Goal: Task Accomplishment & Management: Manage account settings

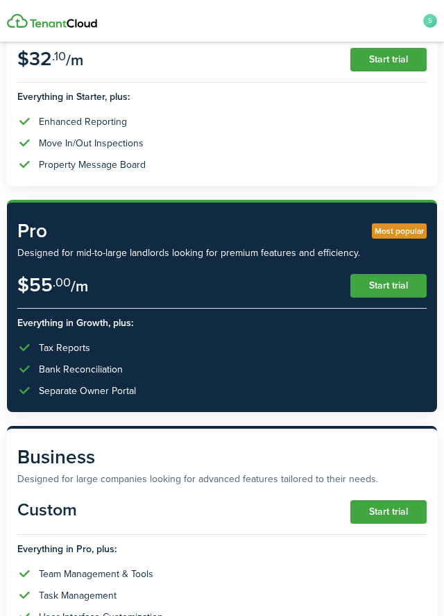
scroll to position [486, 0]
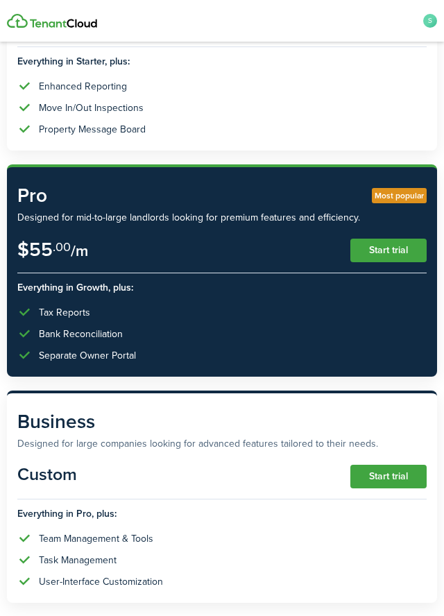
click at [392, 475] on button "Start trial" at bounding box center [388, 477] width 76 height 24
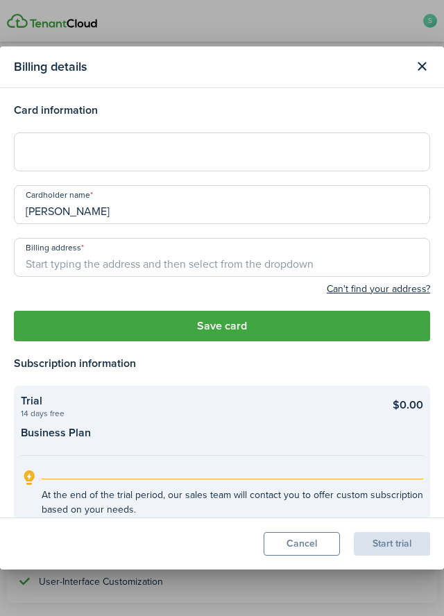
click at [271, 161] on loading-skeleton at bounding box center [222, 152] width 416 height 39
click at [114, 158] on loading-skeleton at bounding box center [222, 152] width 416 height 39
click at [74, 152] on iframe at bounding box center [222, 151] width 398 height 13
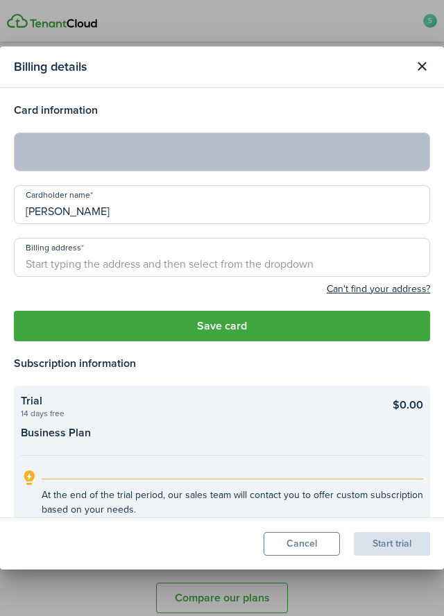
click at [104, 241] on input "Billing address" at bounding box center [222, 257] width 416 height 39
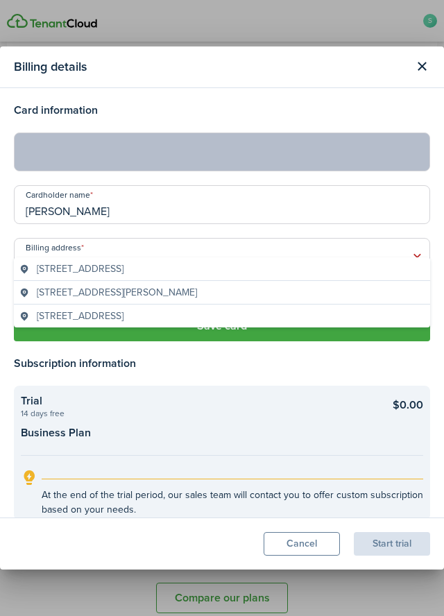
click at [123, 273] on span "46230 Antoine Drive, Macomb, MI, USA" at bounding box center [80, 269] width 87 height 15
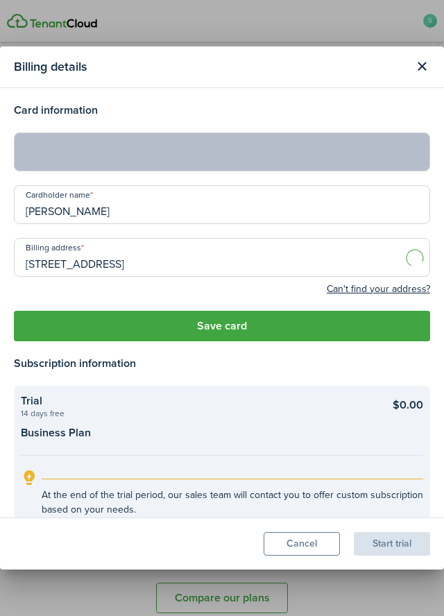
type input "46230 Antoine Dr, Macomb, MI 48044, USA"
click at [290, 311] on button "Save card" at bounding box center [222, 326] width 416 height 31
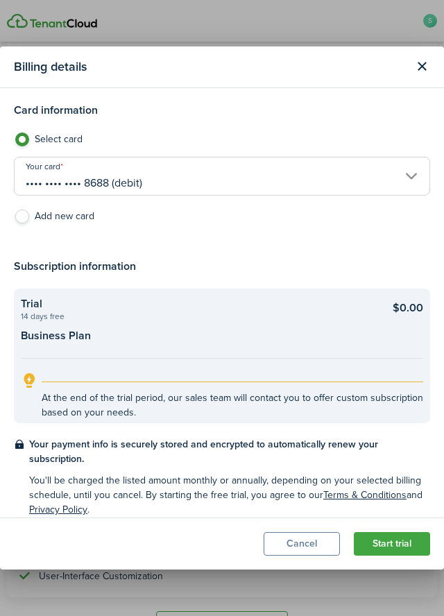
scroll to position [486, 0]
click at [393, 556] on button "Start trial" at bounding box center [392, 544] width 76 height 24
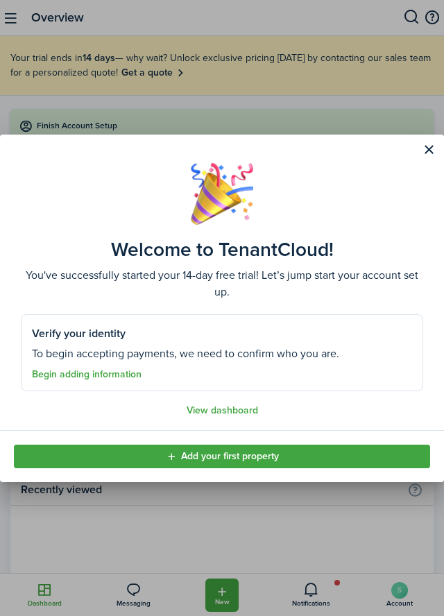
click at [248, 416] on link "View dashboard" at bounding box center [222, 410] width 71 height 11
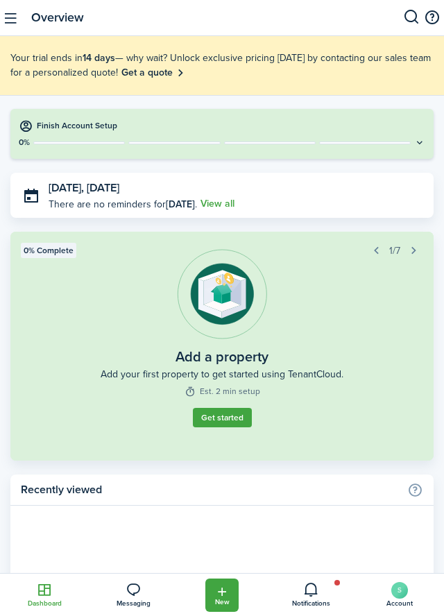
click at [11, 25] on button "button" at bounding box center [11, 18] width 22 height 22
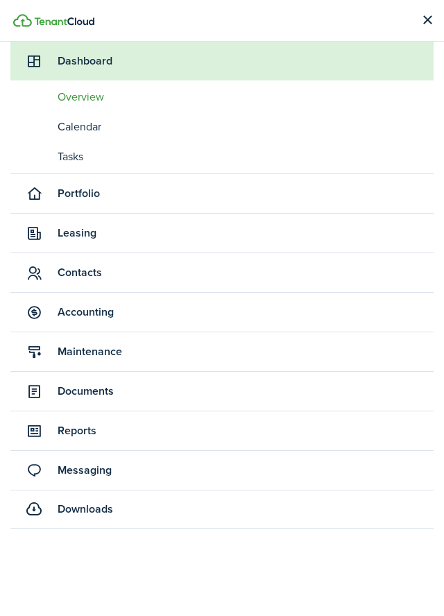
click at [114, 315] on span "Accounting" at bounding box center [246, 312] width 376 height 17
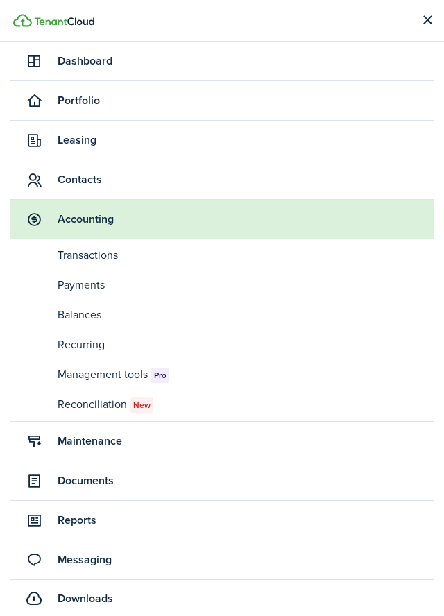
click at [86, 285] on span "Payments" at bounding box center [246, 285] width 376 height 17
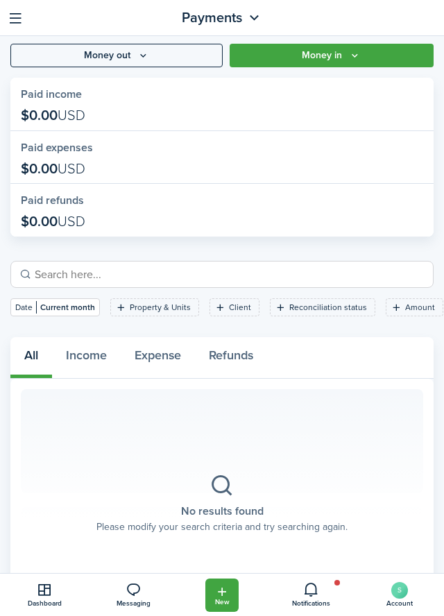
click at [306, 597] on icon at bounding box center [310, 589] width 89 height 15
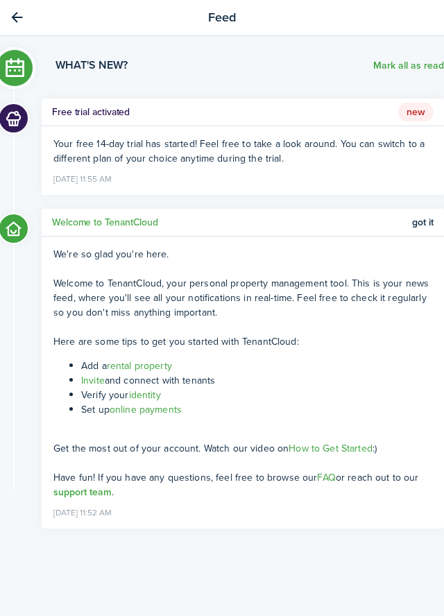
click at [22, 26] on link at bounding box center [17, 18] width 24 height 24
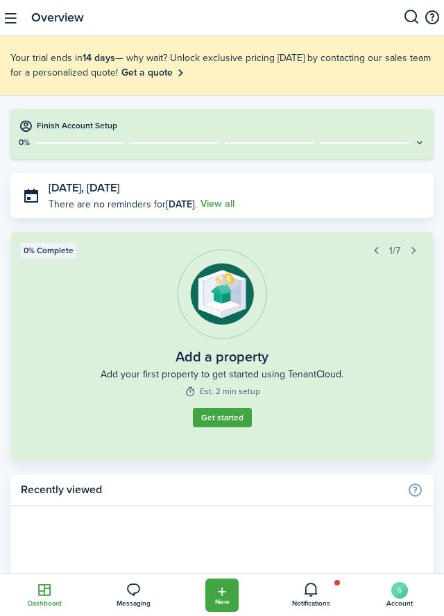
click at [323, 597] on icon at bounding box center [310, 589] width 89 height 15
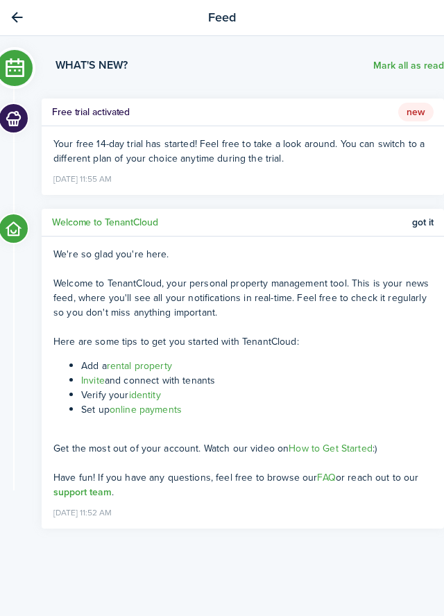
click at [10, 26] on link at bounding box center [17, 18] width 24 height 24
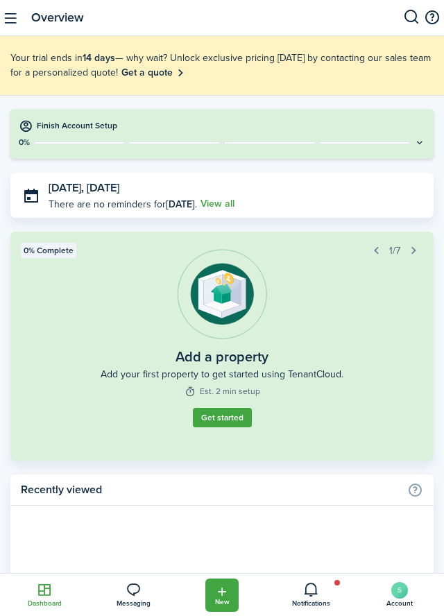
click at [8, 28] on button "button" at bounding box center [11, 18] width 22 height 22
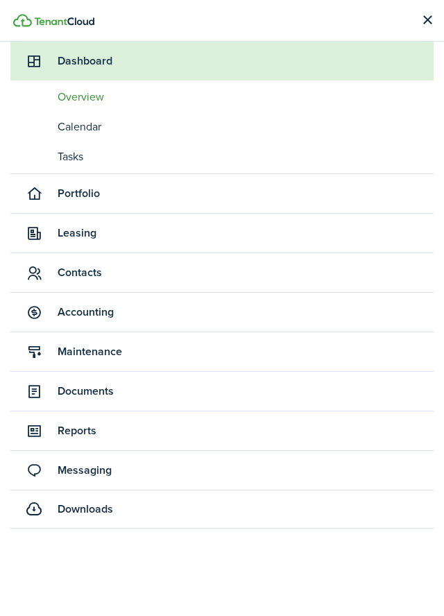
click at [105, 277] on span "Contacts" at bounding box center [246, 272] width 376 height 17
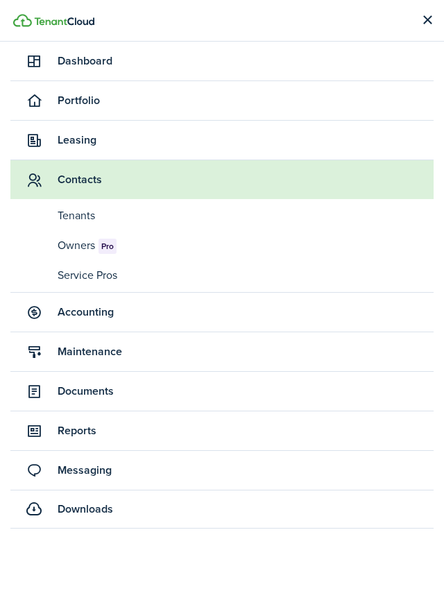
click at [89, 248] on span "Owners Pro" at bounding box center [246, 245] width 376 height 17
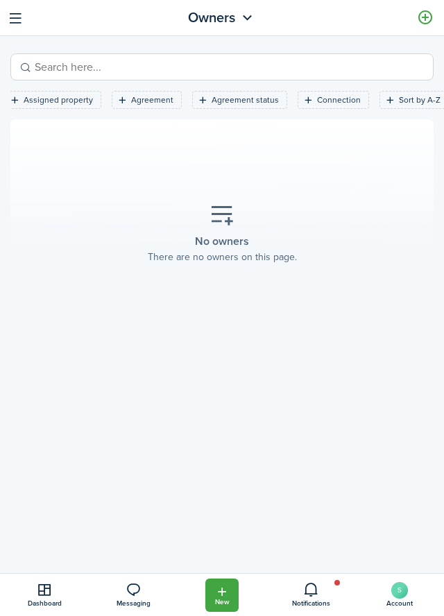
scroll to position [0, 90]
click at [51, 615] on link "Dashboard" at bounding box center [44, 595] width 89 height 42
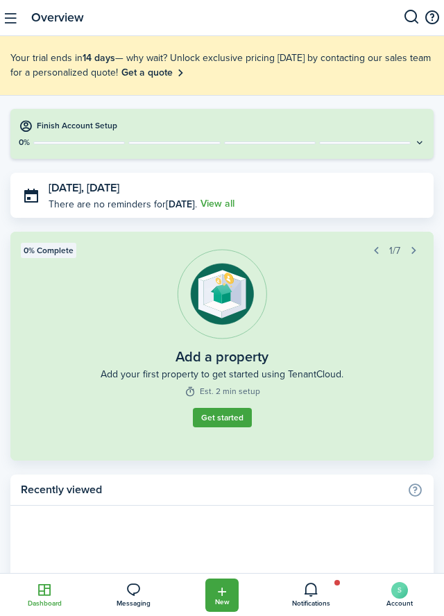
click at [430, 143] on button "Finish Account Setup 0%" at bounding box center [221, 134] width 423 height 50
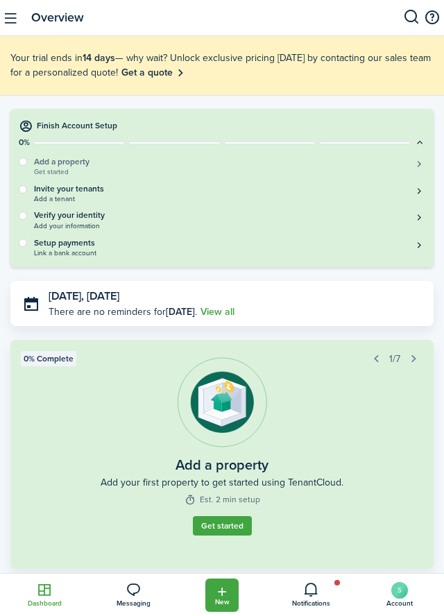
click at [405, 169] on span "Get started" at bounding box center [229, 172] width 391 height 8
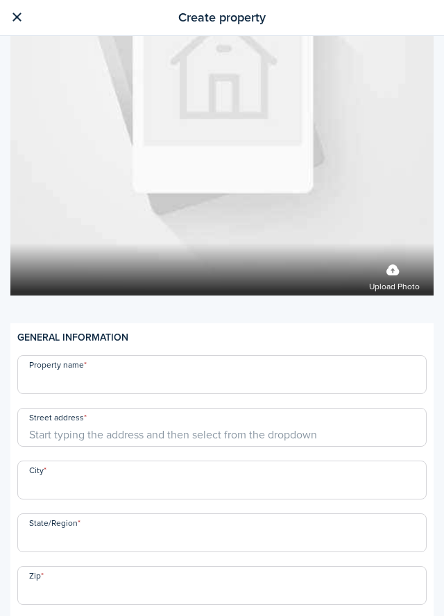
scroll to position [208, 0]
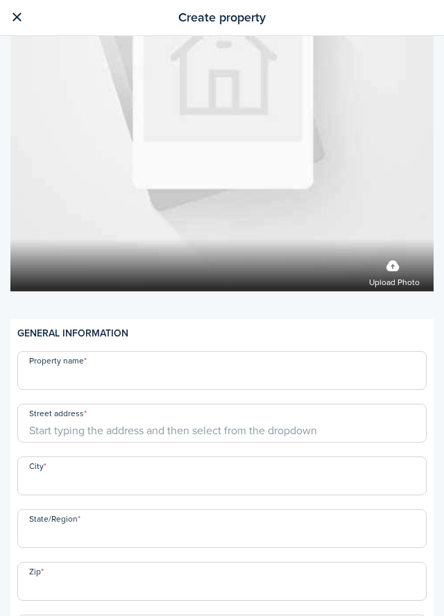
click at [84, 382] on input "Property name" at bounding box center [221, 370] width 409 height 39
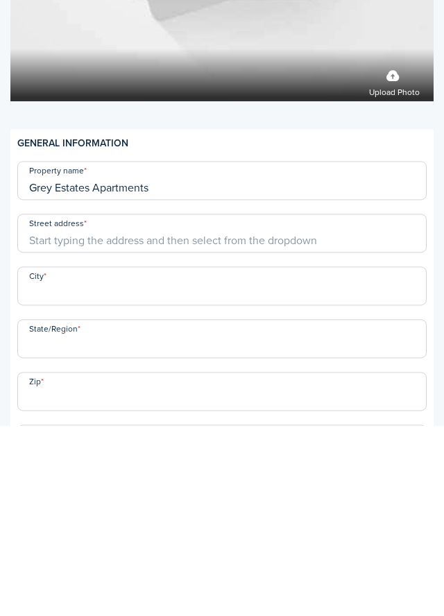
type input "Grey Estates Apartments"
click at [146, 428] on input "Street address" at bounding box center [221, 423] width 409 height 39
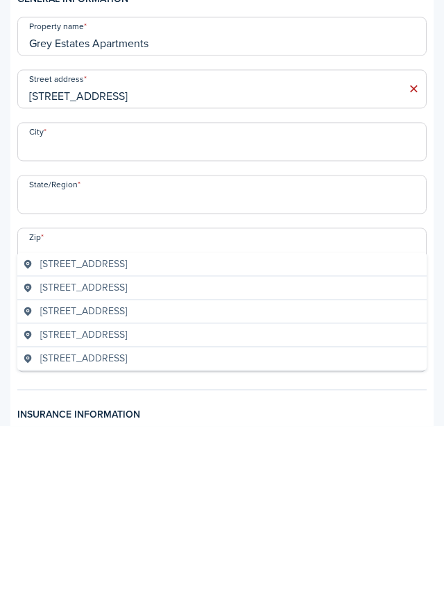
scroll to position [355, 0]
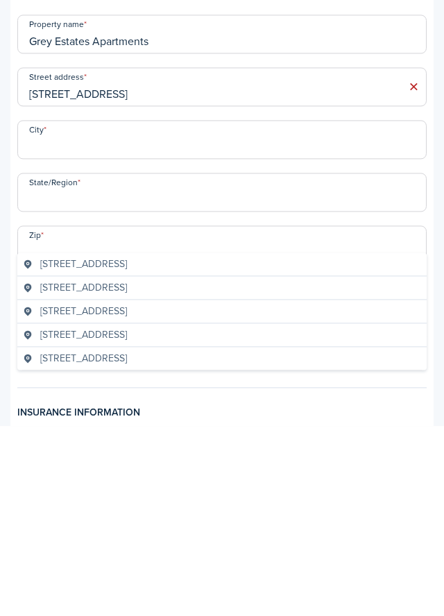
type input "1124 Clinton Ave"
click at [142, 336] on input "City" at bounding box center [221, 329] width 409 height 39
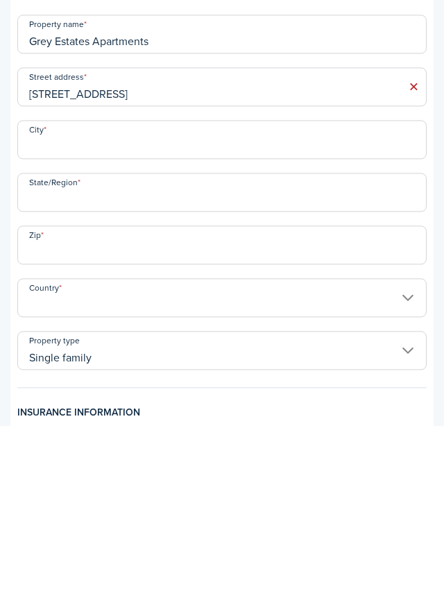
type input "St Clair"
type input "MI"
type input "48079"
type input "United States"
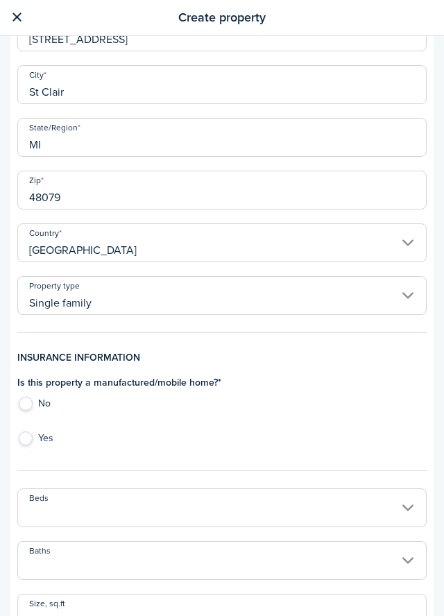
scroll to position [601, 0]
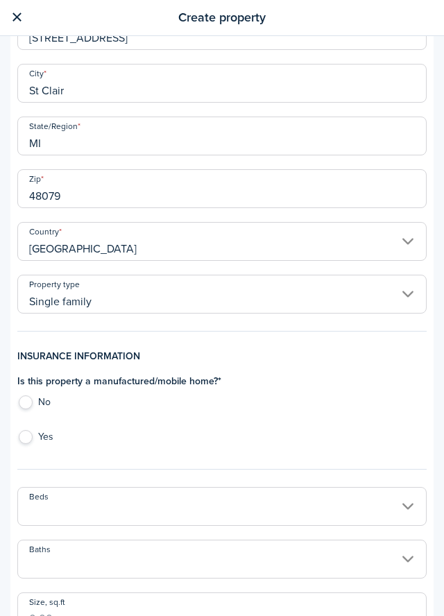
click at [394, 306] on input "Single family" at bounding box center [221, 294] width 409 height 39
click at [407, 300] on div at bounding box center [222, 308] width 666 height 838
click at [402, 307] on input "Single family" at bounding box center [221, 294] width 409 height 39
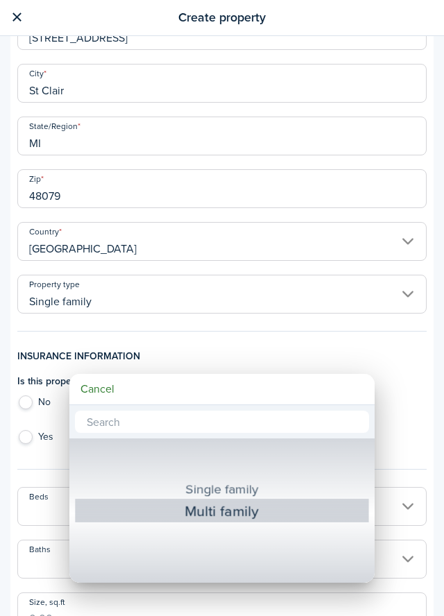
click at [246, 516] on div "Multi family" at bounding box center [222, 510] width 242 height 25
type input "Multi family"
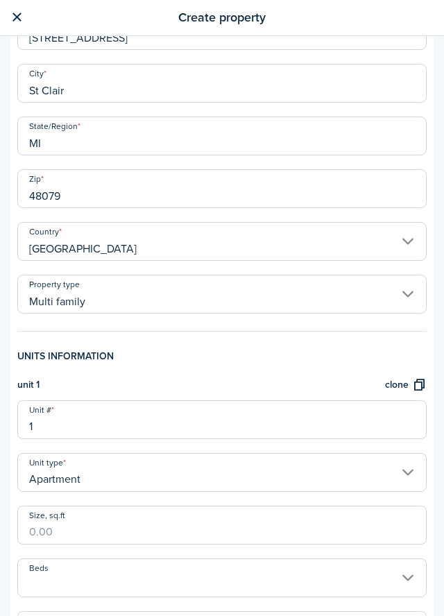
click at [105, 417] on input "1" at bounding box center [221, 419] width 409 height 39
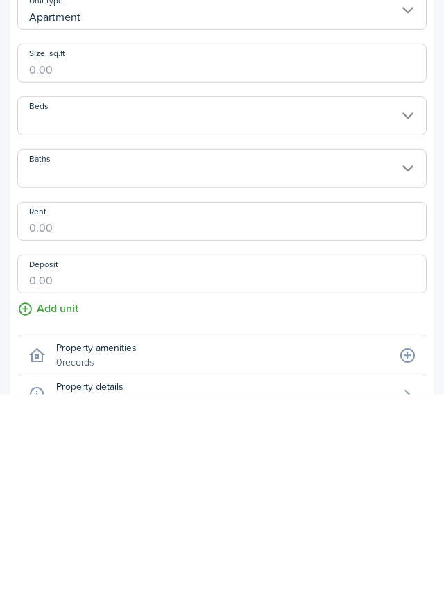
scroll to position [845, 0]
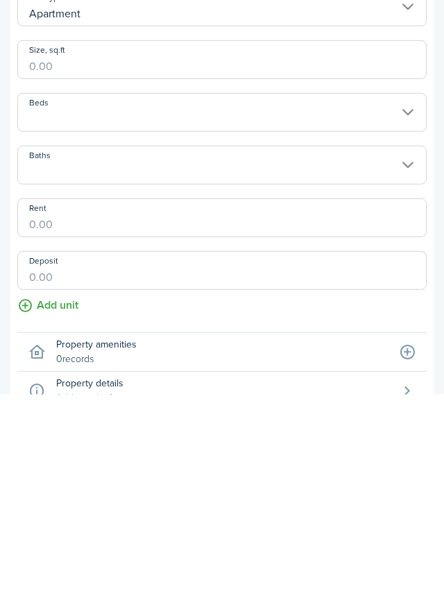
click at [78, 336] on input "Beds" at bounding box center [221, 333] width 409 height 39
type input "207"
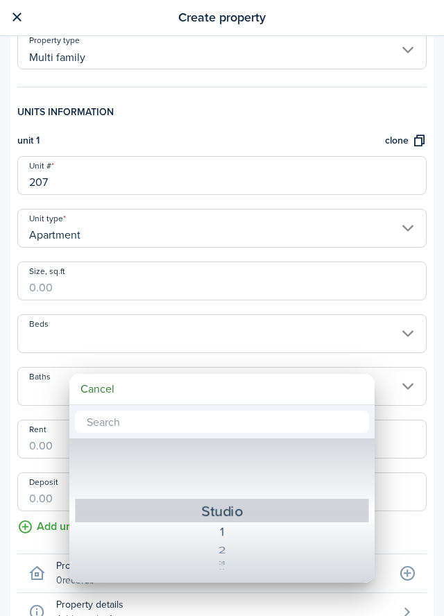
click at [74, 341] on div at bounding box center [222, 308] width 666 height 838
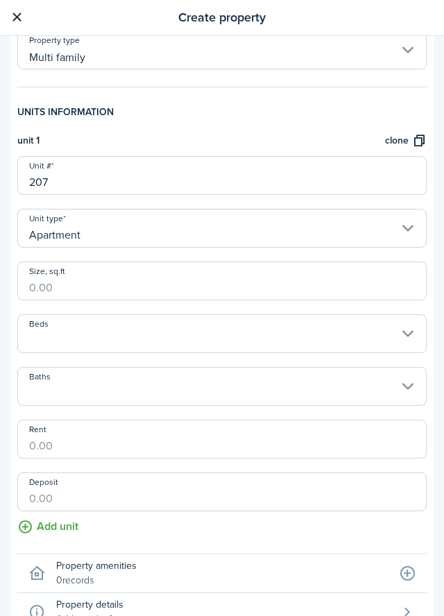
click at [71, 344] on input "Beds" at bounding box center [221, 333] width 409 height 39
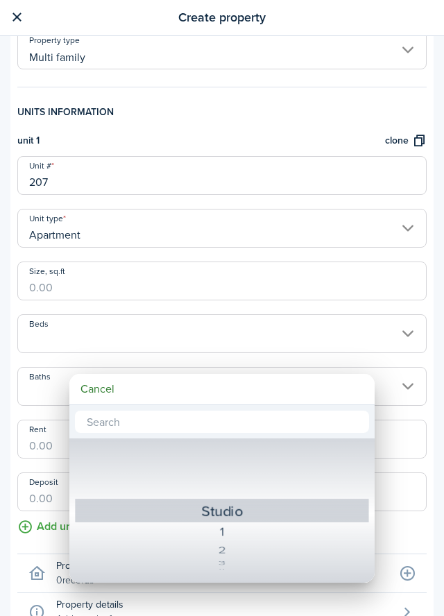
click at [411, 332] on div at bounding box center [222, 308] width 666 height 838
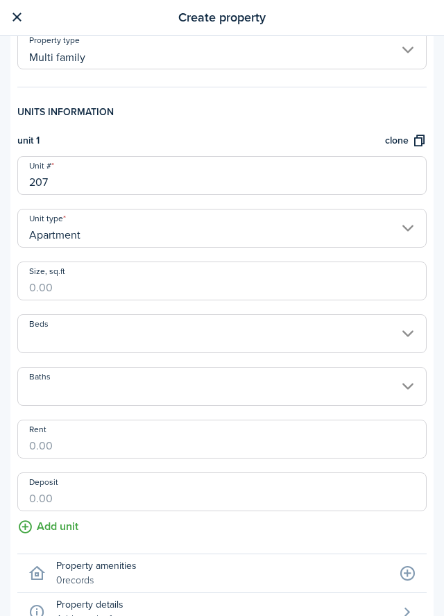
click at [411, 334] on input "Beds" at bounding box center [221, 333] width 409 height 39
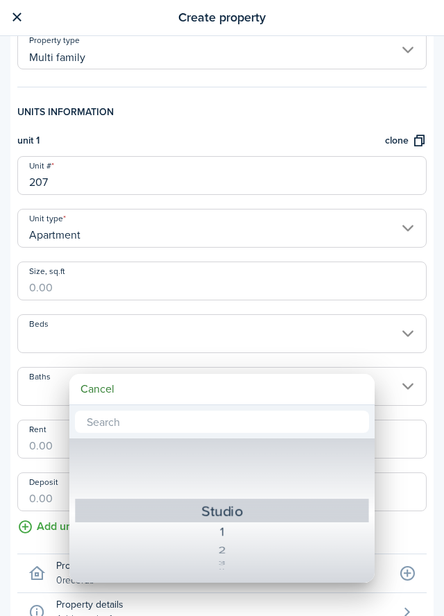
click at [219, 553] on div "2" at bounding box center [222, 550] width 246 height 18
type input "2"
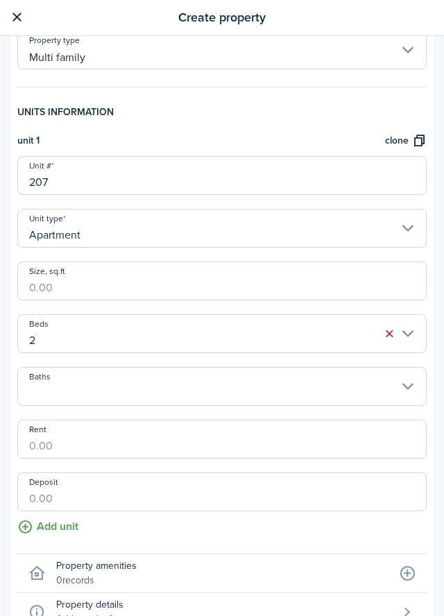
click at [208, 386] on input "Baths" at bounding box center [221, 386] width 409 height 39
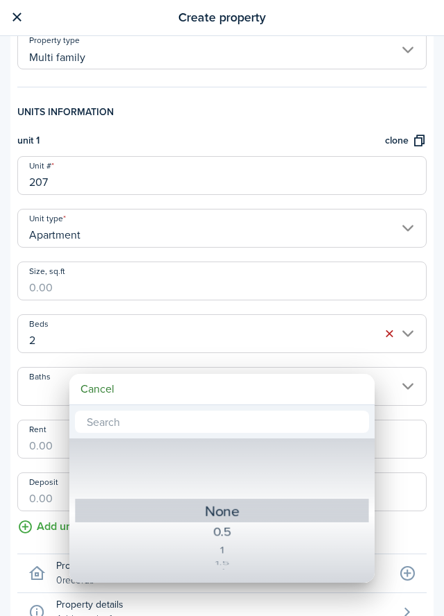
click at [416, 384] on div at bounding box center [222, 308] width 666 height 838
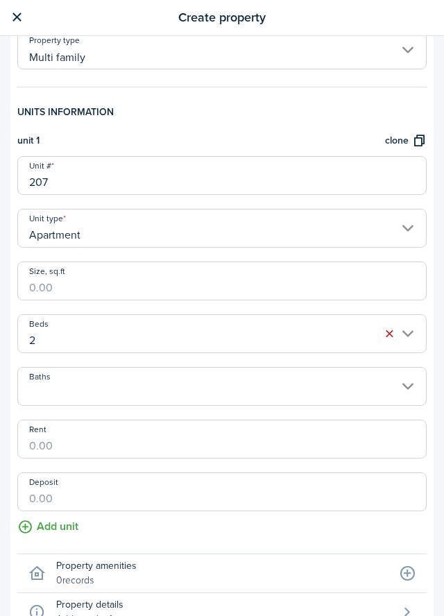
click at [410, 379] on input "Baths" at bounding box center [221, 386] width 409 height 39
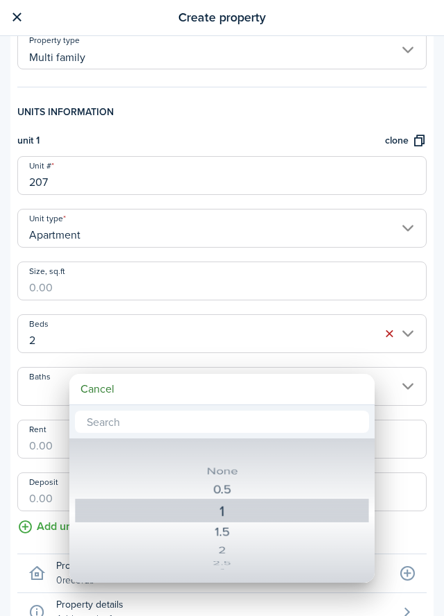
click at [230, 512] on div "1" at bounding box center [222, 510] width 242 height 25
type input "1"
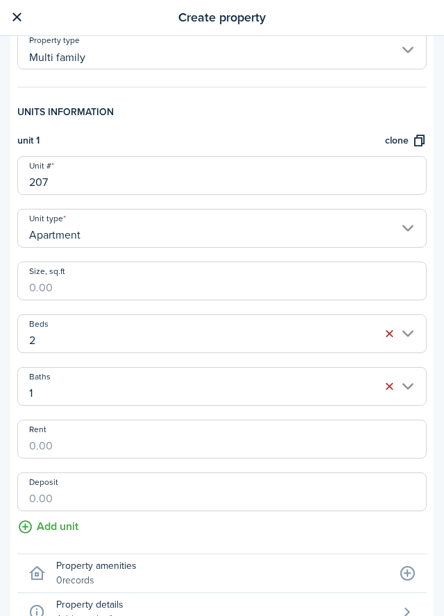
click at [85, 427] on input "Rent" at bounding box center [221, 439] width 409 height 39
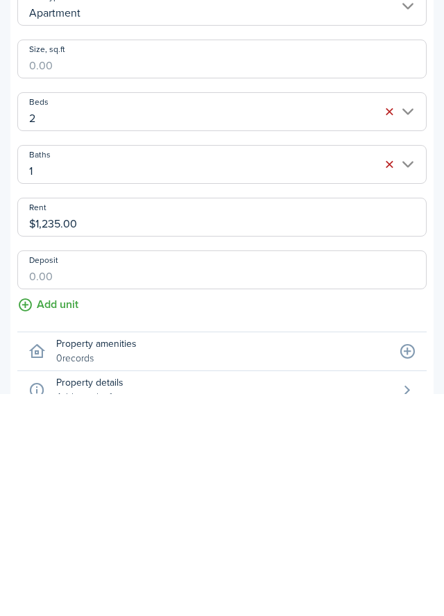
click at [50, 495] on input "Deposit" at bounding box center [221, 491] width 409 height 39
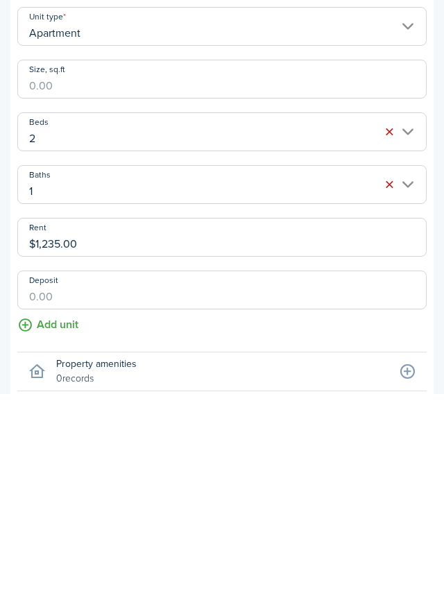
scroll to position [821, 0]
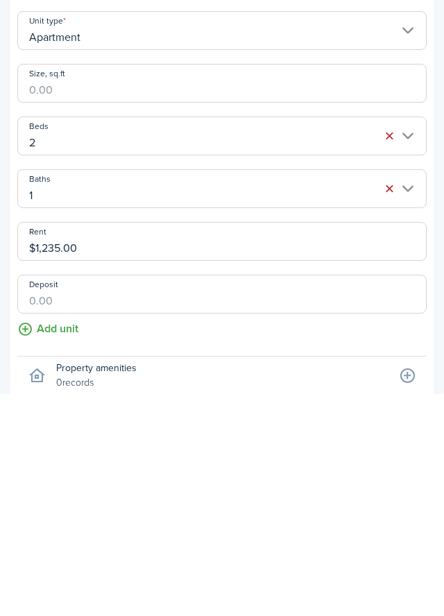
click at [88, 467] on input "$1,235.00" at bounding box center [221, 463] width 409 height 39
type input "$1,235.00"
click at [79, 515] on input "Deposit" at bounding box center [221, 516] width 409 height 39
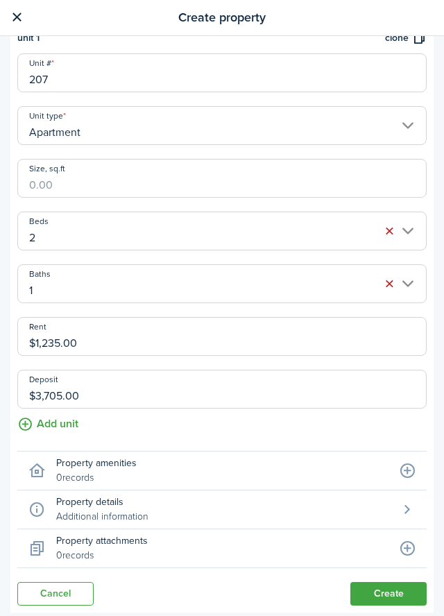
scroll to position [953, 0]
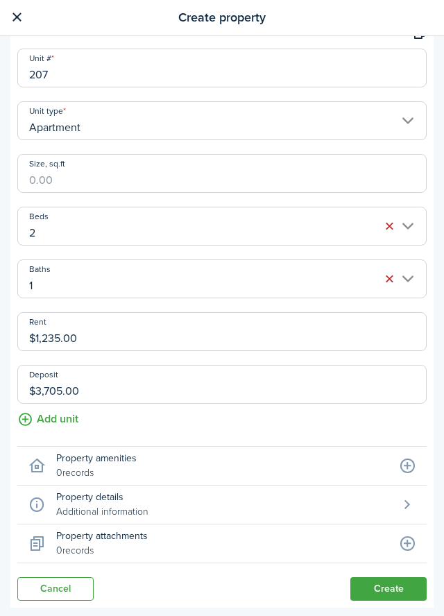
type input "$3,705.00"
click at [398, 588] on button "Create" at bounding box center [388, 589] width 76 height 24
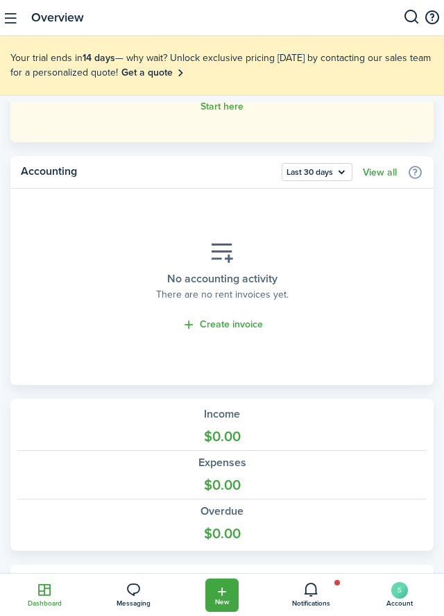
scroll to position [861, 0]
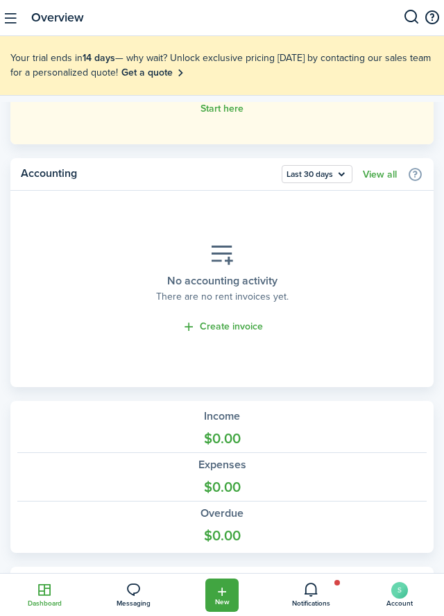
click at [243, 329] on link "Create invoice" at bounding box center [222, 327] width 81 height 16
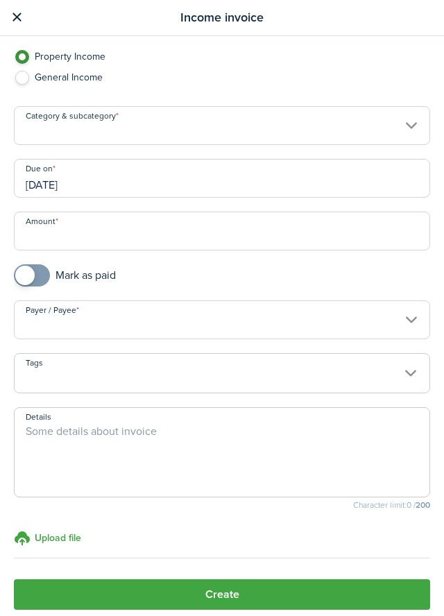
click at [402, 127] on input "Category & subcategory" at bounding box center [222, 125] width 416 height 39
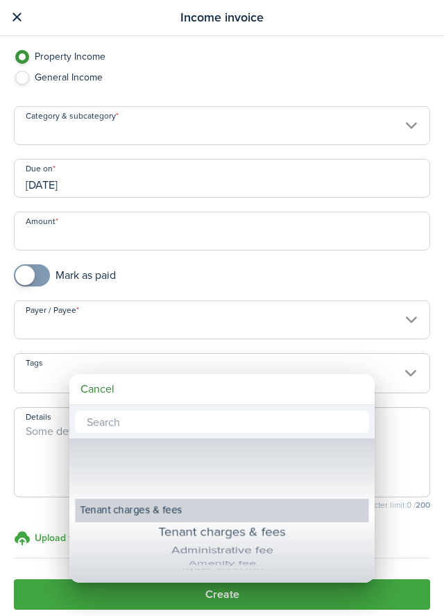
click at [420, 129] on div at bounding box center [222, 308] width 666 height 838
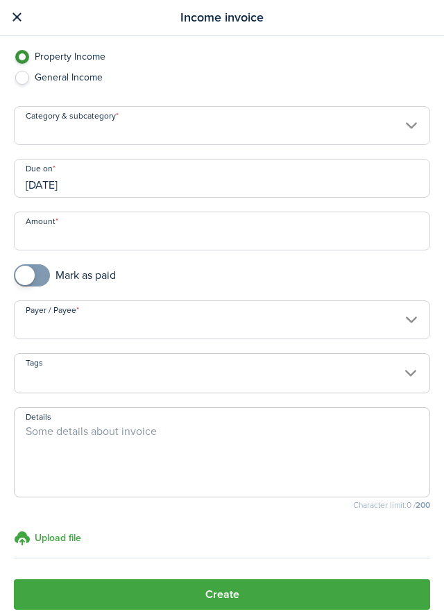
click at [409, 128] on input "Category & subcategory" at bounding box center [222, 125] width 416 height 39
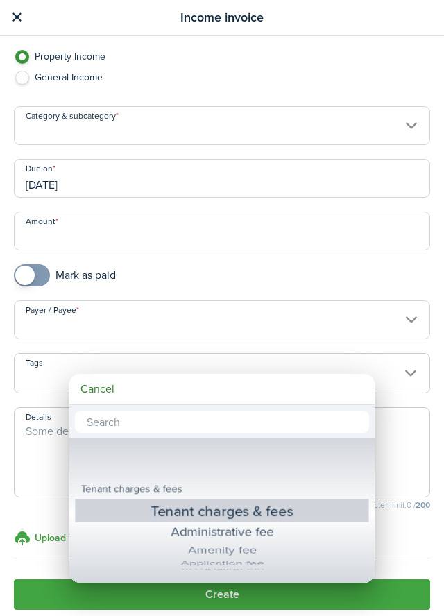
click at [277, 513] on div "Tenant charges & fees" at bounding box center [222, 510] width 242 height 25
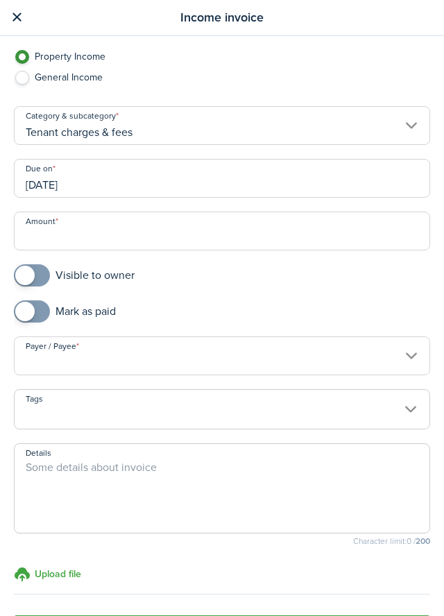
click at [78, 177] on input "10/11/2025" at bounding box center [222, 178] width 416 height 39
click at [100, 187] on input "10/11/2025" at bounding box center [222, 178] width 416 height 39
click at [61, 185] on input "10/11/2025" at bounding box center [222, 178] width 416 height 39
click at [137, 133] on input "Tenant charges & fees" at bounding box center [222, 125] width 416 height 39
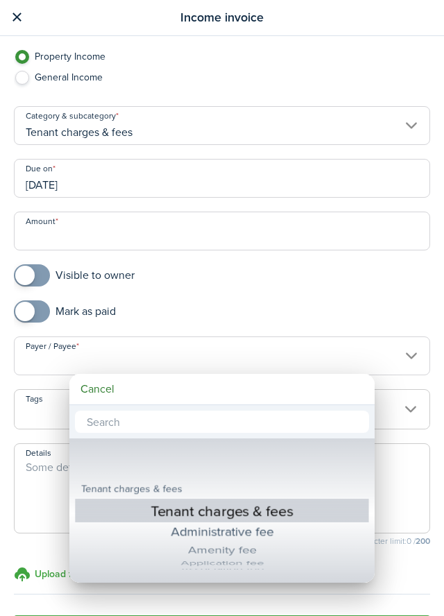
click at [406, 128] on div at bounding box center [222, 308] width 666 height 838
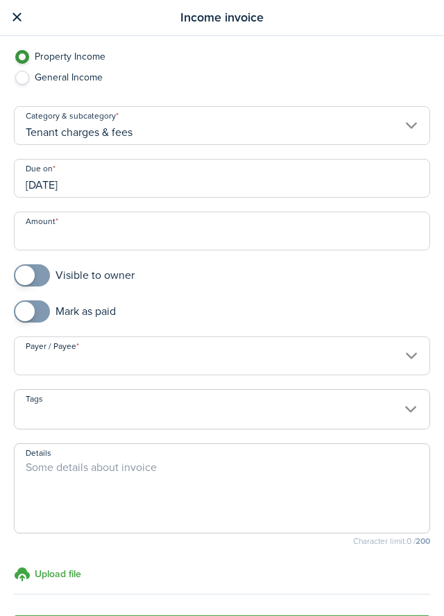
click at [399, 129] on input "Tenant charges & fees" at bounding box center [222, 125] width 416 height 39
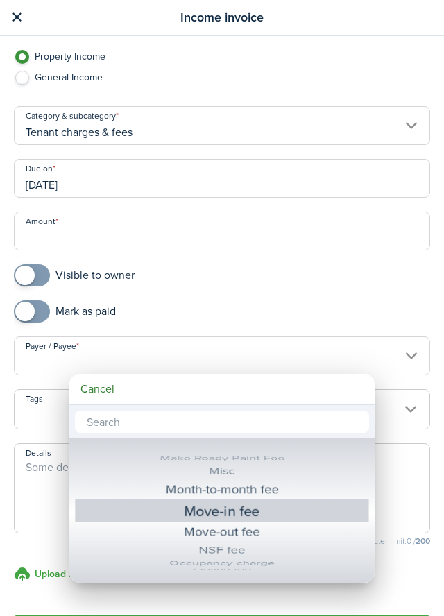
click at [280, 509] on div "Move-in fee" at bounding box center [222, 510] width 242 height 25
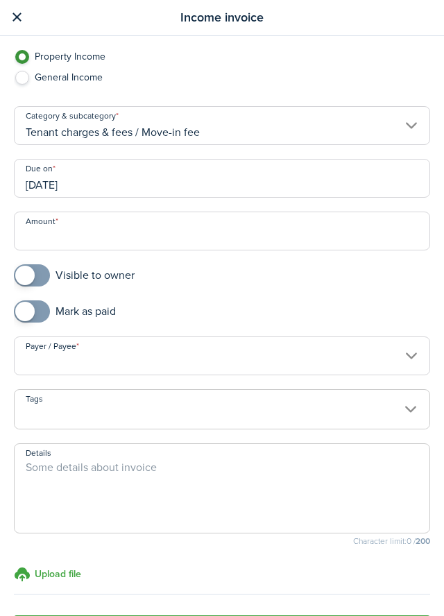
click at [136, 132] on input "Tenant charges & fees / Move-in fee" at bounding box center [222, 125] width 416 height 39
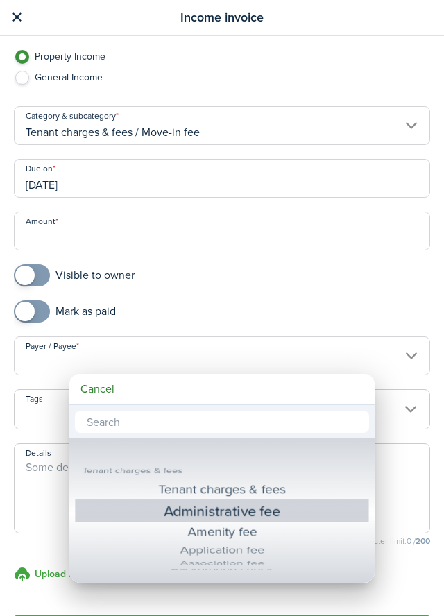
click at [282, 511] on div "Administrative fee" at bounding box center [222, 510] width 242 height 25
type input "Tenant charges & fees / Administrative fee"
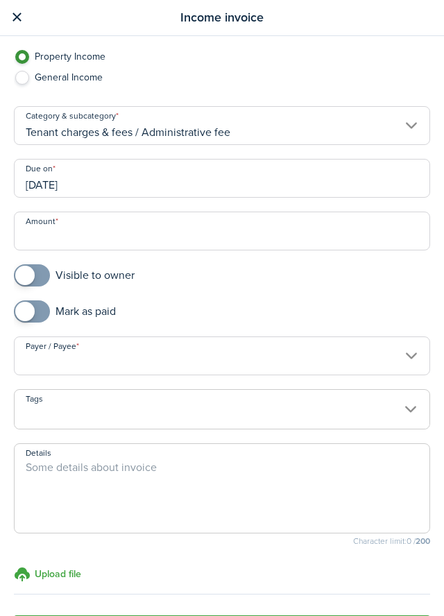
click at [69, 187] on input "10/11/2025" at bounding box center [222, 178] width 416 height 39
click at [47, 169] on div at bounding box center [222, 308] width 666 height 838
click at [38, 176] on input "10/11/2025" at bounding box center [222, 178] width 416 height 39
click at [47, 175] on div at bounding box center [222, 308] width 666 height 838
click at [44, 176] on input "10/11/2025" at bounding box center [222, 178] width 416 height 39
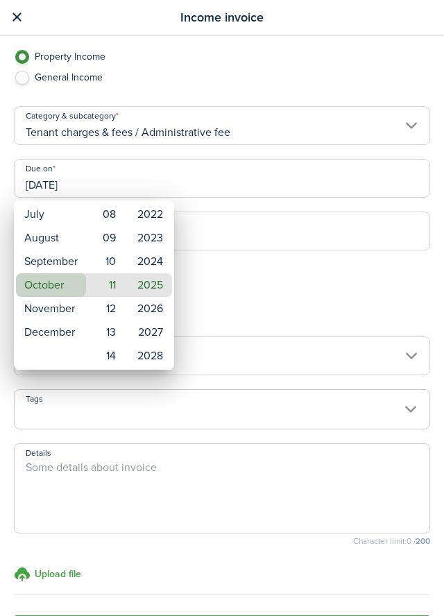
click at [39, 288] on mbsc-wheel-item "October" at bounding box center [51, 285] width 70 height 24
click at [46, 268] on mbsc-wheel-item "March" at bounding box center [51, 262] width 70 height 24
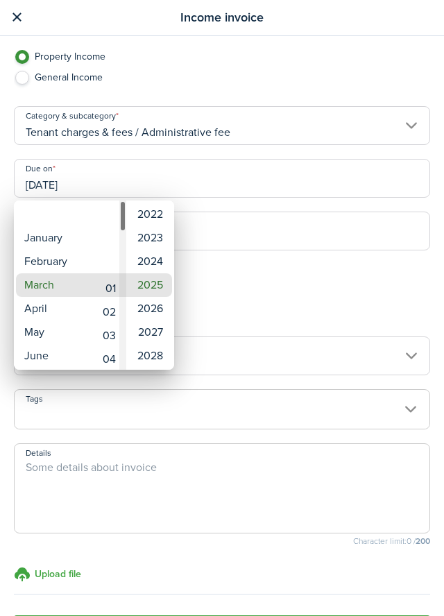
type input "[DATE]"
click at [244, 291] on div at bounding box center [222, 308] width 666 height 838
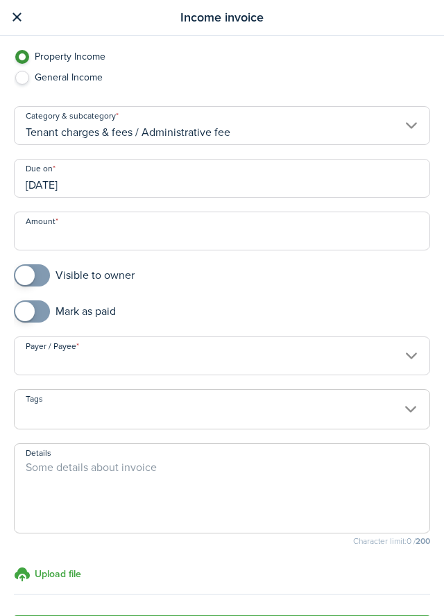
click at [52, 243] on input "Amount" at bounding box center [222, 231] width 416 height 39
type input "$3,705.00"
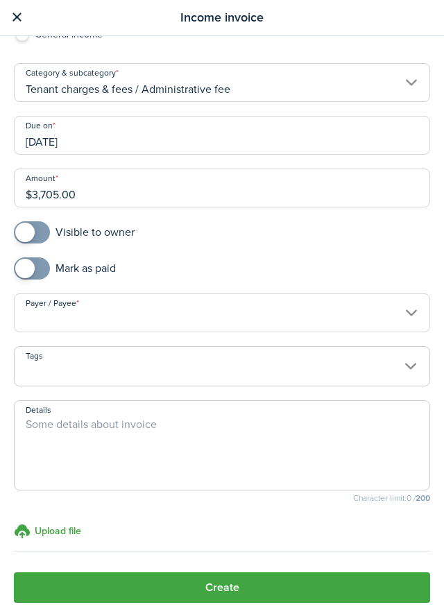
checkbox input "true"
type input "$3,705.00"
click at [39, 277] on span at bounding box center [32, 268] width 14 height 22
click at [273, 321] on input "Payer / Payee" at bounding box center [222, 312] width 416 height 39
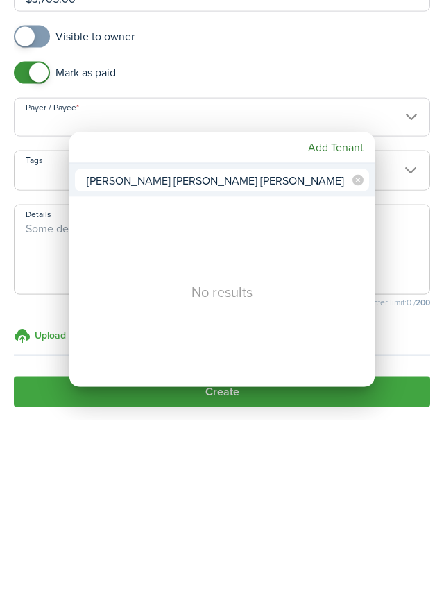
type input "Lindsey Makela Jonathan Terrell Kevin Stewart"
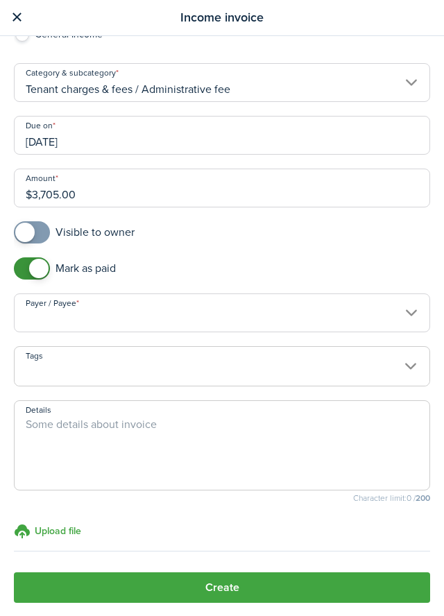
click at [402, 359] on input "Tags" at bounding box center [222, 355] width 415 height 17
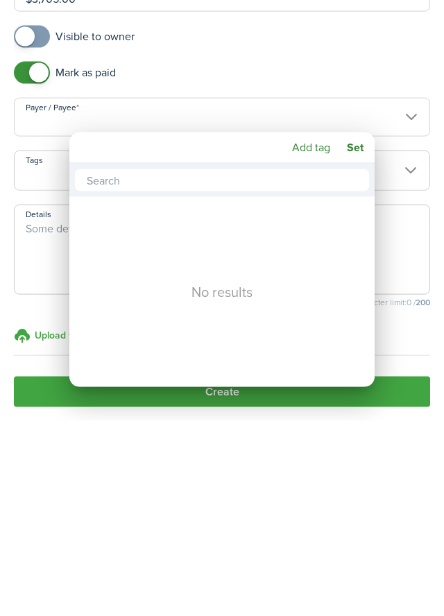
click at [307, 348] on mbsc-button "Add tag" at bounding box center [311, 343] width 49 height 25
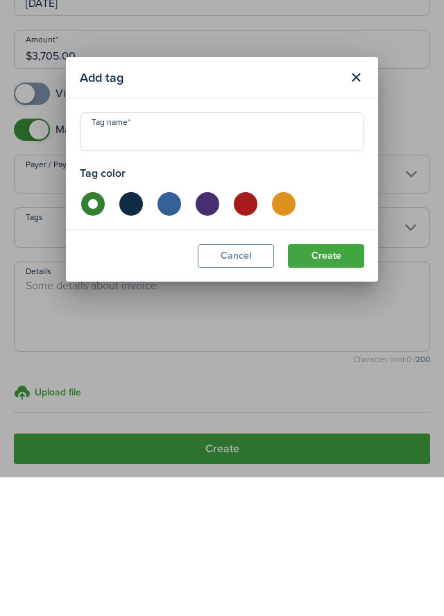
click at [359, 221] on button "Close modal" at bounding box center [356, 217] width 24 height 24
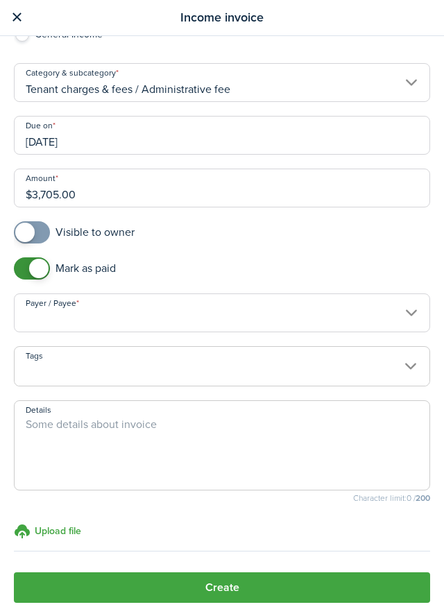
click at [113, 429] on textarea "Details" at bounding box center [222, 449] width 415 height 67
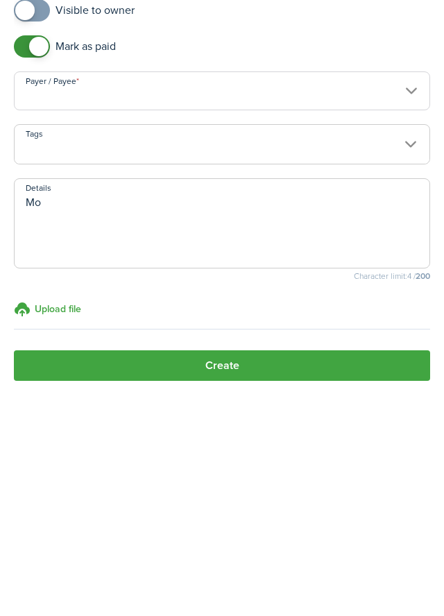
type textarea "M"
click at [411, 371] on span at bounding box center [222, 374] width 415 height 24
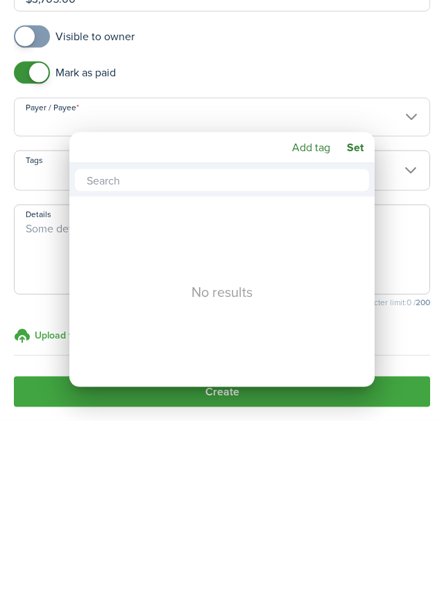
click at [306, 350] on mbsc-button "Add tag" at bounding box center [311, 343] width 49 height 25
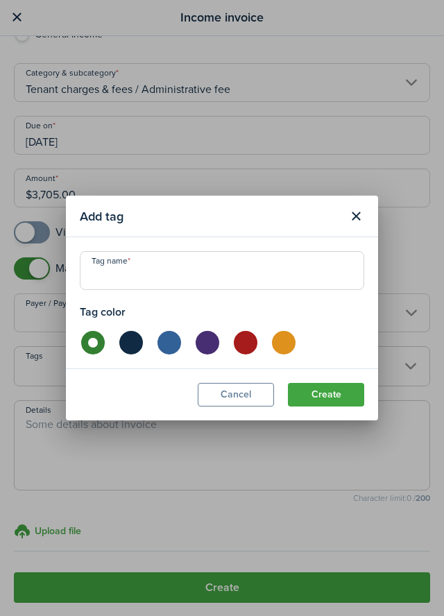
click at [355, 221] on button "Close modal" at bounding box center [356, 217] width 24 height 24
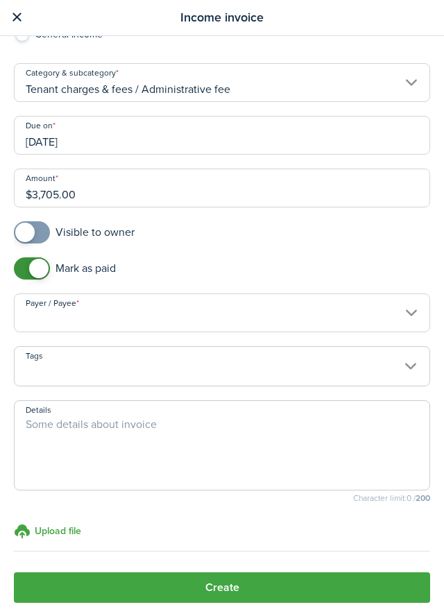
click at [80, 428] on textarea "Details" at bounding box center [222, 449] width 415 height 67
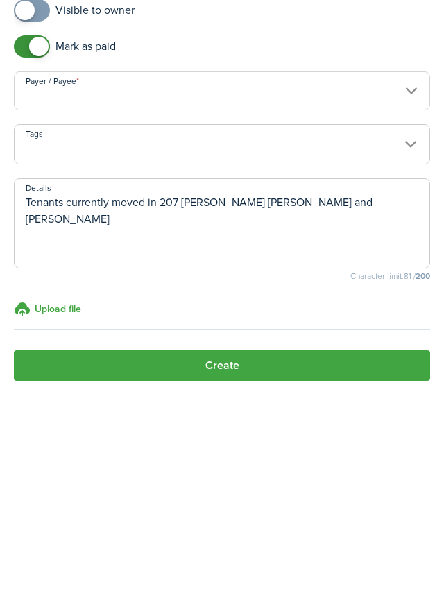
click at [264, 431] on textarea "Tenants currently moved in 207 Lindsay mackler Kevin Stewart and Jonathan Terre…" at bounding box center [222, 449] width 415 height 67
click at [259, 431] on textarea "Tenants currently moved in 207 Lindsay mackler Kevin Stewart and Jonathan Terre…" at bounding box center [222, 449] width 415 height 67
click at [231, 432] on textarea "Tenants currently moved in 207 Lindsay makela, Kevin Stewart and Jonathan Terre…" at bounding box center [222, 449] width 415 height 67
type textarea "Tenants currently moved in 207 Lindsay Makela, Kevin Stewart and Jonathan Terre…"
click at [272, 591] on button "Create" at bounding box center [222, 587] width 416 height 31
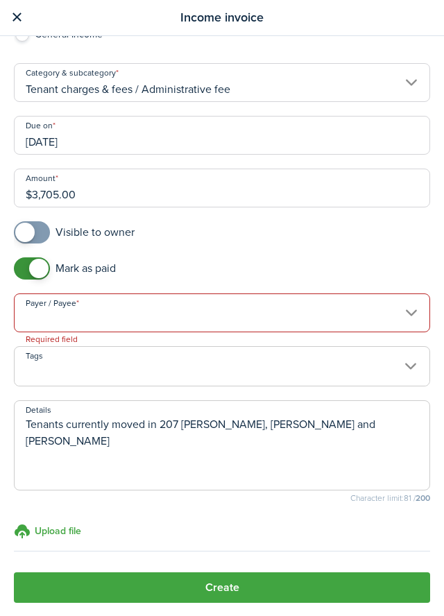
click at [391, 312] on input "Payer / Payee" at bounding box center [222, 312] width 416 height 39
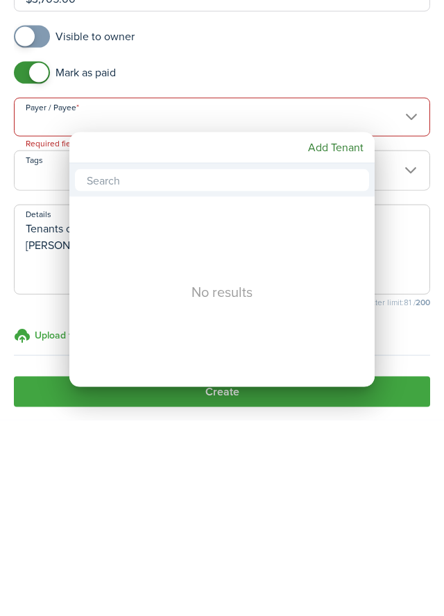
click at [331, 539] on div "No results" at bounding box center [221, 488] width 305 height 190
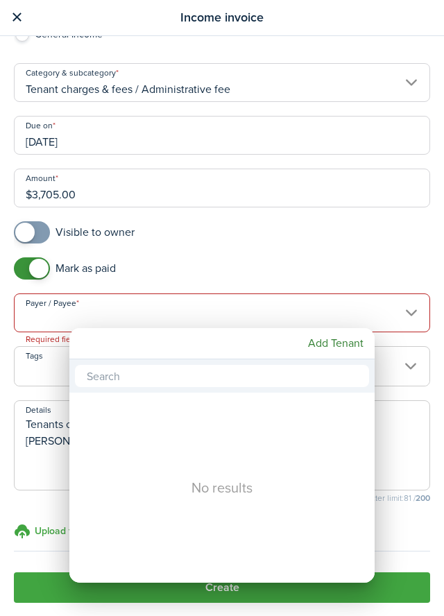
click at [338, 342] on mbsc-button "Add Tenant" at bounding box center [335, 343] width 67 height 25
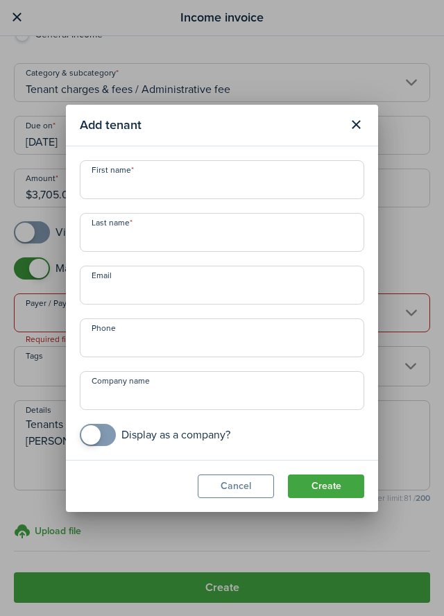
click at [228, 180] on input "First name" at bounding box center [222, 179] width 284 height 39
type input "Lindsey Makela"
click at [111, 244] on input "Last name" at bounding box center [222, 232] width 284 height 39
click at [203, 189] on input "Lindsey Makela" at bounding box center [222, 179] width 284 height 39
click at [187, 241] on input "Jonathan Terrell" at bounding box center [222, 232] width 284 height 39
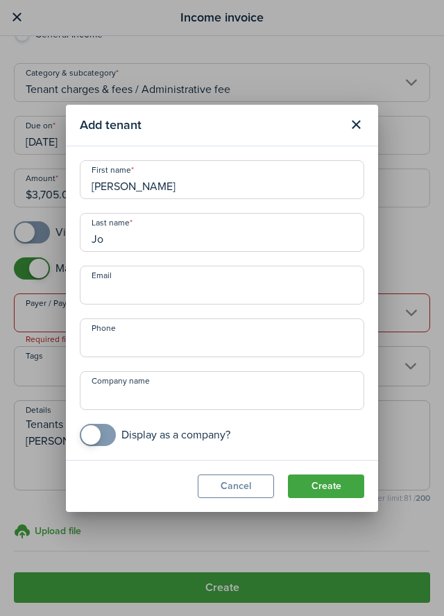
type input "J"
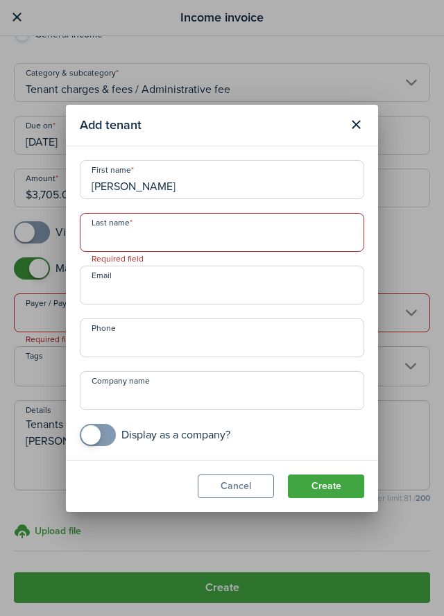
click at [178, 182] on input "Lindsey Makela" at bounding box center [222, 179] width 284 height 39
type input "LMakela, KStewart"
click at [125, 238] on input "Last name" at bounding box center [222, 232] width 284 height 39
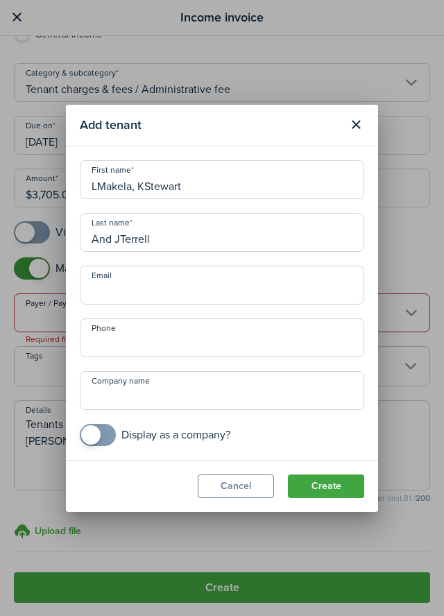
type input "And JTerrell"
click at [174, 294] on input "Email" at bounding box center [222, 285] width 284 height 39
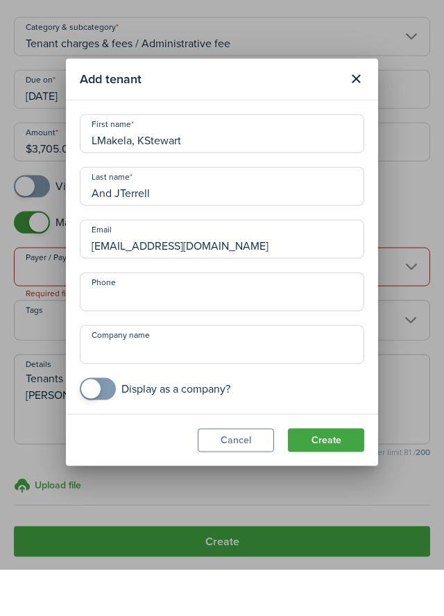
type input "[EMAIL_ADDRESS][DOMAIN_NAME]"
click at [157, 341] on input "Phone" at bounding box center [222, 337] width 284 height 39
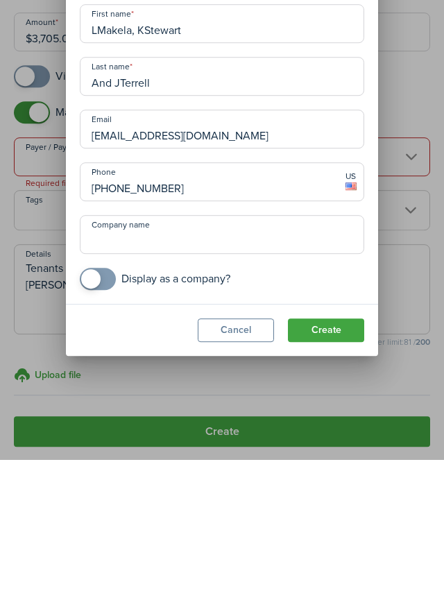
type input "[PHONE_NUMBER]"
click at [339, 487] on button "Create" at bounding box center [326, 487] width 76 height 24
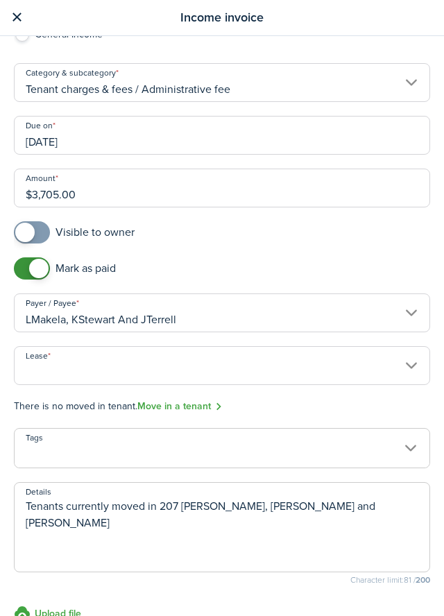
click at [397, 369] on input "Lease" at bounding box center [222, 365] width 416 height 39
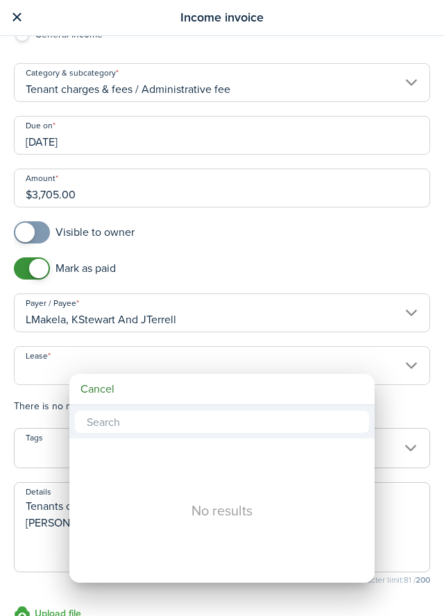
click at [406, 365] on div at bounding box center [222, 308] width 666 height 838
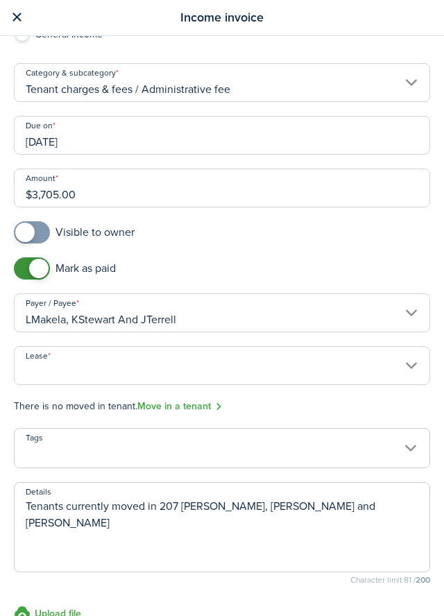
click at [407, 367] on input "Lease" at bounding box center [222, 365] width 416 height 39
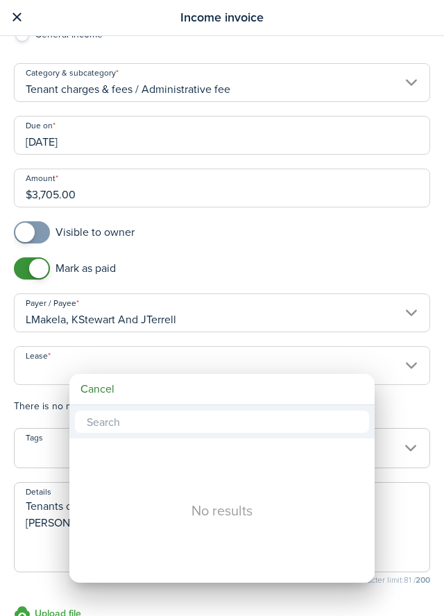
click at [113, 391] on mbsc-button "Cancel" at bounding box center [97, 389] width 45 height 25
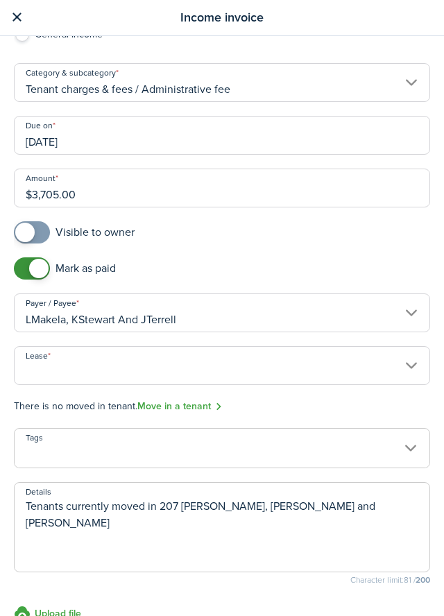
click at [202, 371] on input "Lease" at bounding box center [222, 365] width 416 height 39
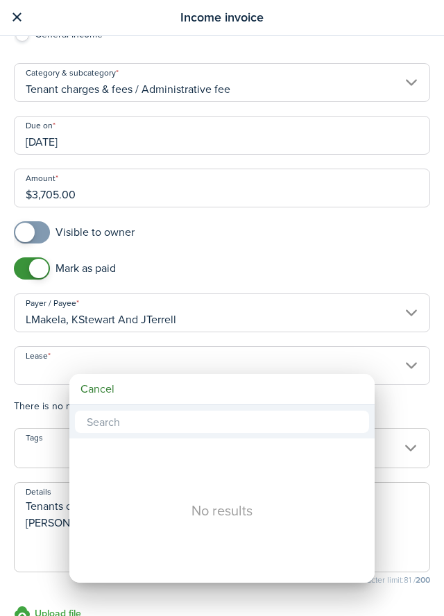
click at [394, 369] on div at bounding box center [222, 308] width 666 height 838
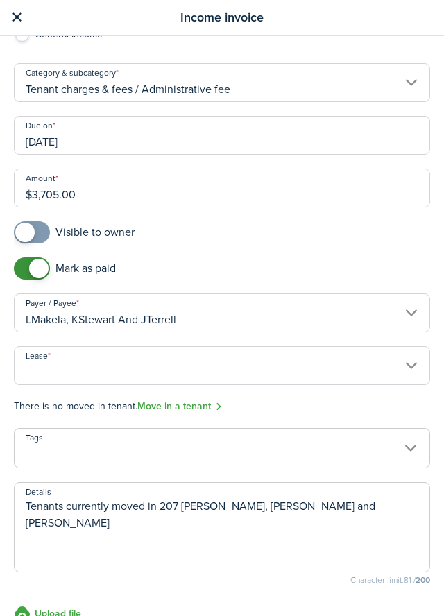
click at [189, 405] on link "Move in a tenant" at bounding box center [179, 407] width 85 height 16
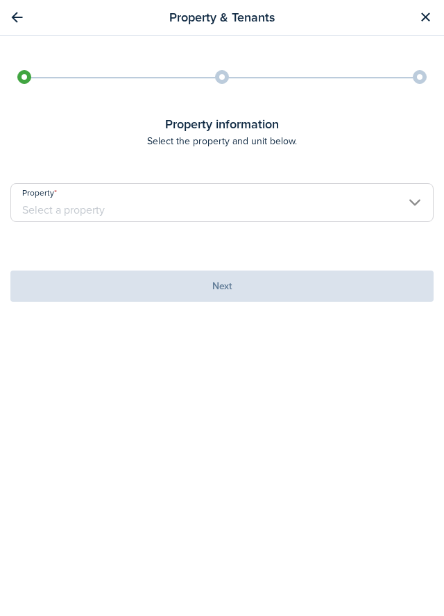
click at [374, 186] on input "Property" at bounding box center [221, 202] width 423 height 39
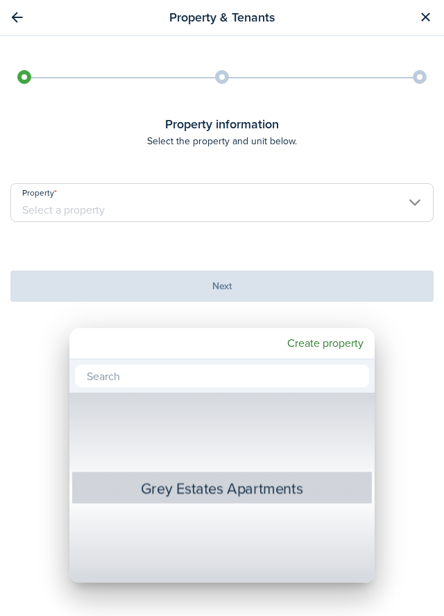
click at [411, 193] on div at bounding box center [222, 308] width 666 height 838
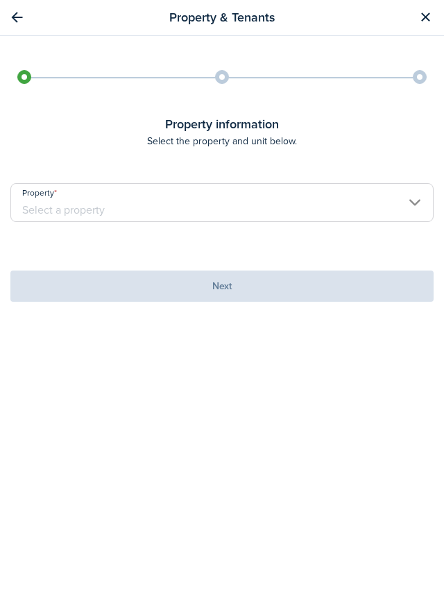
click at [411, 183] on input "Property" at bounding box center [221, 202] width 423 height 39
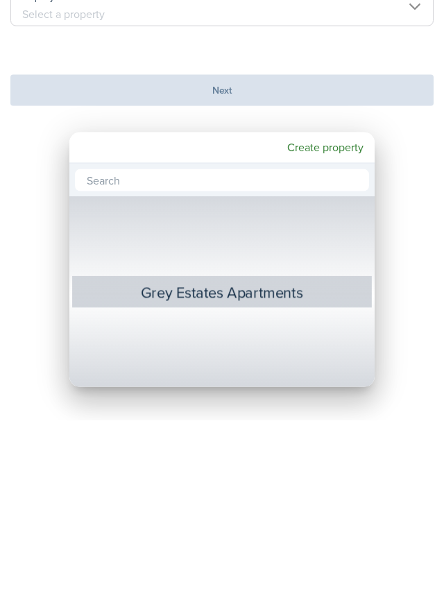
click at [341, 541] on mbsc-wheel-item "Property" at bounding box center [222, 541] width 296 height 25
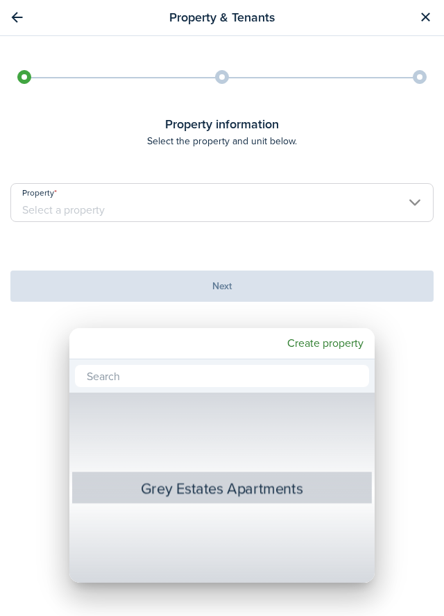
click at [335, 341] on mbsc-button "Create property" at bounding box center [325, 343] width 87 height 25
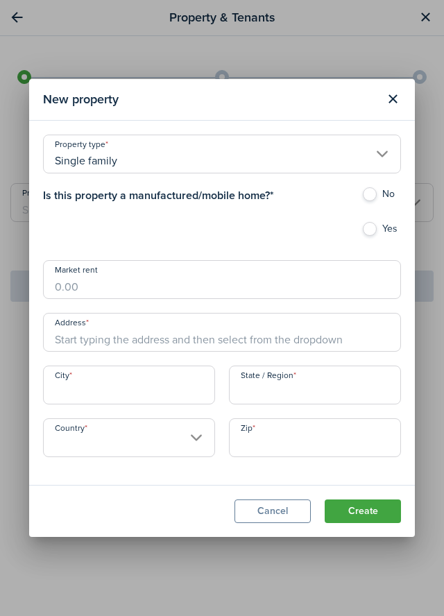
click at [385, 162] on input "Single family" at bounding box center [222, 154] width 358 height 39
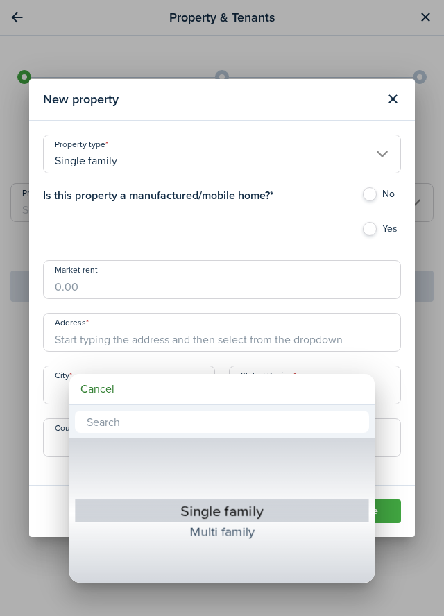
click at [243, 515] on div "Single family" at bounding box center [222, 510] width 242 height 25
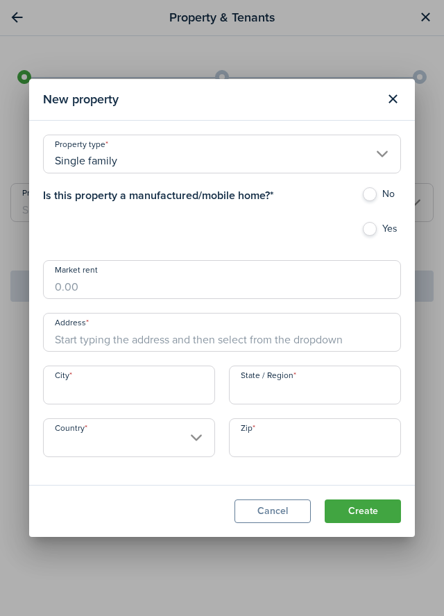
click at [369, 233] on label "Yes" at bounding box center [381, 232] width 40 height 21
radio input "true"
click at [369, 200] on label "No" at bounding box center [381, 197] width 40 height 21
radio input "true"
click at [81, 288] on input "Market rent" at bounding box center [222, 279] width 358 height 39
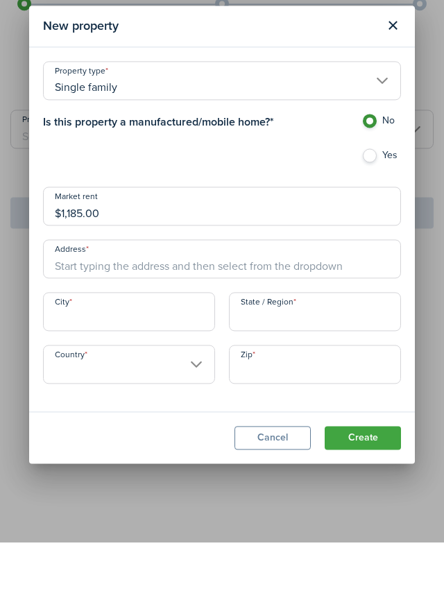
type input "$1,185.00"
click at [101, 336] on input "Address" at bounding box center [222, 332] width 358 height 39
type input "[GEOGRAPHIC_DATA]"
type input "St Clair"
type input "MI"
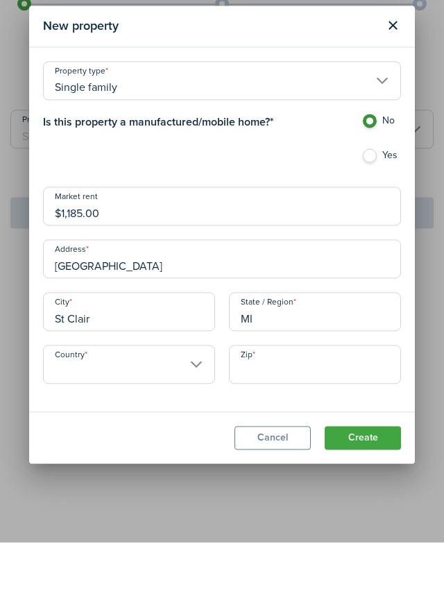
type input "United States"
type input "48079"
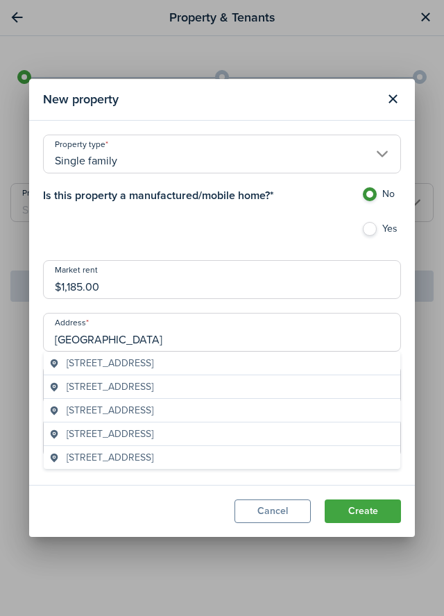
click at [153, 360] on span "1172 Clinton Avenue, Saint Clair, MI, USA" at bounding box center [110, 363] width 87 height 15
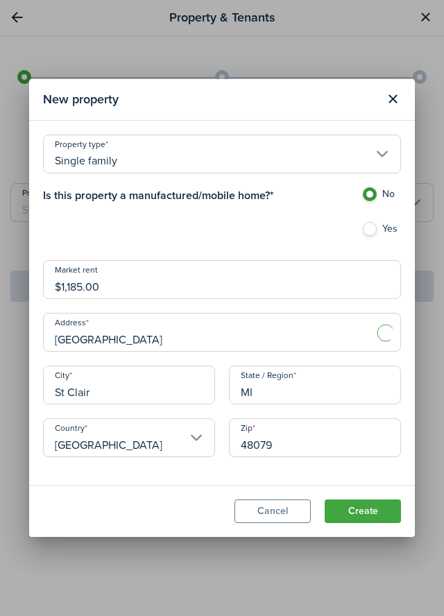
type input "Saint Clair"
click at [182, 336] on input "[GEOGRAPHIC_DATA]" at bounding box center [222, 332] width 358 height 39
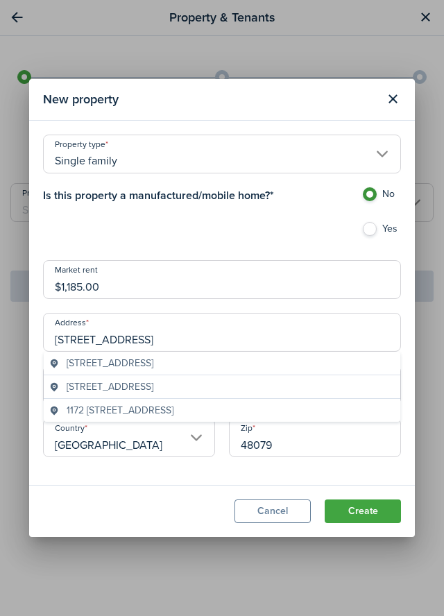
click at [153, 362] on span "1172 Clinton Ave apt 207, Irvington, NJ, USA" at bounding box center [110, 363] width 87 height 15
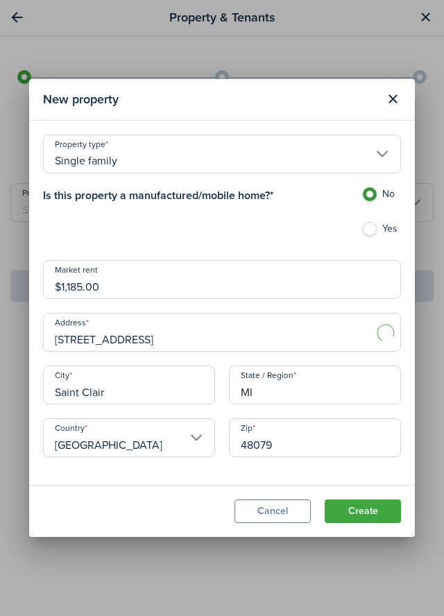
type input "[GEOGRAPHIC_DATA]"
type input "Irvington"
type input "NJ"
type input "07111"
click at [173, 385] on input "Irvington" at bounding box center [129, 385] width 172 height 39
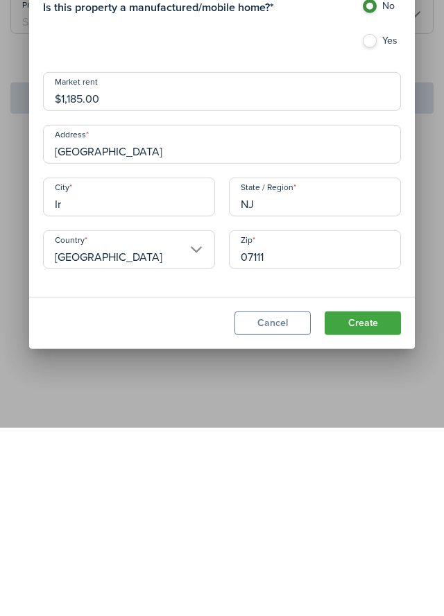
type input "I"
type input "St Clair"
type input "MI"
type input "48079"
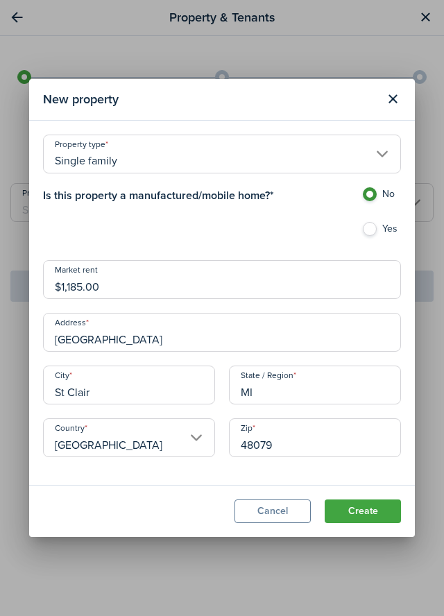
click at [369, 518] on button "Create" at bounding box center [363, 511] width 76 height 24
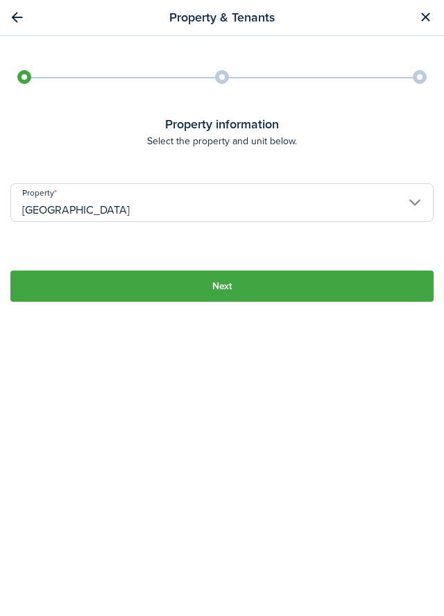
click at [269, 272] on button "Next" at bounding box center [221, 286] width 423 height 31
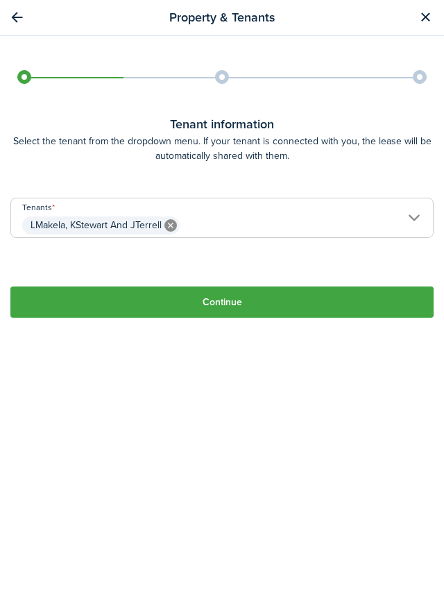
click at [262, 287] on button "Continue" at bounding box center [221, 302] width 423 height 31
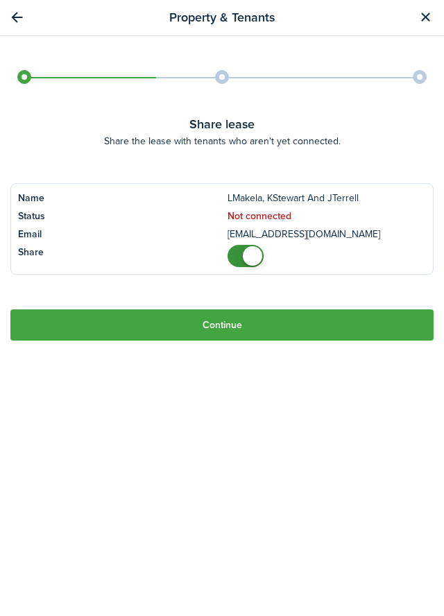
click at [302, 309] on button "Continue" at bounding box center [221, 324] width 423 height 31
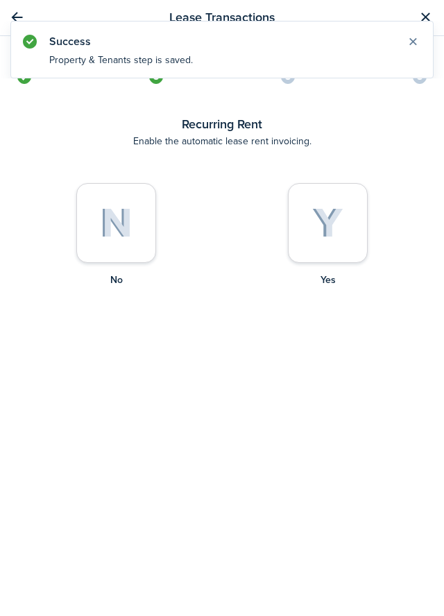
click at [329, 213] on img at bounding box center [327, 223] width 31 height 31
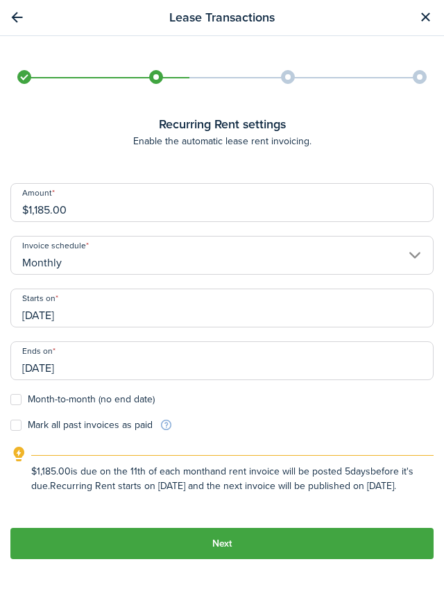
click at [80, 189] on input "$1,185.00" at bounding box center [221, 202] width 423 height 39
click at [108, 294] on input "10/11/2025" at bounding box center [221, 308] width 423 height 39
type input "$1,235.00"
click at [46, 289] on input "10/11/2025" at bounding box center [221, 308] width 423 height 39
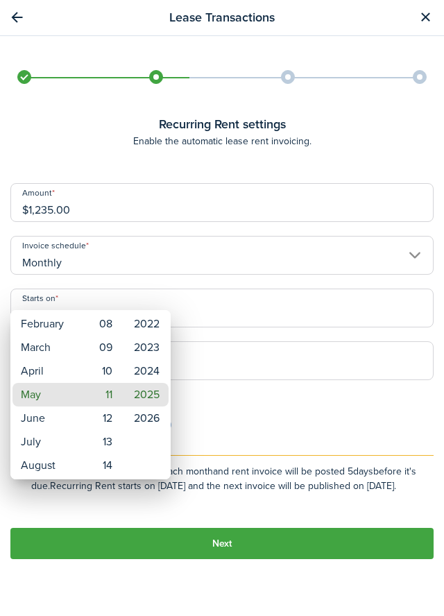
click at [44, 353] on mbsc-wheel-item "March" at bounding box center [47, 348] width 70 height 24
click at [108, 326] on mbsc-wheel-item "01" at bounding box center [104, 324] width 34 height 24
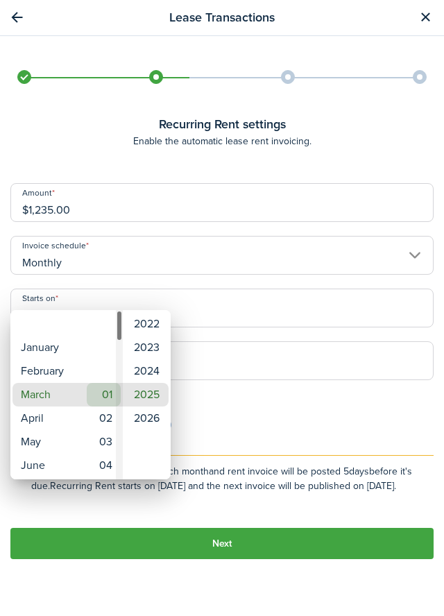
type input "[DATE]"
click at [153, 394] on mbsc-wheel-item "2025" at bounding box center [147, 395] width 44 height 24
click at [47, 398] on mbsc-wheel-item "March" at bounding box center [47, 395] width 70 height 24
click at [112, 398] on mbsc-wheel-item "01" at bounding box center [104, 395] width 34 height 24
click at [154, 399] on mbsc-wheel-item "2025" at bounding box center [147, 395] width 44 height 24
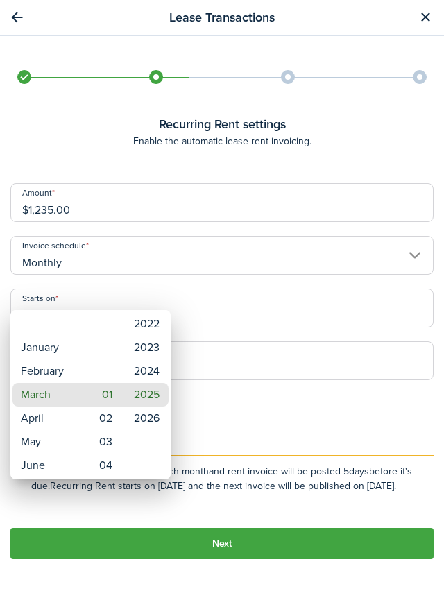
click at [241, 344] on div at bounding box center [222, 308] width 666 height 838
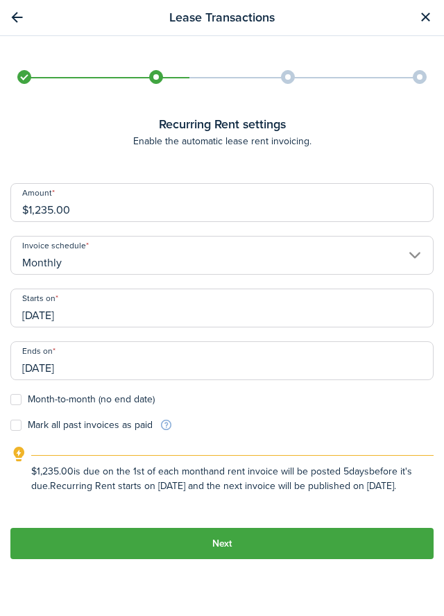
click at [75, 344] on input "10/11/2026" at bounding box center [221, 360] width 423 height 39
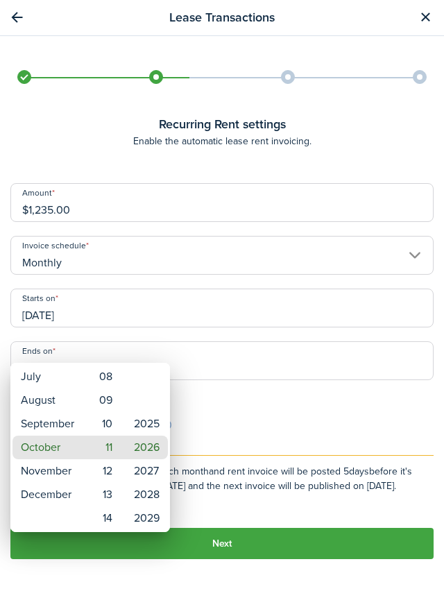
click at [70, 350] on div at bounding box center [222, 308] width 666 height 838
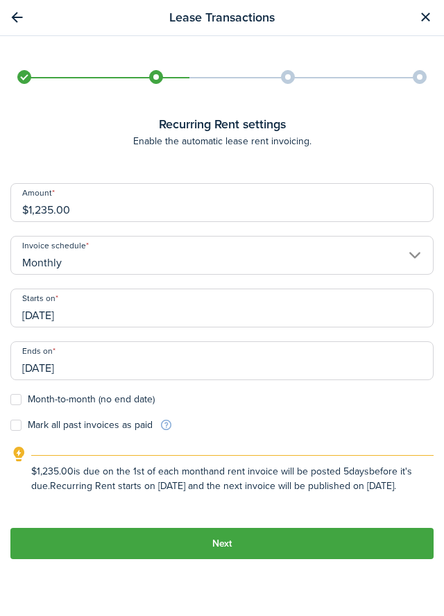
click at [67, 348] on input "10/11/2026" at bounding box center [221, 360] width 423 height 39
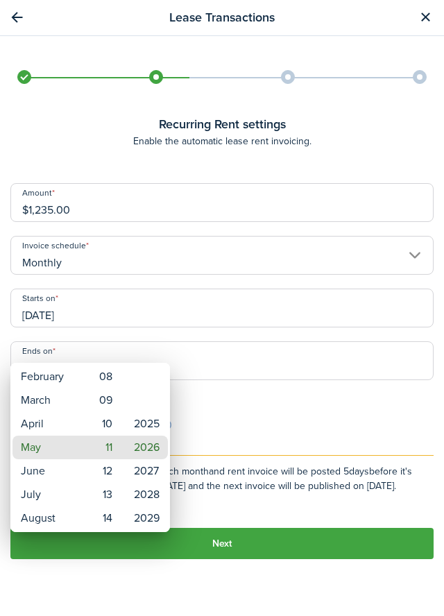
click at [44, 427] on mbsc-wheel-item "April" at bounding box center [47, 424] width 70 height 24
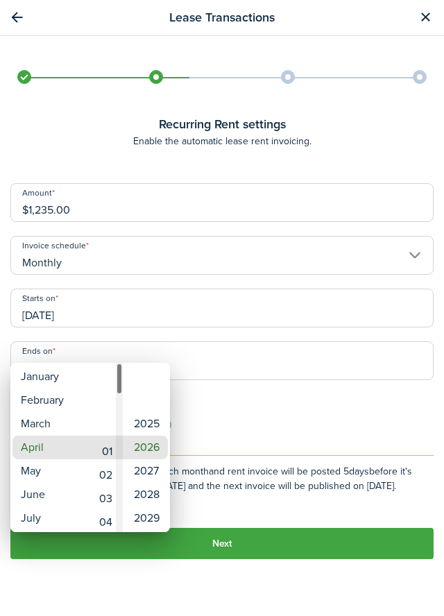
type input "04/01/2026"
click at [258, 402] on div at bounding box center [222, 308] width 666 height 838
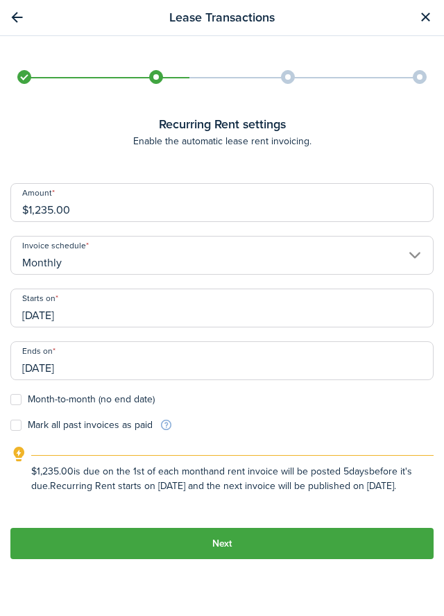
click at [12, 420] on label "Mark all past invoices as paid" at bounding box center [81, 425] width 142 height 11
click at [10, 425] on input "Mark all past invoices as paid" at bounding box center [10, 425] width 1 height 1
click at [14, 420] on label "Mark all past invoices as paid" at bounding box center [81, 425] width 142 height 11
click at [10, 425] on input "Mark all past invoices as paid" at bounding box center [10, 425] width 1 height 1
checkbox input "false"
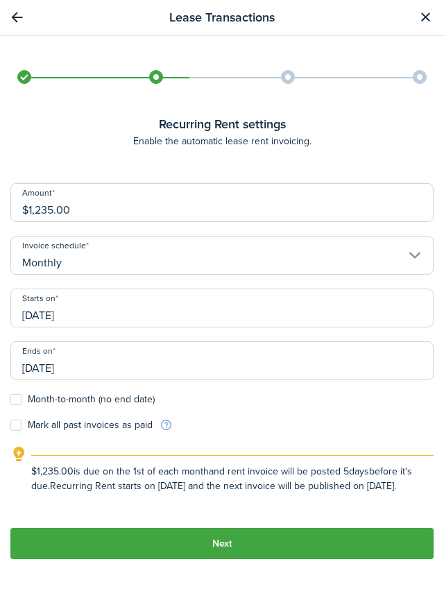
click at [313, 540] on button "Next" at bounding box center [221, 543] width 423 height 31
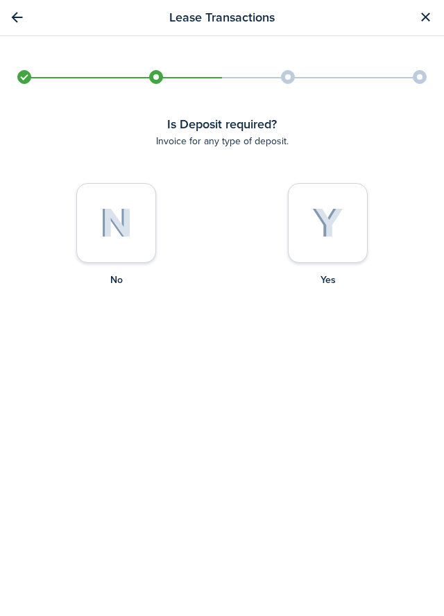
click at [325, 212] on img at bounding box center [327, 223] width 31 height 31
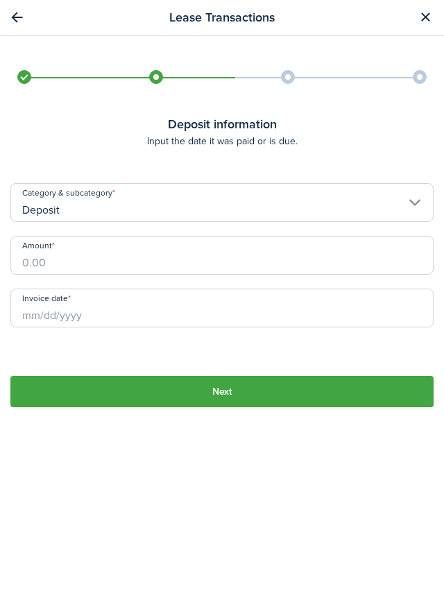
click at [42, 250] on input "Amount" at bounding box center [221, 255] width 423 height 39
click at [43, 289] on input "Invoice date" at bounding box center [221, 308] width 423 height 39
type input "$3,705.00"
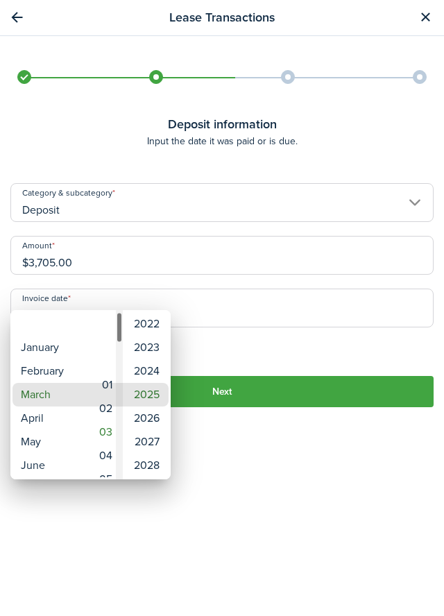
type input "[DATE]"
click at [232, 447] on div at bounding box center [222, 308] width 666 height 838
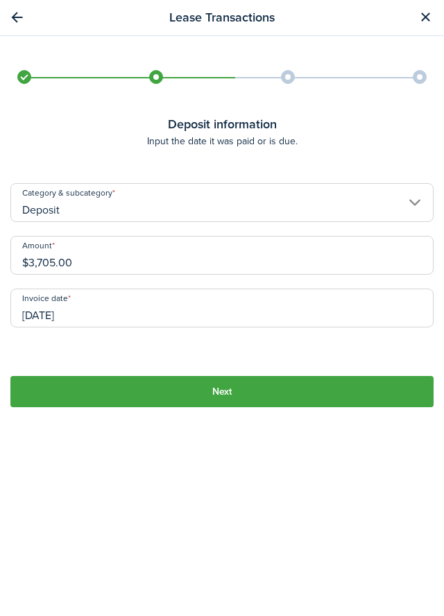
click at [243, 376] on button "Next" at bounding box center [221, 391] width 423 height 31
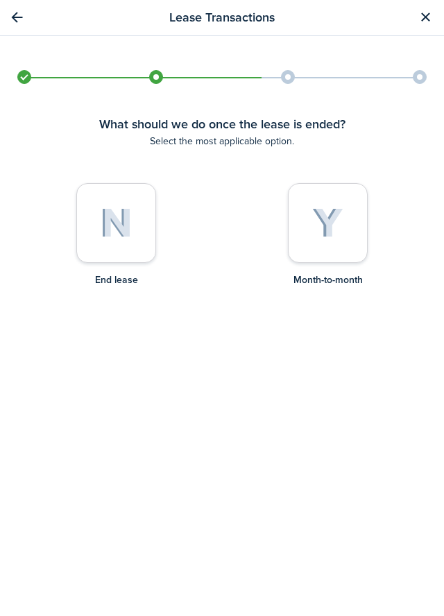
click at [335, 214] on img at bounding box center [327, 223] width 31 height 31
radio input "true"
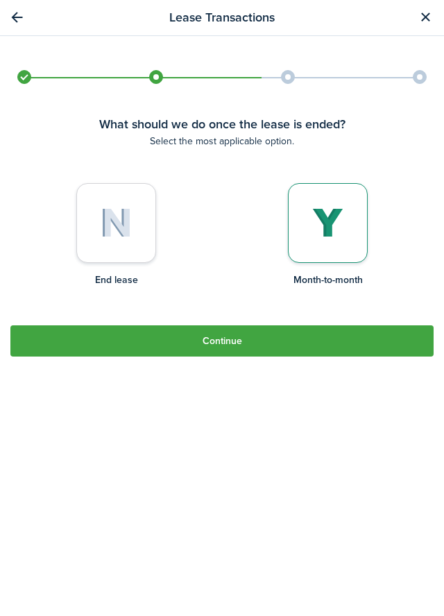
click at [281, 325] on button "Continue" at bounding box center [221, 340] width 423 height 31
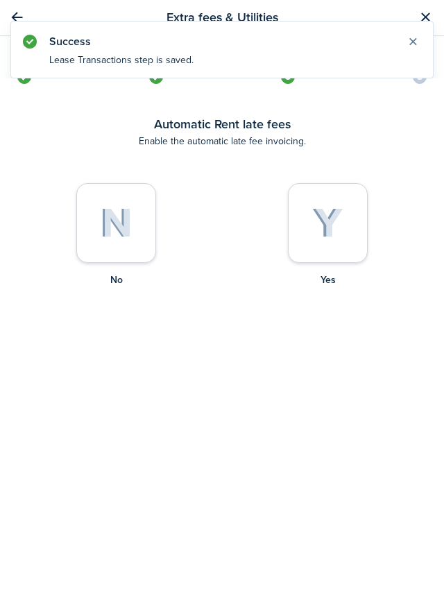
click at [327, 208] on img at bounding box center [327, 223] width 31 height 31
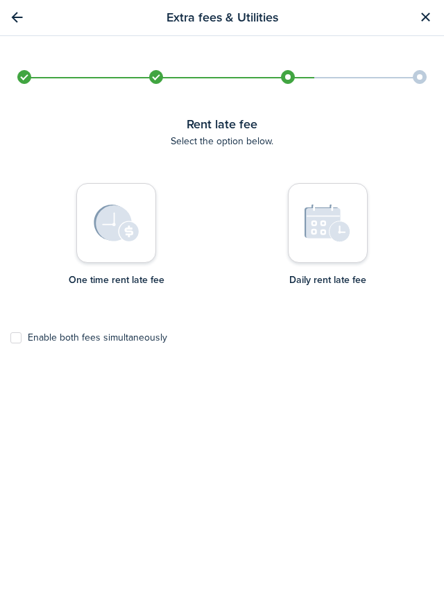
click at [132, 216] on img at bounding box center [117, 223] width 46 height 37
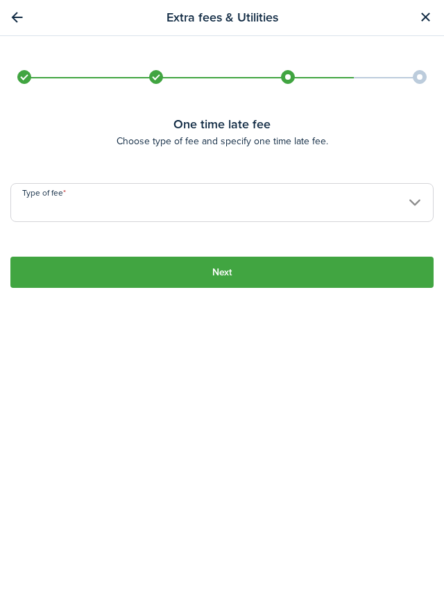
click at [83, 196] on input "Type of fee" at bounding box center [221, 202] width 423 height 39
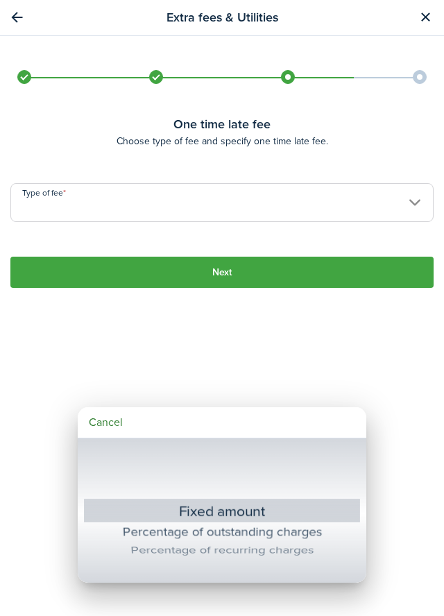
click at [411, 182] on div at bounding box center [222, 308] width 666 height 838
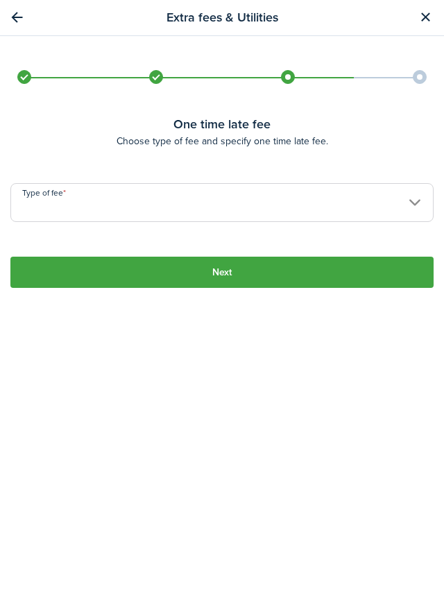
click at [411, 183] on input "Type of fee" at bounding box center [221, 202] width 423 height 39
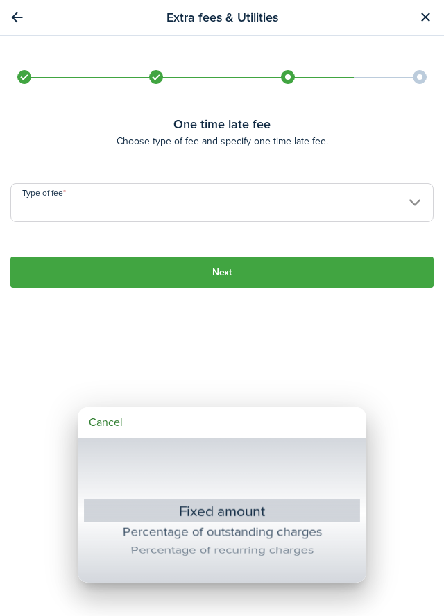
click at [239, 265] on div at bounding box center [222, 308] width 666 height 838
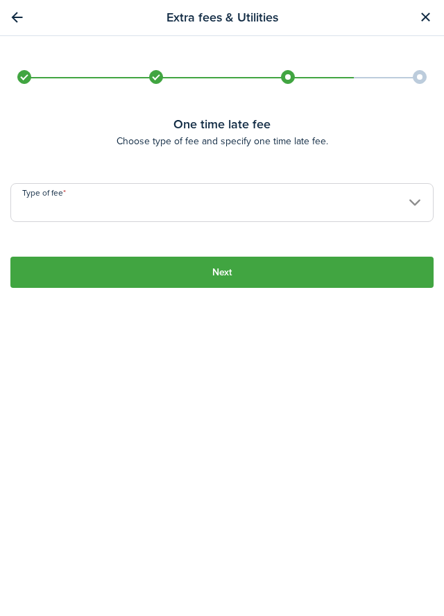
click at [420, 196] on input "Type of fee" at bounding box center [221, 202] width 423 height 39
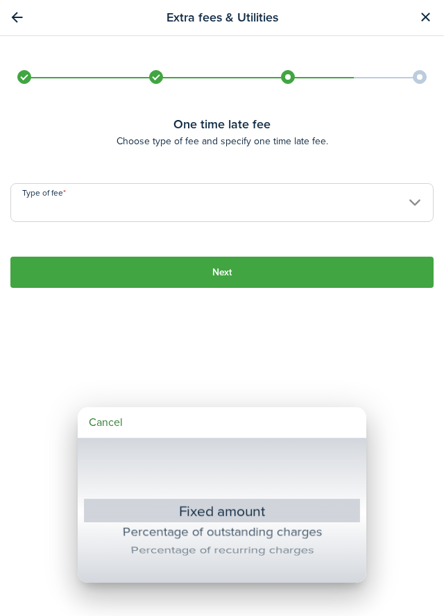
click at [239, 513] on div "Fixed amount" at bounding box center [222, 510] width 225 height 25
type input "Fixed amount"
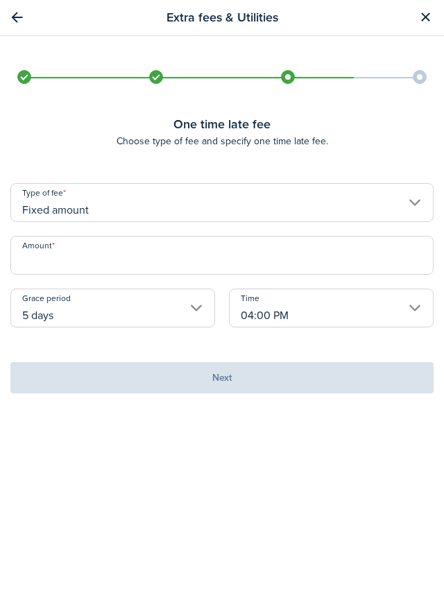
click at [88, 241] on input "Amount" at bounding box center [221, 255] width 423 height 39
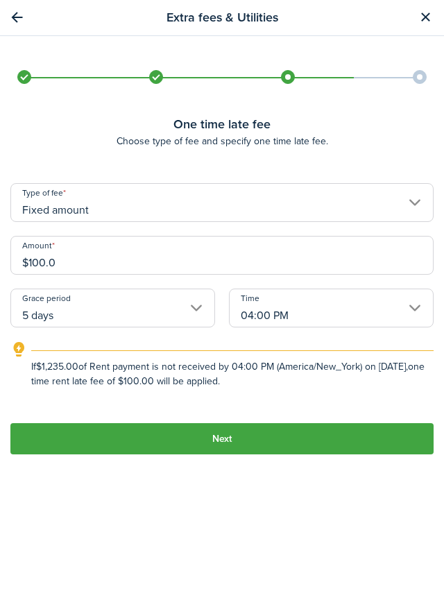
type input "$100.00"
click at [333, 423] on button "Next" at bounding box center [221, 438] width 423 height 31
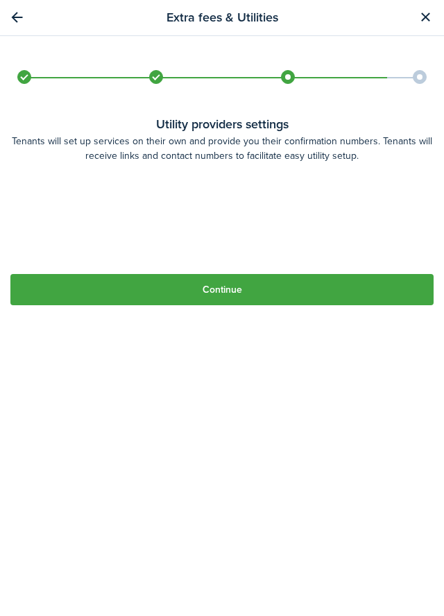
scroll to position [0, 0]
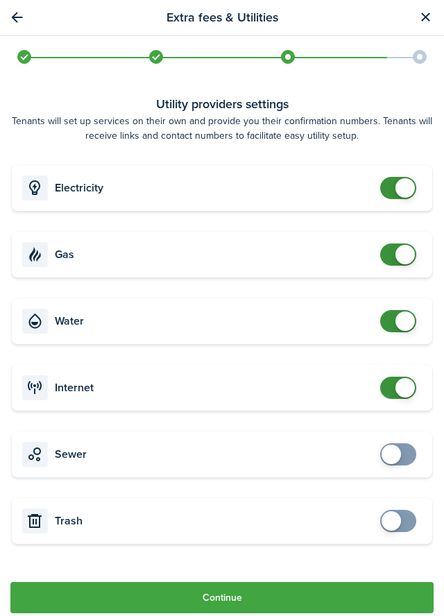
checkbox input "false"
click at [400, 326] on span at bounding box center [404, 320] width 19 height 19
checkbox input "false"
click at [397, 248] on span at bounding box center [404, 254] width 19 height 19
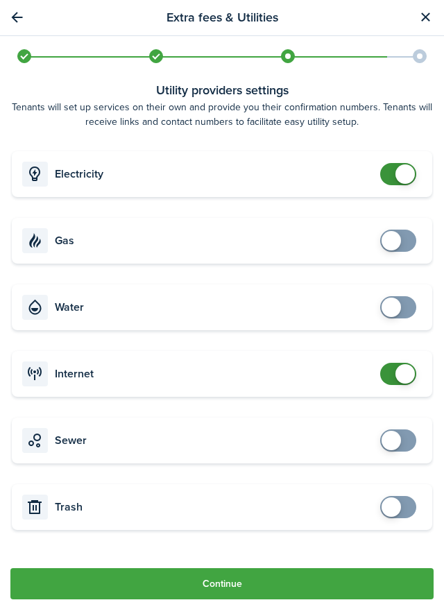
click at [296, 591] on button "Continue" at bounding box center [221, 583] width 423 height 31
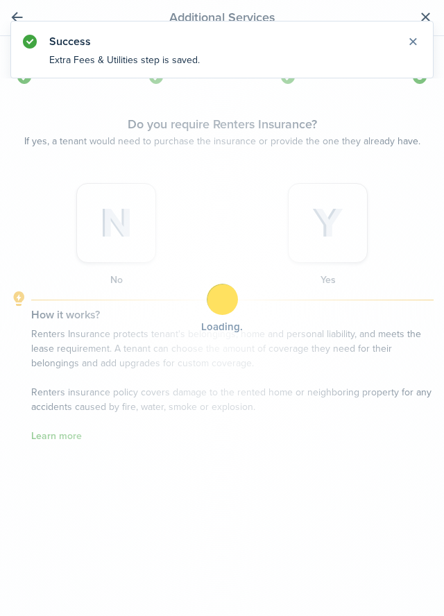
scroll to position [0, 0]
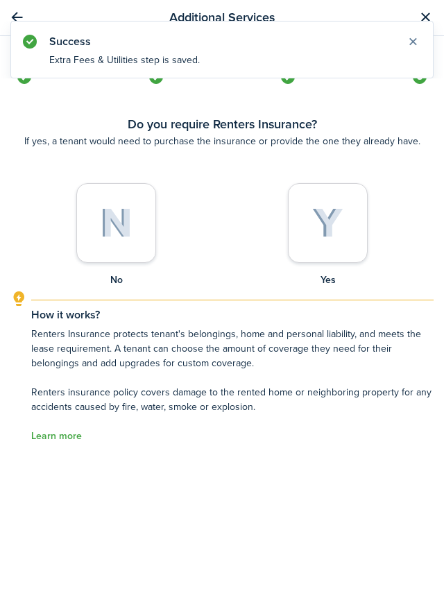
click at [333, 212] on img at bounding box center [327, 223] width 31 height 31
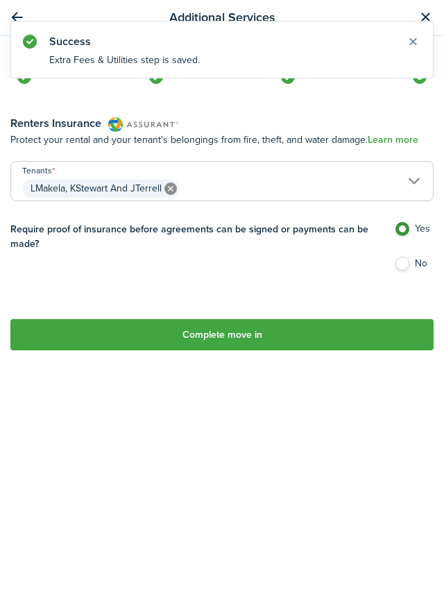
click at [277, 325] on button "Complete move in" at bounding box center [221, 334] width 423 height 31
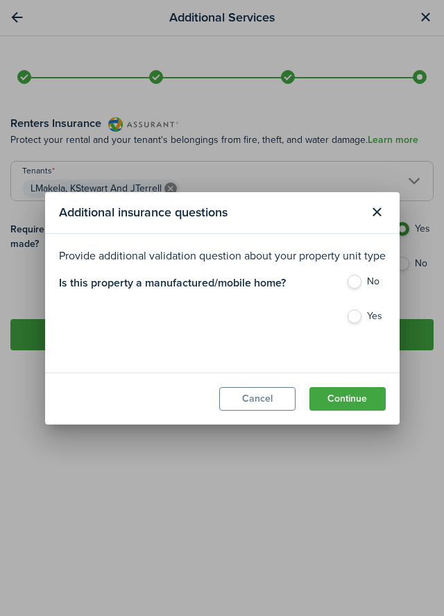
click at [357, 284] on label "No" at bounding box center [366, 285] width 40 height 21
radio input "true"
click at [362, 405] on button "Continue" at bounding box center [347, 399] width 76 height 24
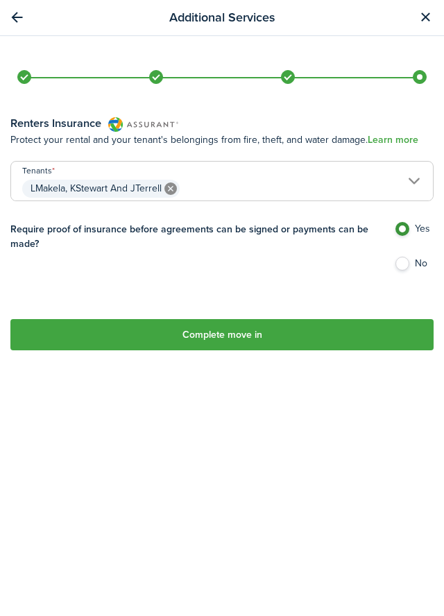
click at [397, 257] on label "No" at bounding box center [414, 267] width 40 height 21
radio input "false"
radio input "true"
click at [398, 222] on label "Yes" at bounding box center [414, 232] width 40 height 21
radio input "true"
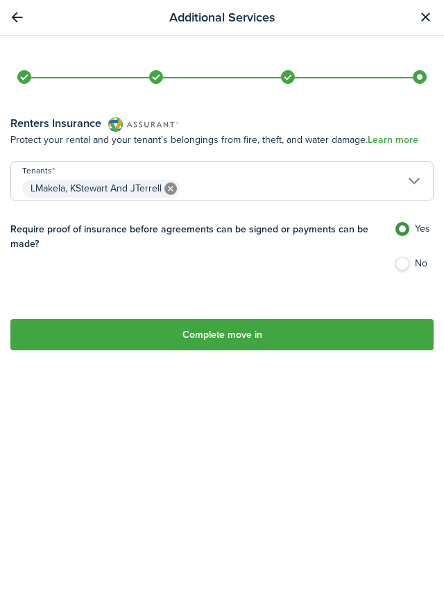
click at [358, 319] on button "Complete move in" at bounding box center [221, 334] width 423 height 31
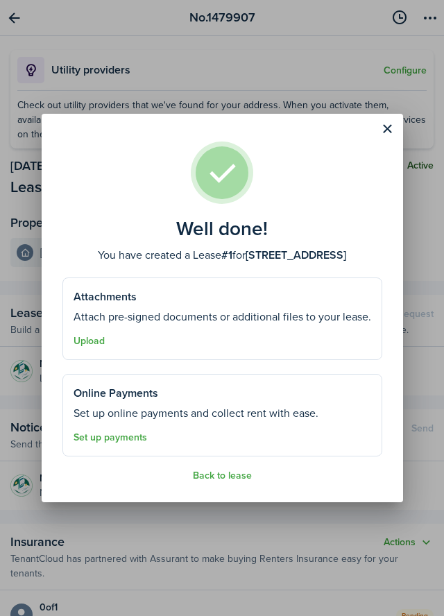
click at [388, 141] on button "Close modal" at bounding box center [388, 129] width 24 height 24
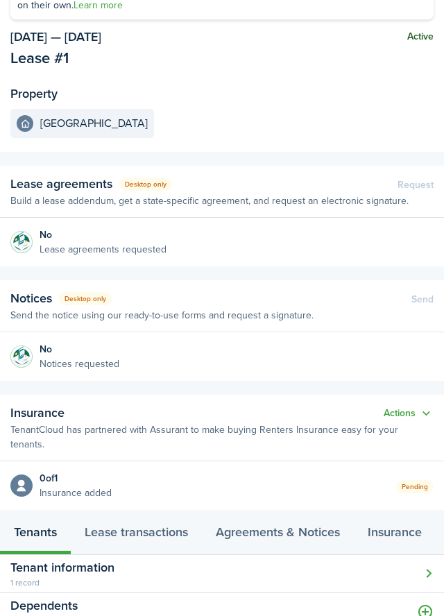
scroll to position [0, 64]
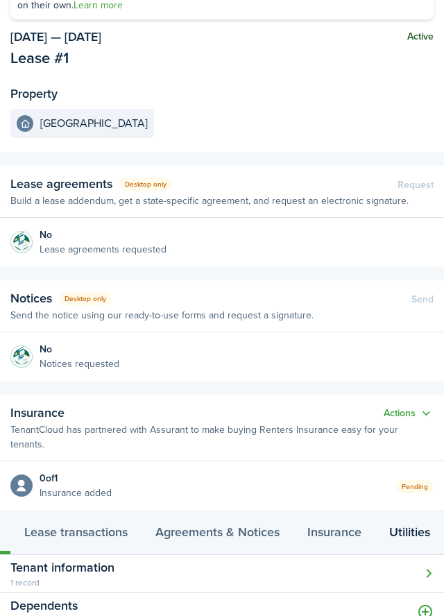
click at [400, 513] on link "Utilities" at bounding box center [409, 533] width 69 height 41
click at [434, 555] on button "Open modal" at bounding box center [222, 574] width 444 height 38
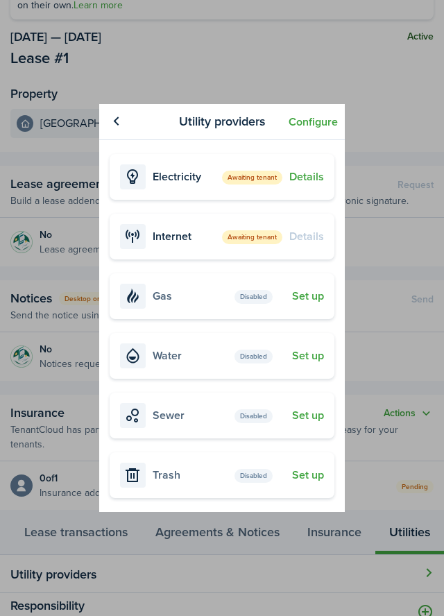
click at [305, 358] on button "Set up" at bounding box center [308, 356] width 32 height 12
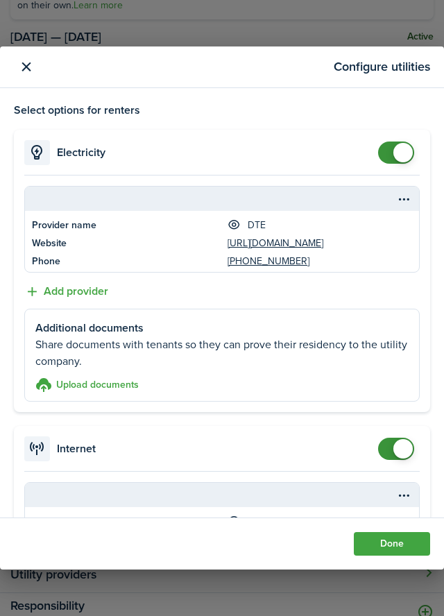
click at [17, 58] on button "Close modal" at bounding box center [25, 66] width 17 height 17
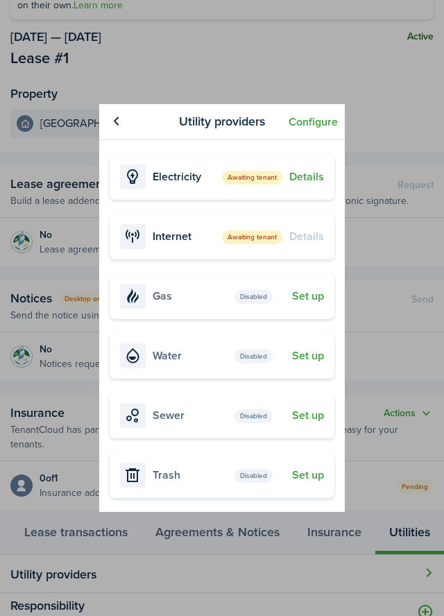
click at [305, 67] on div "Utility providers Configure Details Electricity Awaiting tenant Details Interne…" at bounding box center [222, 308] width 444 height 616
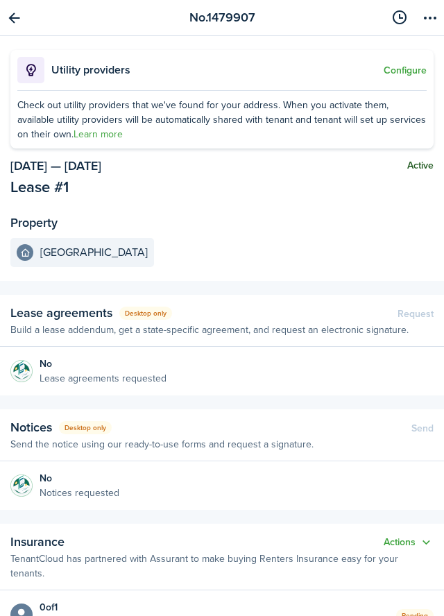
click at [20, 17] on link "Go back" at bounding box center [14, 18] width 24 height 24
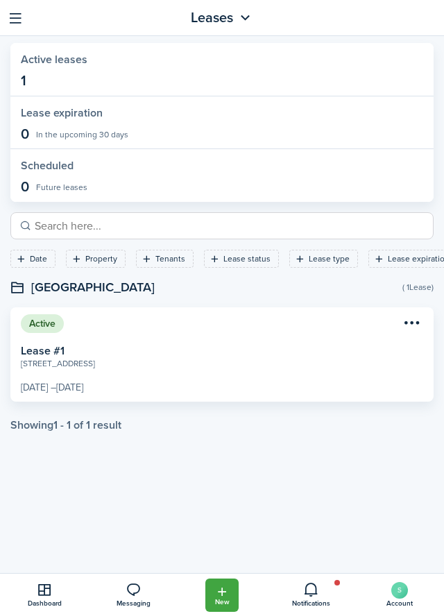
scroll to position [0, 14]
click at [180, 361] on link "View lease" at bounding box center [221, 354] width 423 height 94
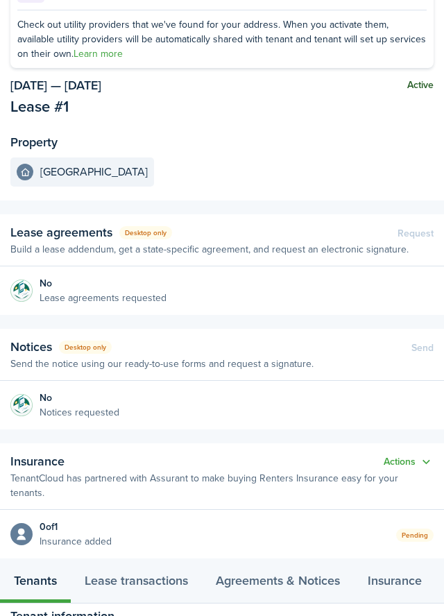
scroll to position [129, 0]
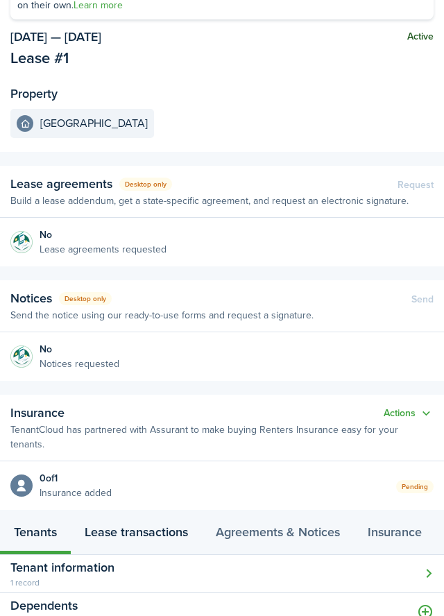
click at [111, 524] on link "Lease transactions" at bounding box center [136, 533] width 131 height 41
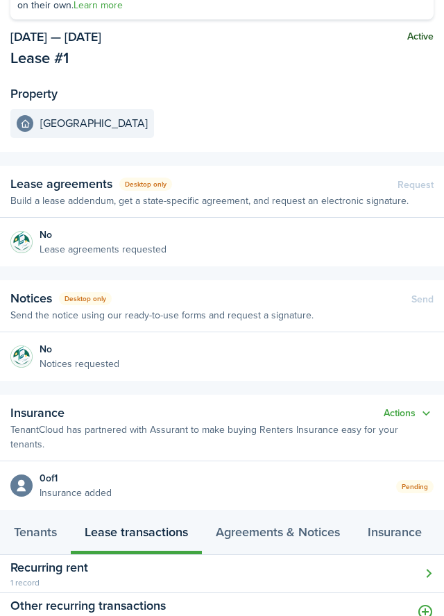
scroll to position [167, 0]
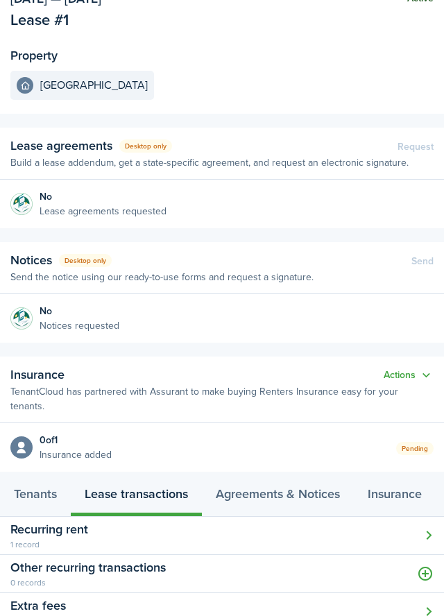
click at [431, 517] on button "Open modal" at bounding box center [222, 536] width 444 height 38
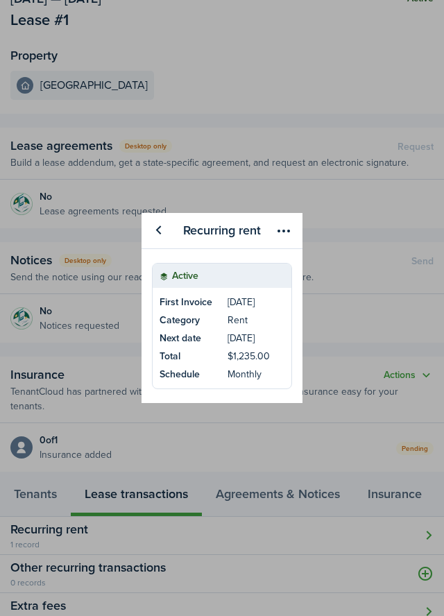
click at [275, 232] on menu-btn-icon "Open menu" at bounding box center [284, 231] width 24 height 24
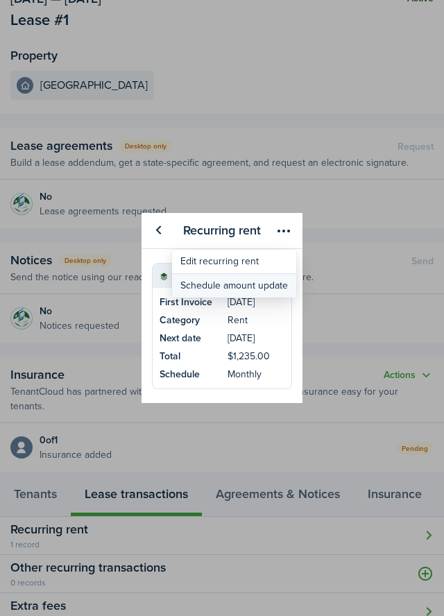
click at [212, 294] on button "Schedule amount update" at bounding box center [234, 286] width 124 height 24
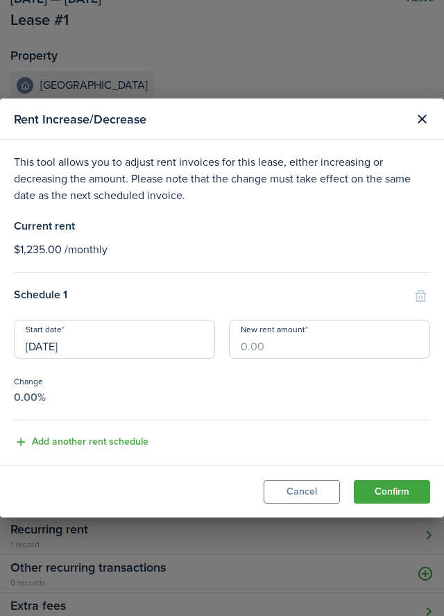
click at [278, 494] on button "Cancel" at bounding box center [302, 492] width 76 height 24
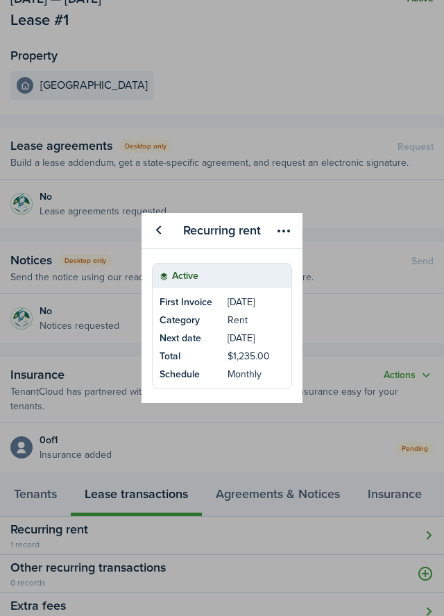
click at [438, 558] on div "Recurring rent Active First Invoice Mar 01, 2025 Category Rent Next date Oct 27…" at bounding box center [222, 308] width 444 height 616
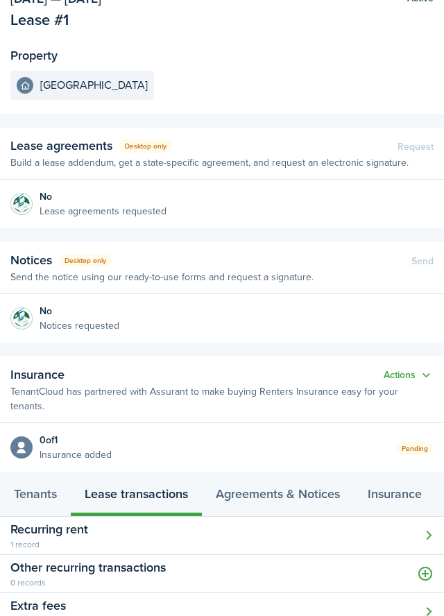
click at [433, 563] on button "button" at bounding box center [425, 575] width 24 height 24
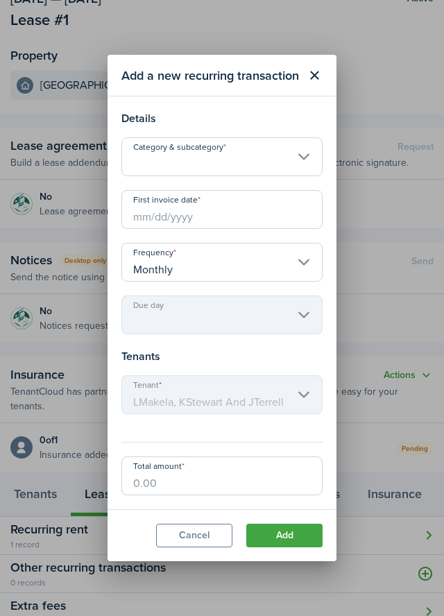
click at [305, 164] on input "Category & subcategory" at bounding box center [221, 156] width 201 height 39
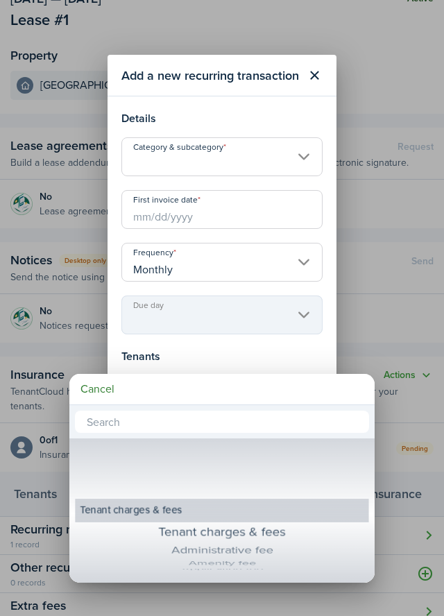
click at [303, 161] on div at bounding box center [222, 308] width 666 height 838
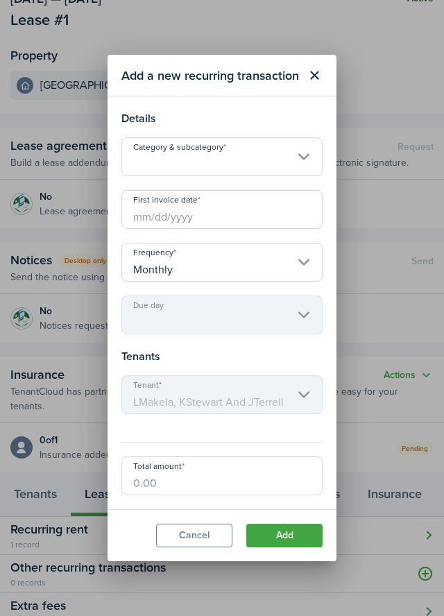
click at [303, 162] on input "Category & subcategory" at bounding box center [221, 156] width 201 height 39
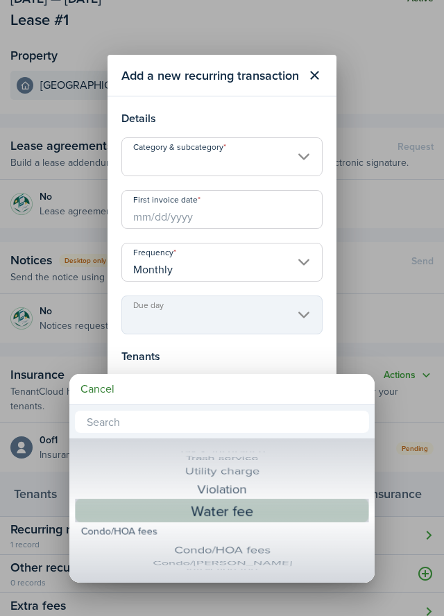
click at [262, 516] on div "Water fee" at bounding box center [222, 510] width 242 height 25
type input "Tenant charges & fees / Water fee"
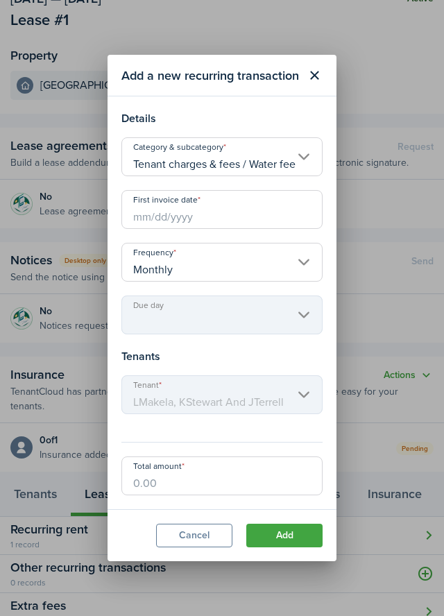
click at [152, 222] on input "First invoice date" at bounding box center [221, 209] width 201 height 39
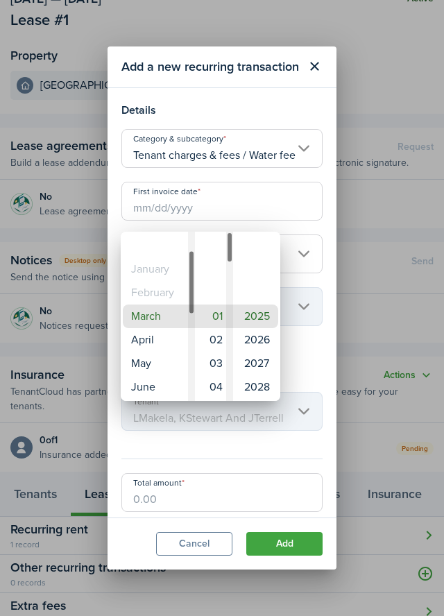
type input "[DATE]"
type input "1st"
click at [175, 316] on mbsc-wheel-item "March" at bounding box center [158, 317] width 70 height 24
click at [300, 552] on div at bounding box center [222, 308] width 666 height 838
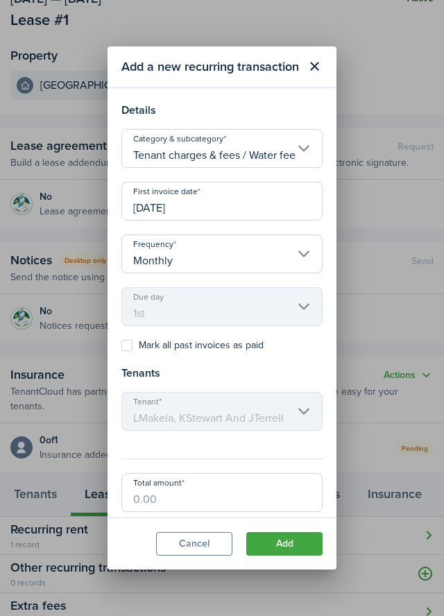
click at [129, 343] on label "Mark all past invoices as paid" at bounding box center [192, 345] width 142 height 11
click at [121, 345] on input "Mark all past invoices as paid" at bounding box center [121, 345] width 1 height 1
checkbox input "true"
click at [144, 499] on input "Total amount" at bounding box center [221, 492] width 201 height 39
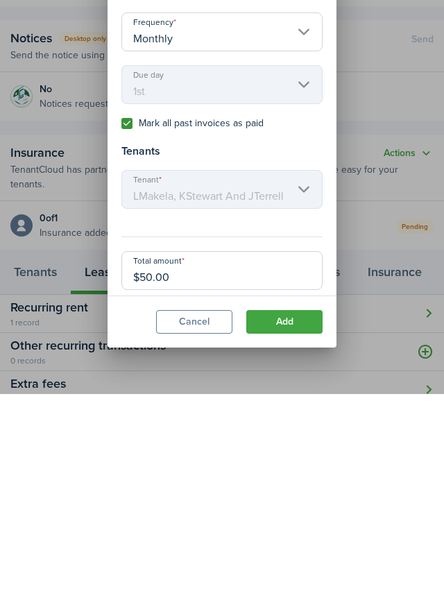
type input "$50.00"
click at [300, 549] on button "Add" at bounding box center [284, 544] width 76 height 24
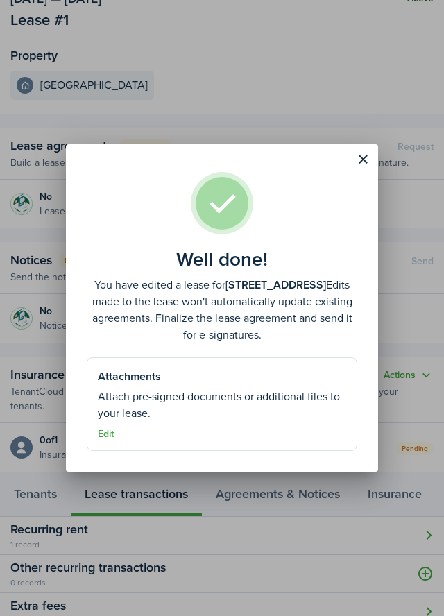
click at [366, 163] on button "Close modal" at bounding box center [363, 160] width 24 height 24
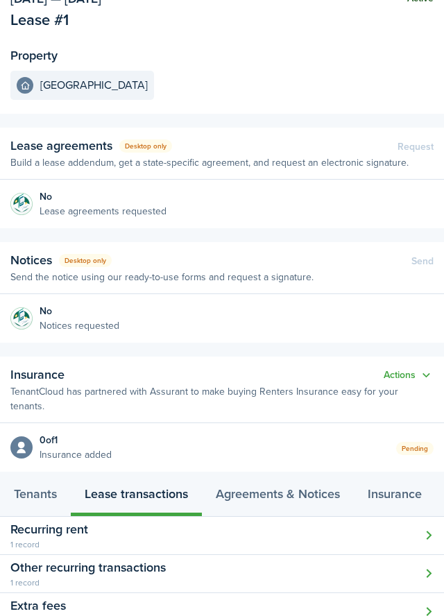
click at [435, 524] on button "Open modal" at bounding box center [222, 536] width 444 height 38
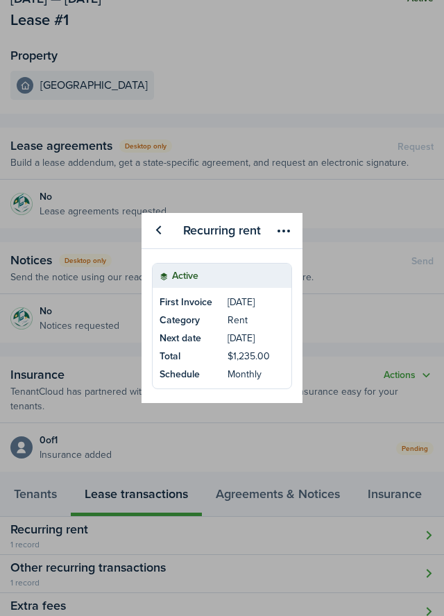
click at [278, 232] on menu-btn-icon "Open menu" at bounding box center [284, 231] width 24 height 24
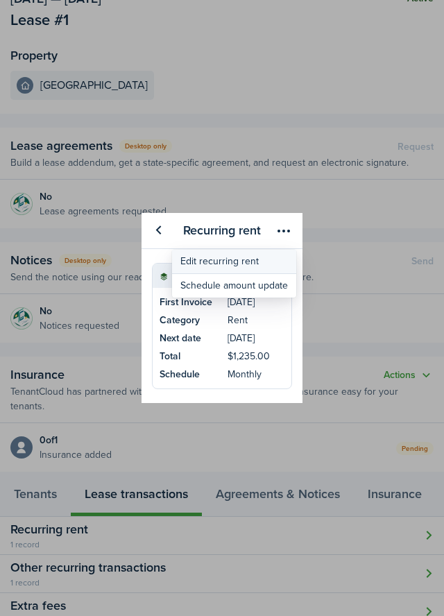
click at [252, 262] on button "Edit recurring rent" at bounding box center [234, 262] width 124 height 24
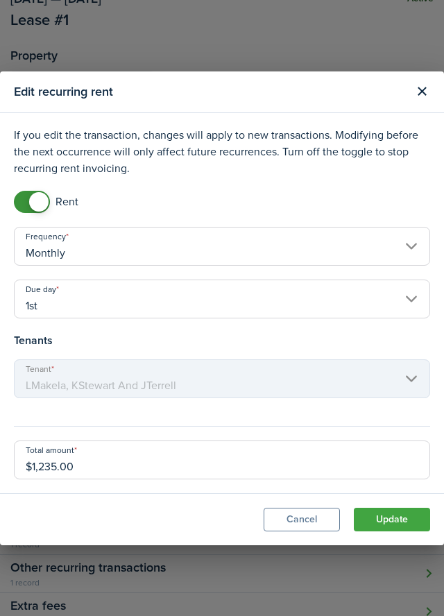
click at [81, 464] on input "$1,235.00" at bounding box center [222, 460] width 416 height 39
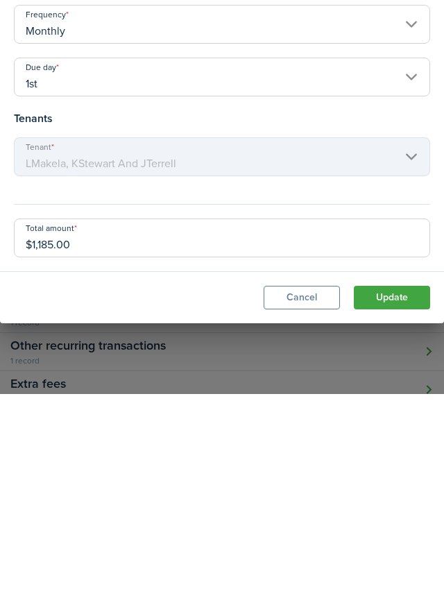
type input "$1,185.00"
click at [400, 520] on button "Update" at bounding box center [392, 520] width 76 height 24
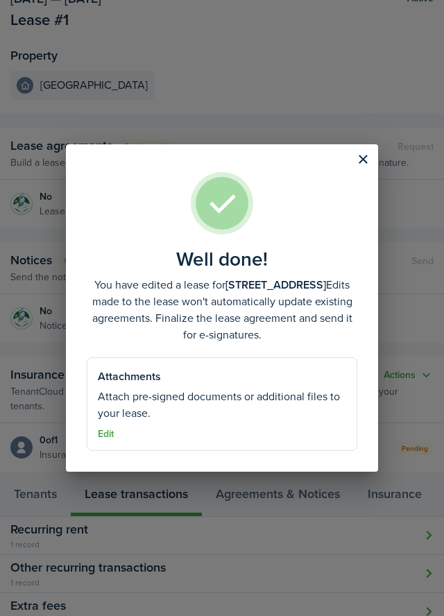
click at [369, 165] on button "Close modal" at bounding box center [363, 160] width 24 height 24
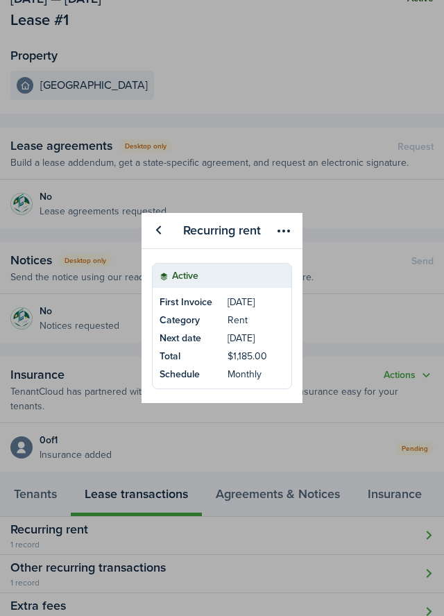
click at [433, 553] on div "Recurring rent Active First Invoice Mar 01, 2025 Category Rent Next date Oct 27…" at bounding box center [222, 308] width 444 height 616
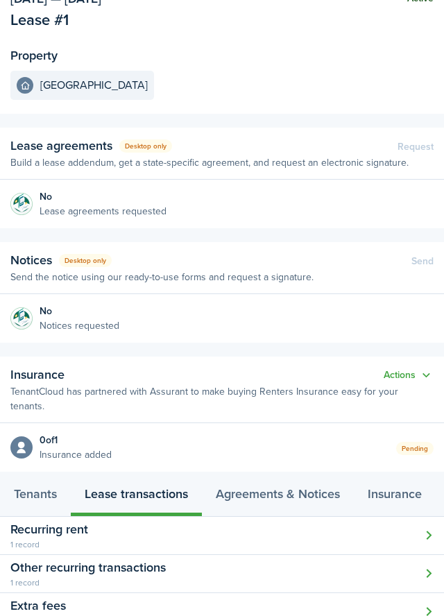
click at [438, 555] on button "Open modal" at bounding box center [222, 574] width 444 height 38
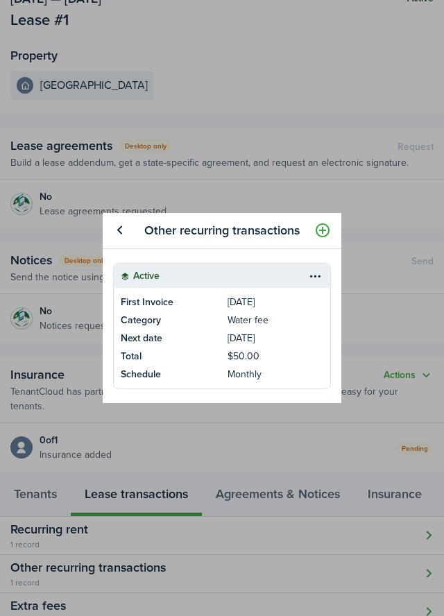
click at [327, 231] on button "button" at bounding box center [323, 231] width 24 height 24
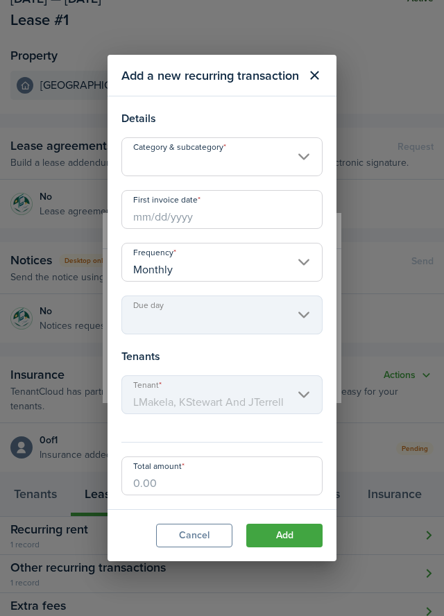
click at [290, 155] on input "Category & subcategory" at bounding box center [221, 156] width 201 height 39
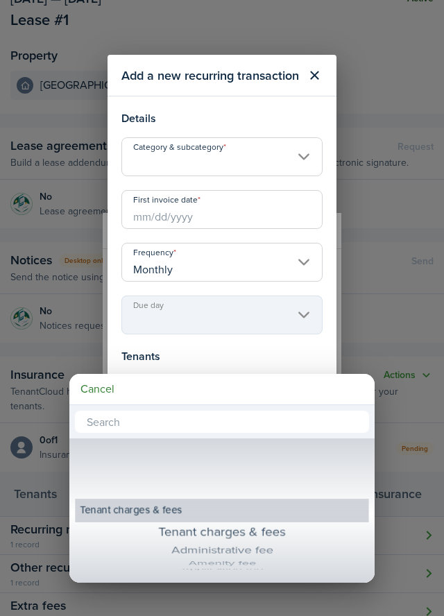
click at [305, 158] on div at bounding box center [222, 308] width 666 height 838
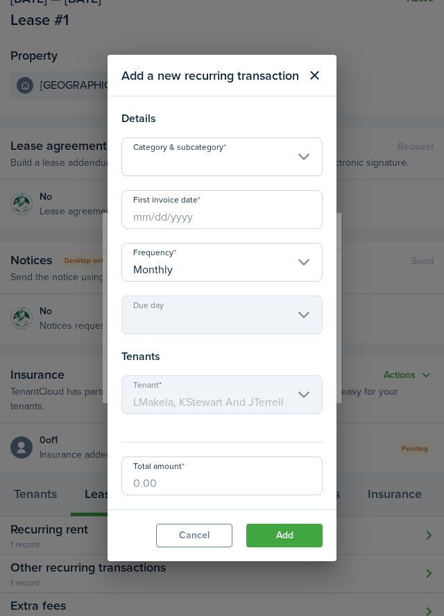
click at [302, 155] on input "Category & subcategory" at bounding box center [221, 156] width 201 height 39
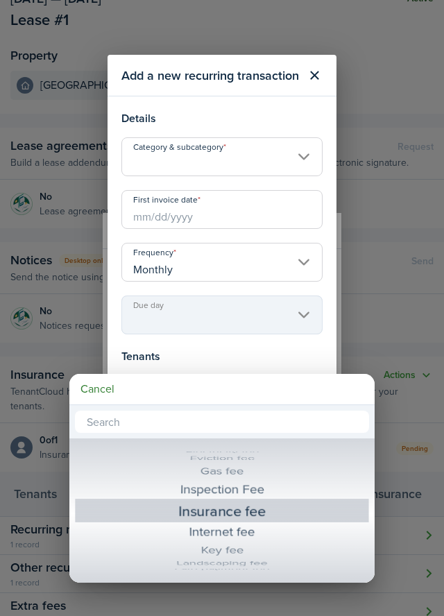
click at [249, 510] on div "Insurance fee" at bounding box center [222, 510] width 242 height 25
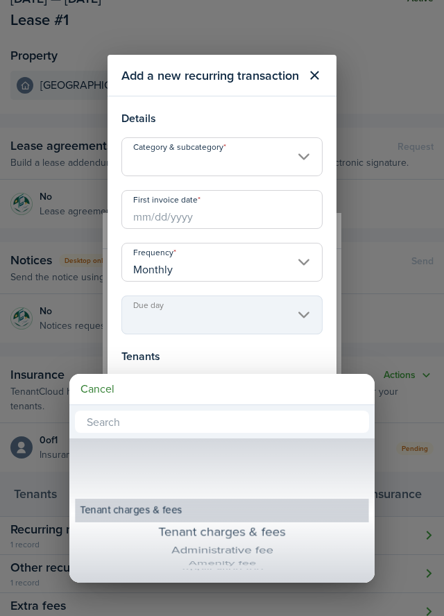
type input "Tenant charges & fees / Insurance fee"
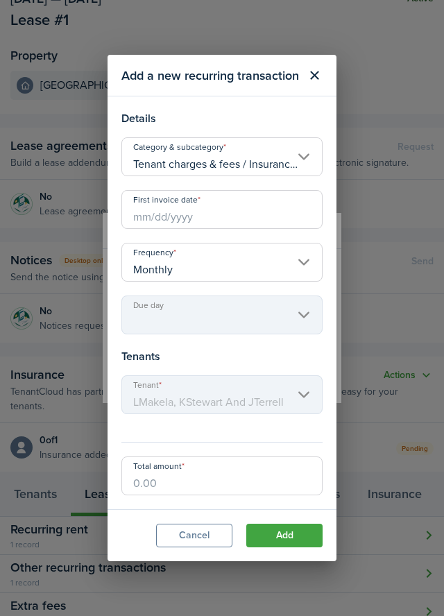
click at [148, 216] on input "First invoice date" at bounding box center [221, 209] width 201 height 39
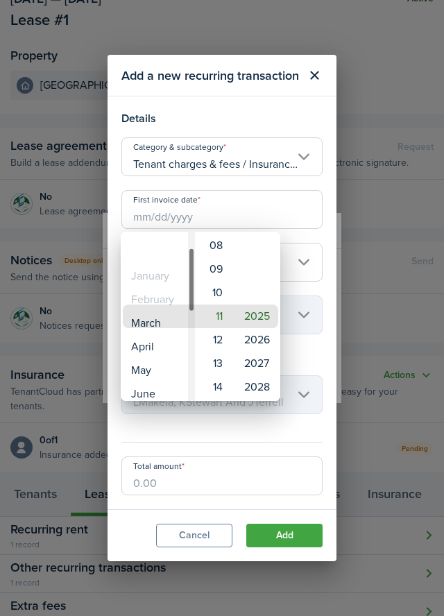
type input "03/11/2025"
type input "11th"
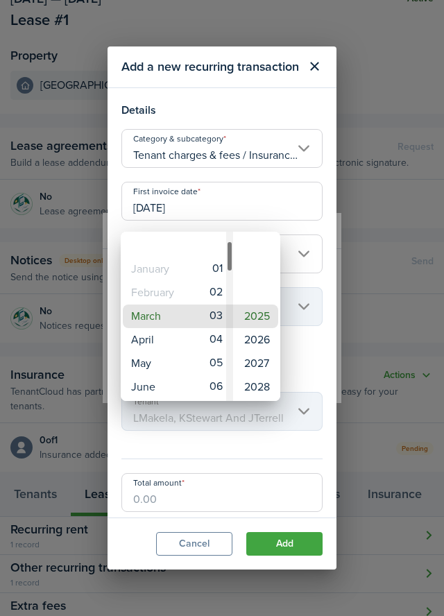
type input "03/02/2025"
type input "2nd"
type input "[DATE]"
type input "1st"
click at [295, 550] on div at bounding box center [222, 308] width 666 height 838
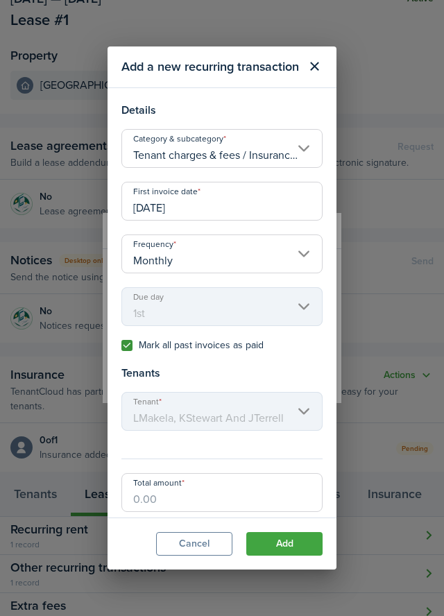
click at [144, 497] on input "Total amount" at bounding box center [221, 492] width 201 height 39
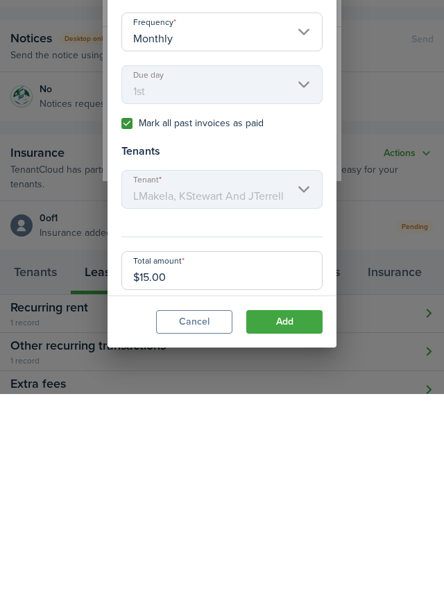
type input "$15.00"
click at [294, 544] on button "Add" at bounding box center [284, 544] width 76 height 24
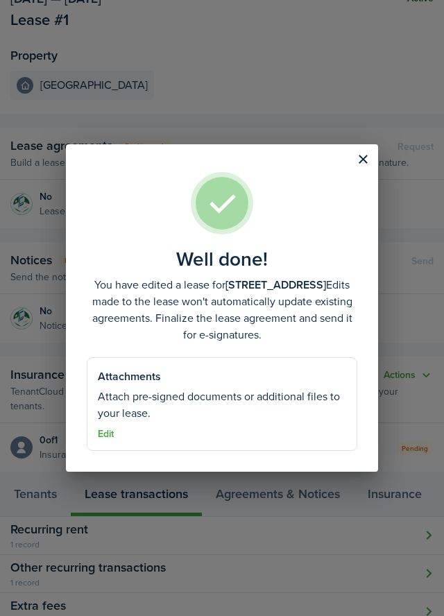
click at [341, 159] on assembled-view "Well done! You have edited a lease for 1172 Clinton Ave. Edits made to the leas…" at bounding box center [222, 307] width 312 height 327
click at [365, 171] on button "Close modal" at bounding box center [363, 160] width 24 height 24
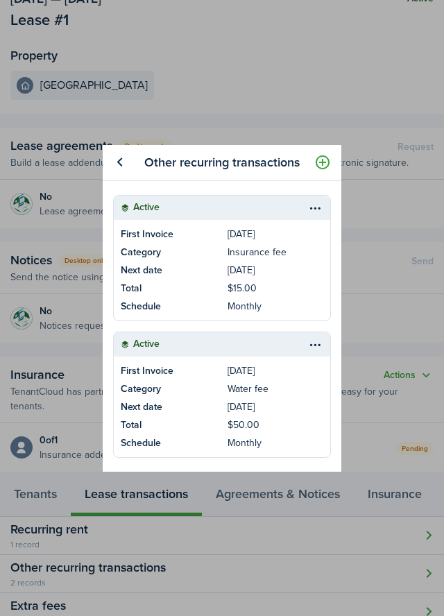
click at [339, 87] on div "Other recurring transactions Active First Invoice Mar 01, 2025 Category Insuran…" at bounding box center [222, 308] width 444 height 616
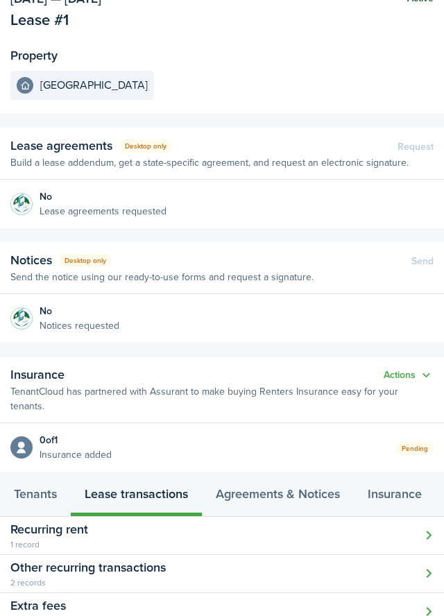
click at [437, 517] on button "Open modal" at bounding box center [222, 536] width 444 height 38
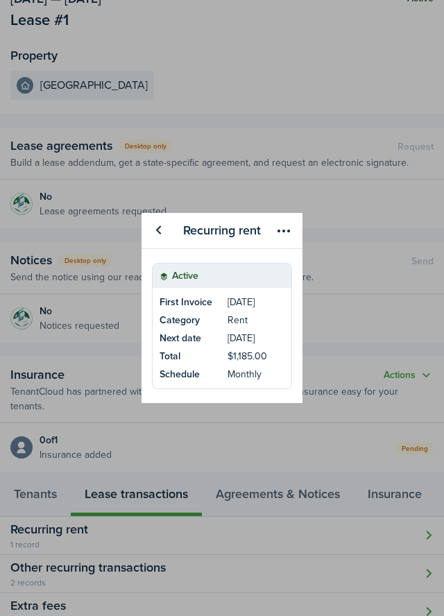
click at [291, 234] on menu-btn-icon "Open menu" at bounding box center [284, 231] width 24 height 24
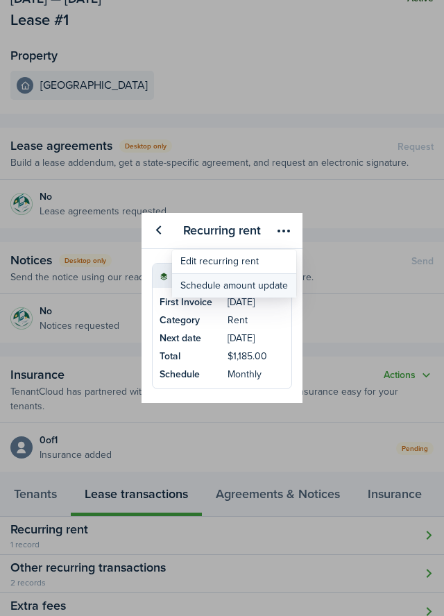
click at [275, 289] on button "Schedule amount update" at bounding box center [234, 286] width 124 height 24
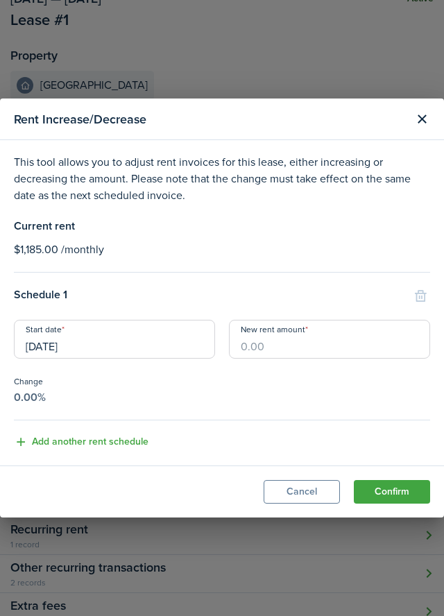
click at [433, 128] on button "Close modal" at bounding box center [422, 120] width 24 height 24
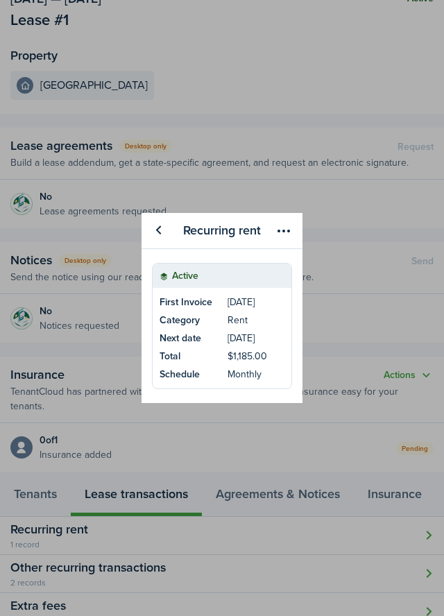
click at [346, 137] on div "Recurring rent Active First Invoice Mar 01, 2025 Category Rent Next date Oct 27…" at bounding box center [222, 308] width 444 height 616
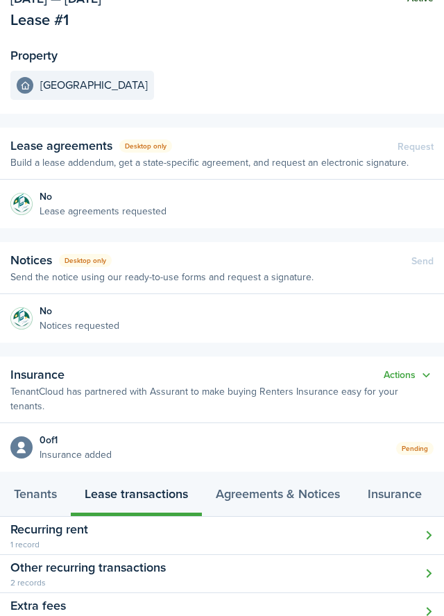
scroll to position [0, 0]
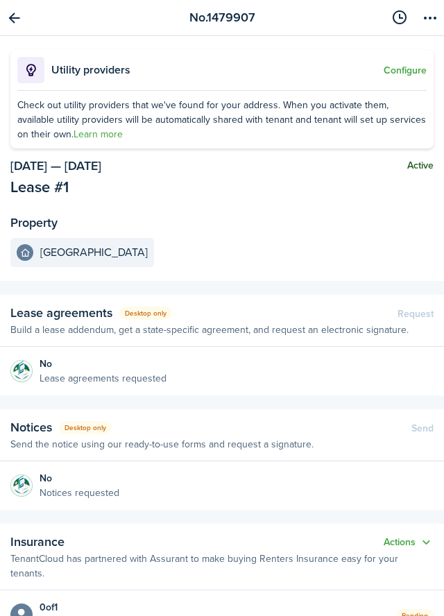
click at [434, 26] on menu-btn-icon "Open menu" at bounding box center [430, 18] width 24 height 24
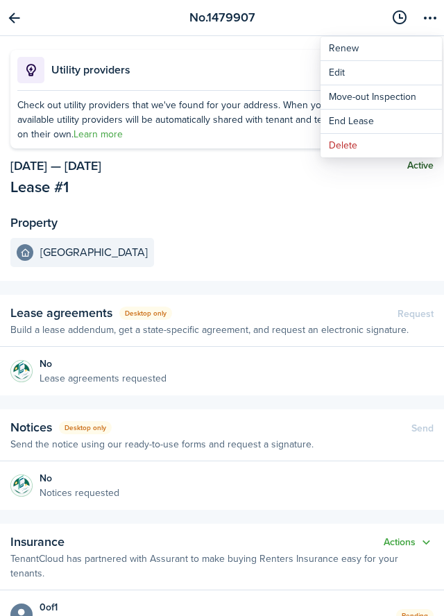
click at [19, 19] on link "Go back" at bounding box center [14, 18] width 24 height 24
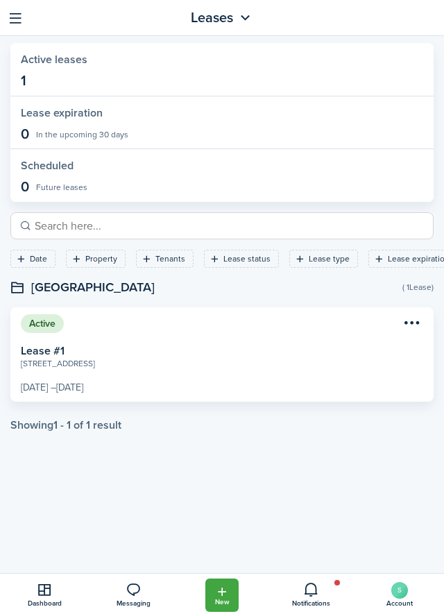
click at [45, 600] on span "Dashboard" at bounding box center [44, 603] width 89 height 7
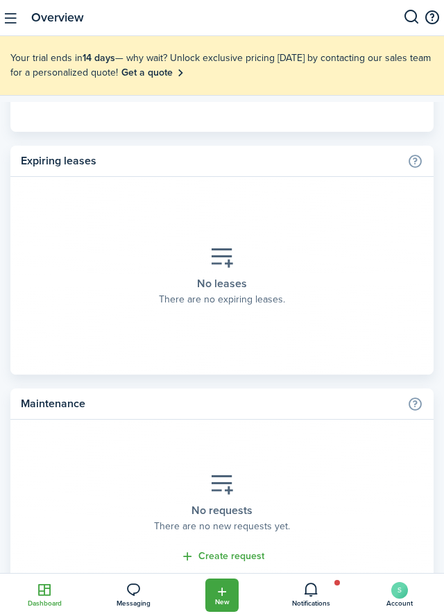
scroll to position [2581, 0]
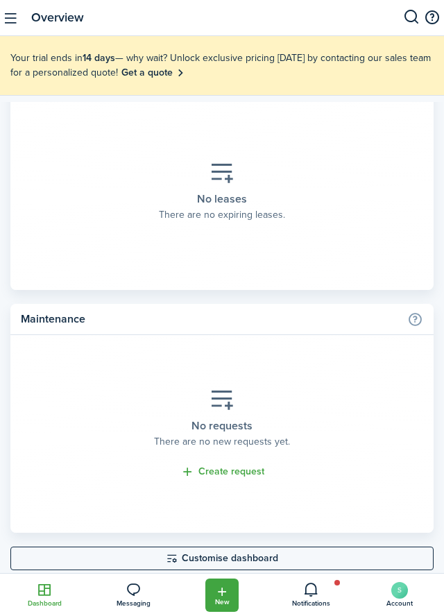
click at [9, 19] on button "button" at bounding box center [11, 18] width 22 height 22
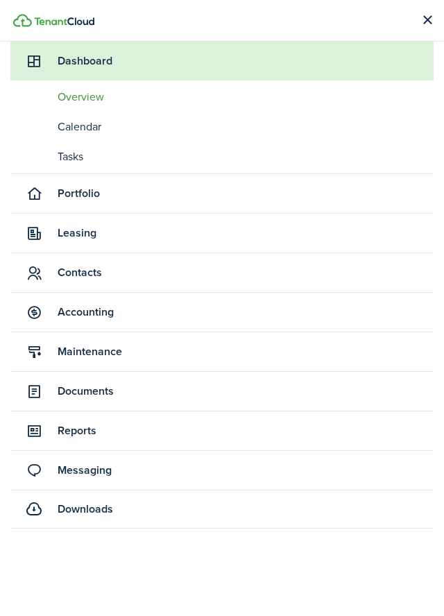
click at [121, 307] on span "Accounting" at bounding box center [246, 312] width 376 height 17
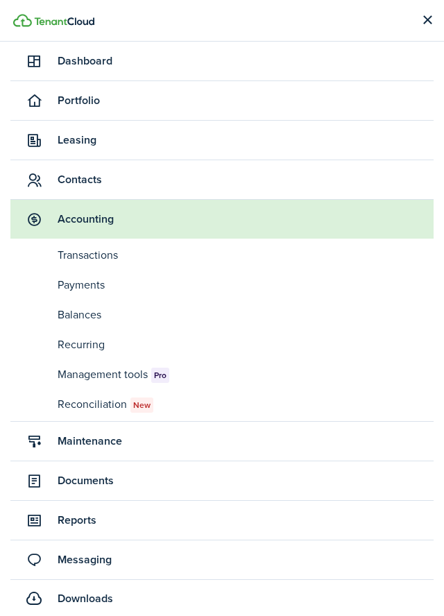
click at [142, 380] on span "Management tools Pro" at bounding box center [246, 374] width 376 height 17
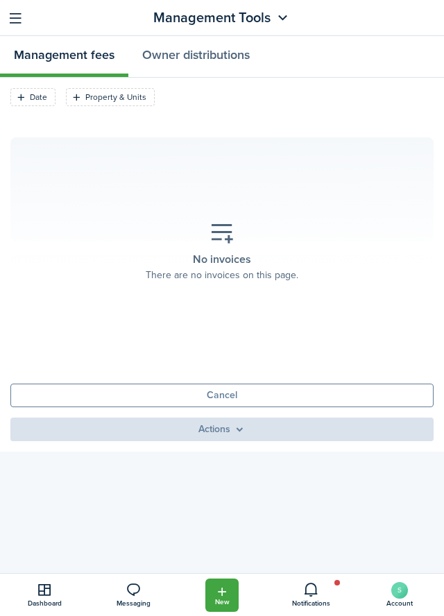
click at [230, 249] on div "No invoices There are no invoices on this page." at bounding box center [222, 252] width 402 height 82
click at [19, 100] on icon "Open filter" at bounding box center [21, 97] width 12 height 11
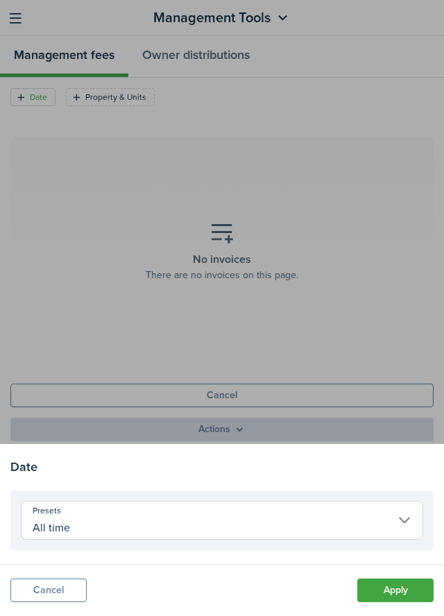
click at [46, 522] on input "All time" at bounding box center [222, 520] width 402 height 39
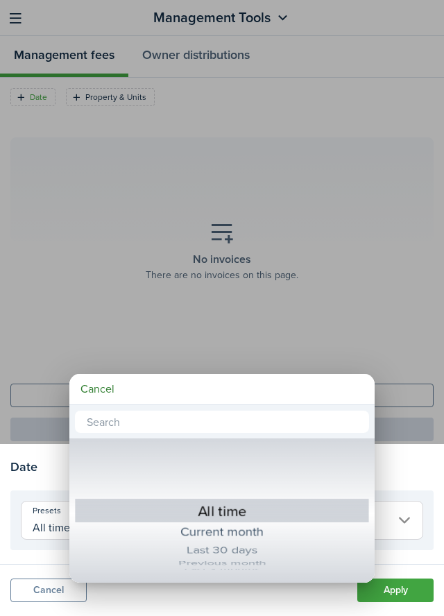
click at [92, 103] on div at bounding box center [222, 308] width 666 height 838
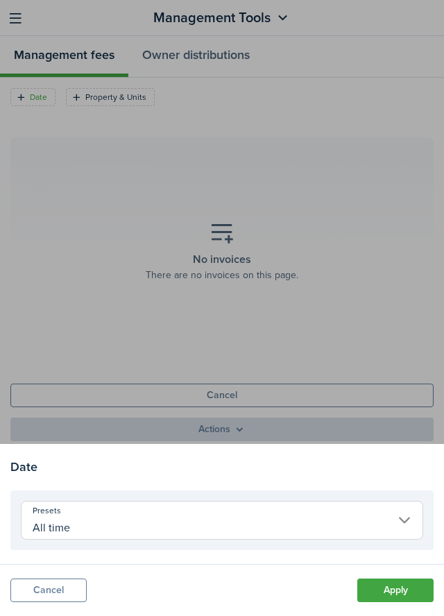
click at [23, 105] on div at bounding box center [222, 308] width 444 height 616
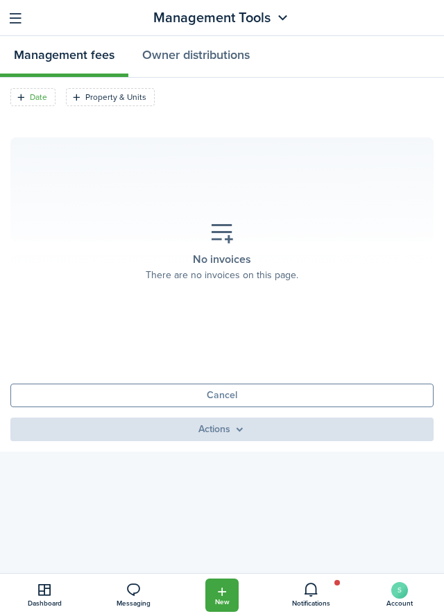
click at [40, 103] on filter-tag "Date" at bounding box center [32, 97] width 45 height 18
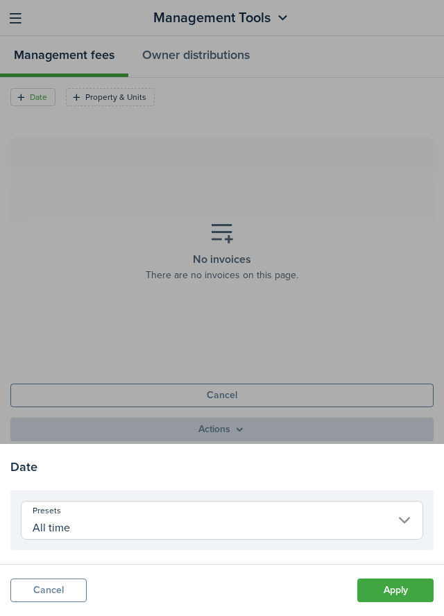
click at [51, 527] on input "All time" at bounding box center [222, 520] width 402 height 39
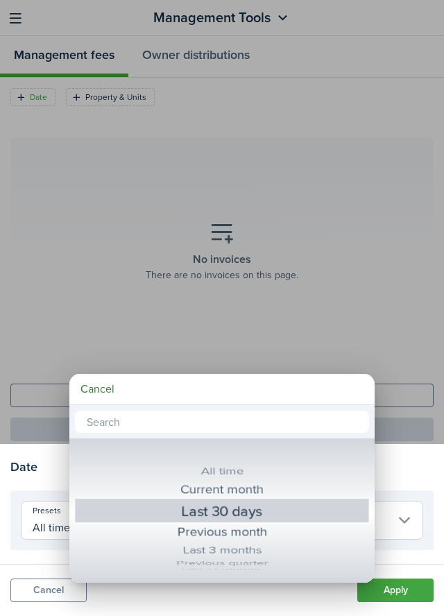
click at [107, 228] on div at bounding box center [222, 308] width 666 height 838
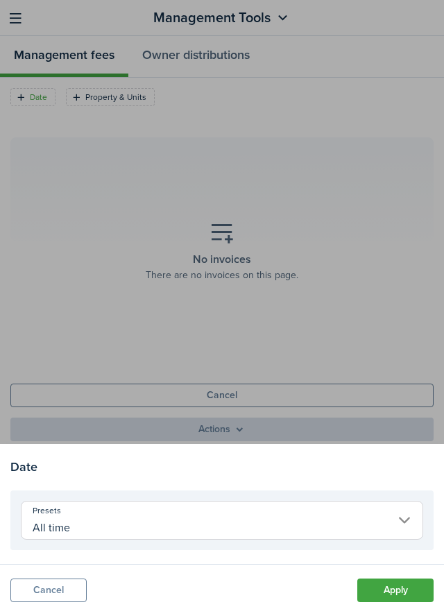
click at [108, 101] on div at bounding box center [222, 308] width 444 height 616
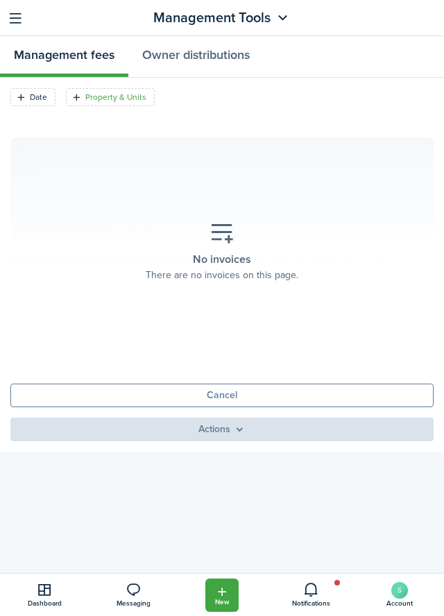
click at [105, 101] on filter-tag-label "Property & Units" at bounding box center [115, 97] width 61 height 12
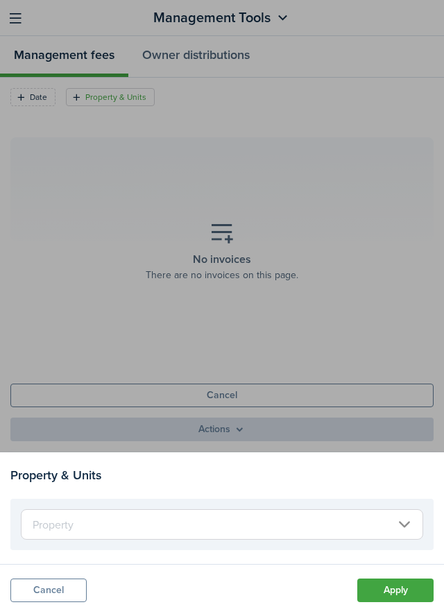
click at [49, 529] on input "text" at bounding box center [222, 524] width 402 height 31
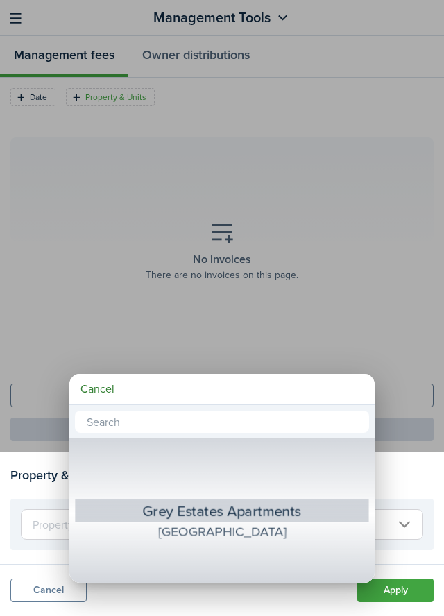
click at [203, 531] on div "[GEOGRAPHIC_DATA]" at bounding box center [222, 531] width 247 height 23
type input "[GEOGRAPHIC_DATA]"
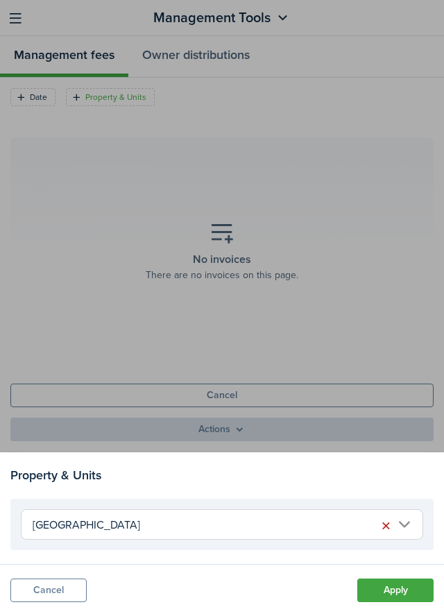
click at [375, 593] on button "Apply" at bounding box center [395, 591] width 76 height 24
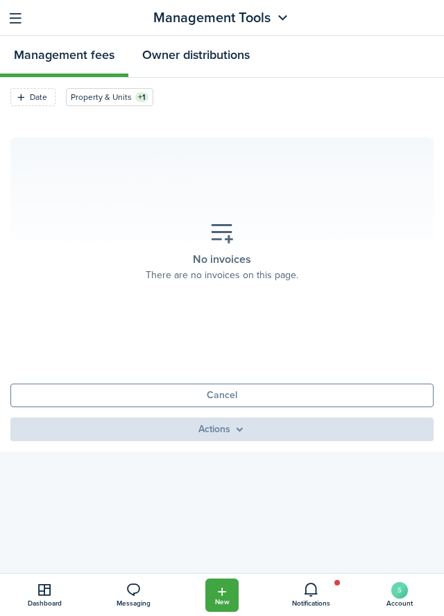
click at [197, 64] on link "Owner distributions" at bounding box center [195, 56] width 135 height 41
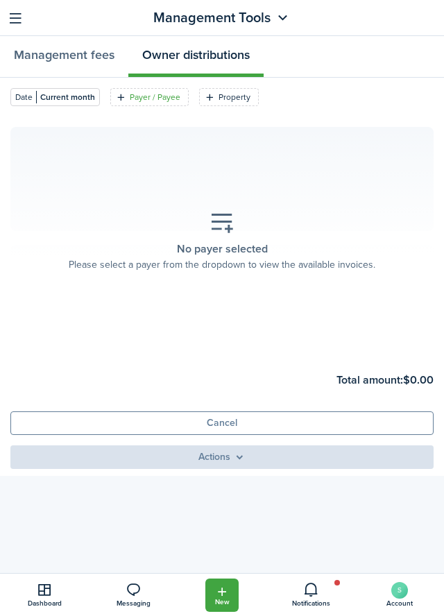
click at [139, 101] on filter-tag-label "Payer / Payee" at bounding box center [155, 97] width 51 height 12
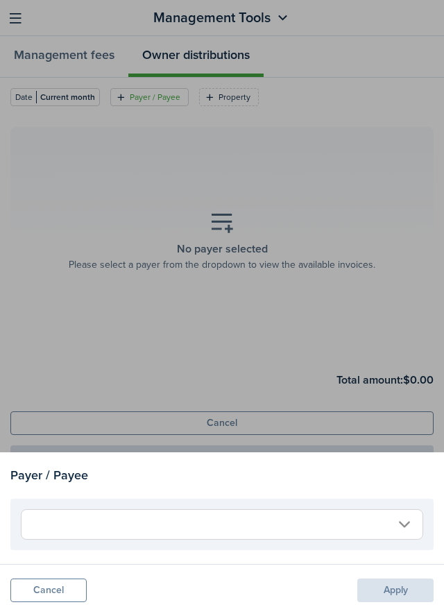
click at [51, 529] on input "text" at bounding box center [222, 524] width 402 height 31
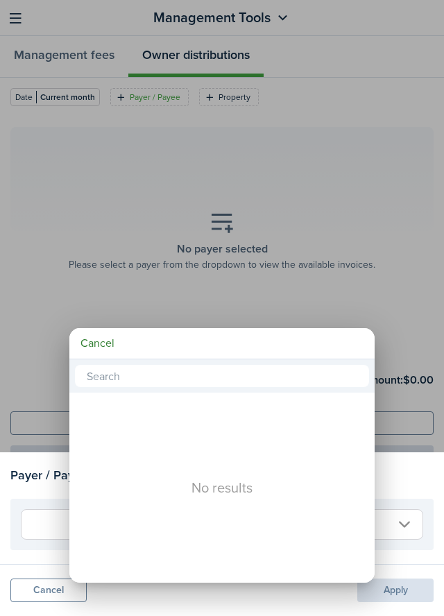
click at [58, 306] on div at bounding box center [222, 308] width 666 height 838
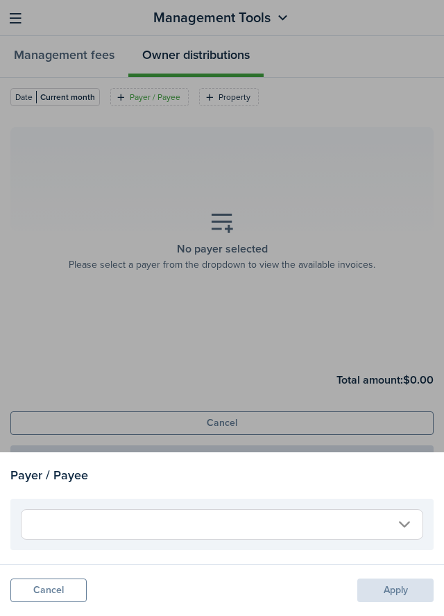
click at [211, 97] on div at bounding box center [222, 308] width 444 height 616
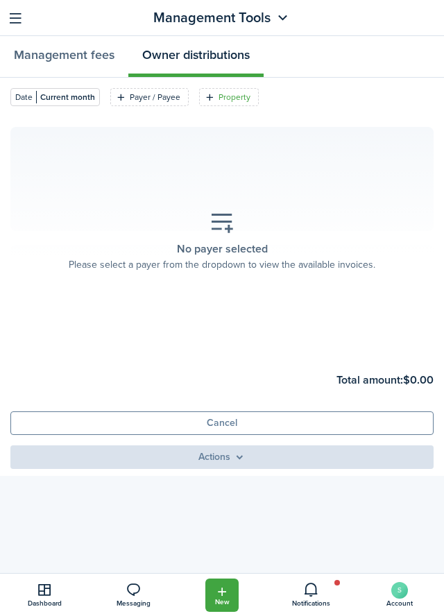
click at [214, 105] on filter-tag "Property" at bounding box center [229, 97] width 60 height 18
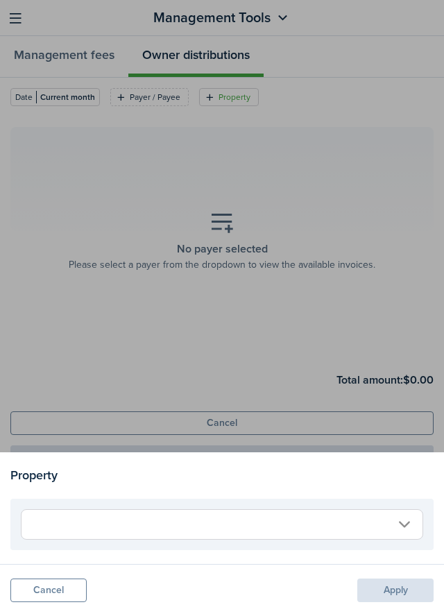
click at [55, 527] on input "text" at bounding box center [222, 524] width 402 height 31
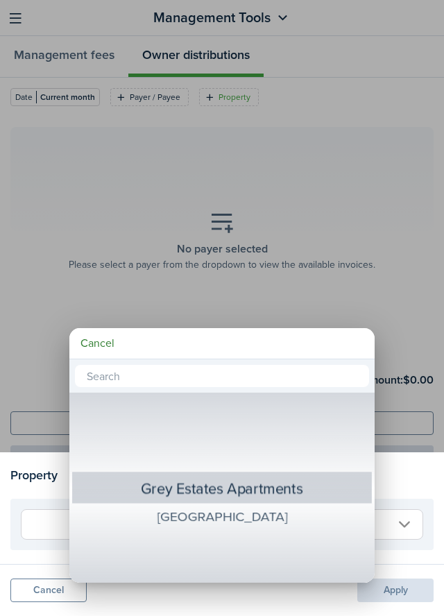
click at [197, 521] on div "[GEOGRAPHIC_DATA]" at bounding box center [222, 517] width 252 height 32
type input "[GEOGRAPHIC_DATA]"
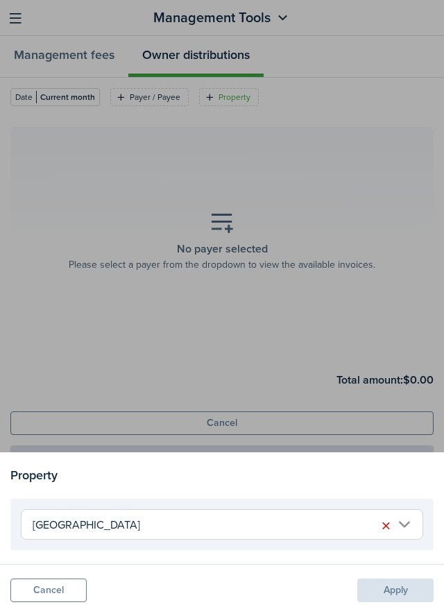
click at [372, 588] on filter-item-popup-footer "Cancel Apply" at bounding box center [222, 590] width 444 height 52
click at [9, 36] on div at bounding box center [222, 308] width 444 height 616
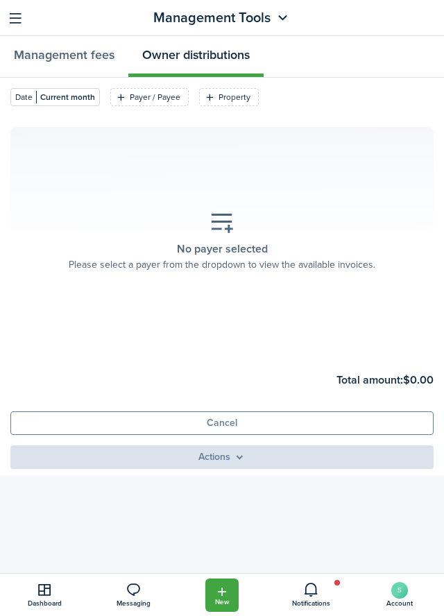
click at [7, 14] on button "button" at bounding box center [16, 18] width 22 height 22
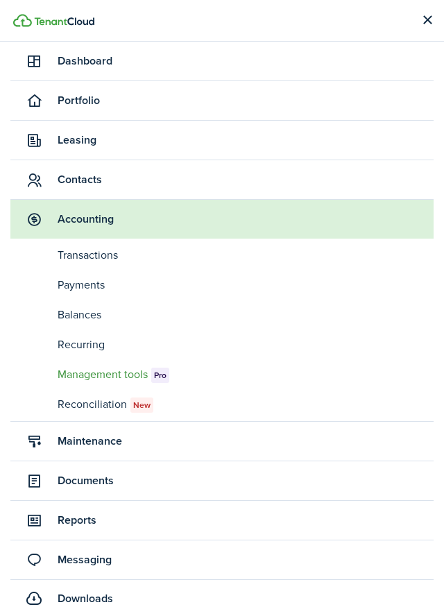
click at [50, 348] on link "re Recurring" at bounding box center [221, 345] width 423 height 26
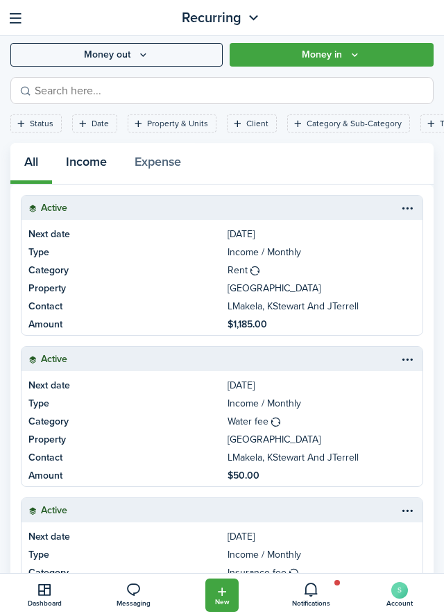
click at [79, 160] on button "Income" at bounding box center [86, 163] width 69 height 41
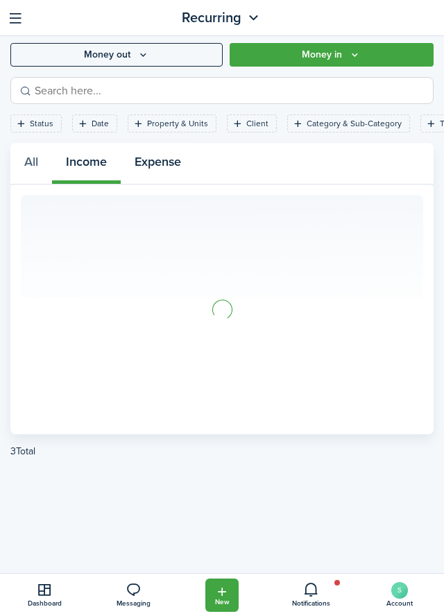
click at [165, 167] on button "Expense" at bounding box center [158, 163] width 74 height 41
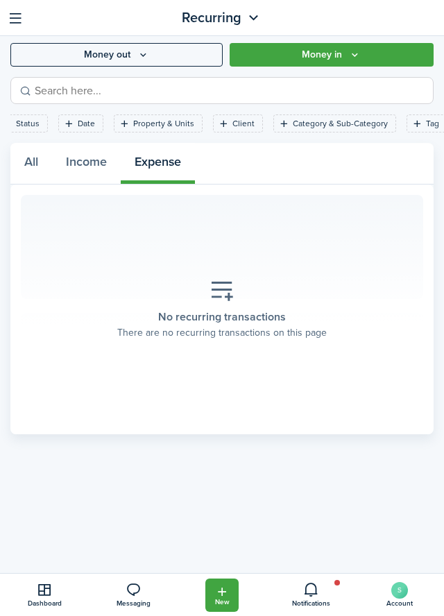
scroll to position [0, 19]
click at [10, 26] on button "button" at bounding box center [16, 18] width 22 height 22
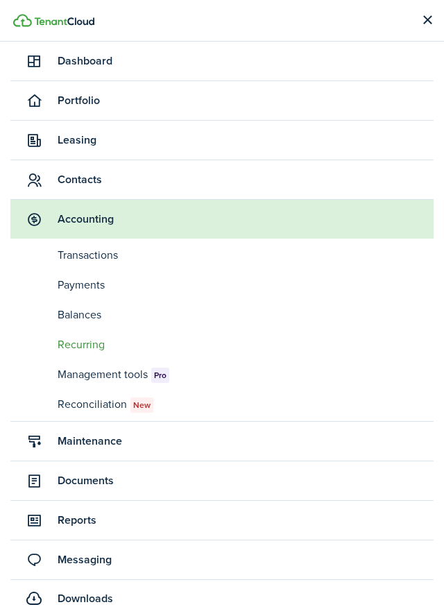
click at [78, 294] on link "pm Payments" at bounding box center [221, 285] width 423 height 26
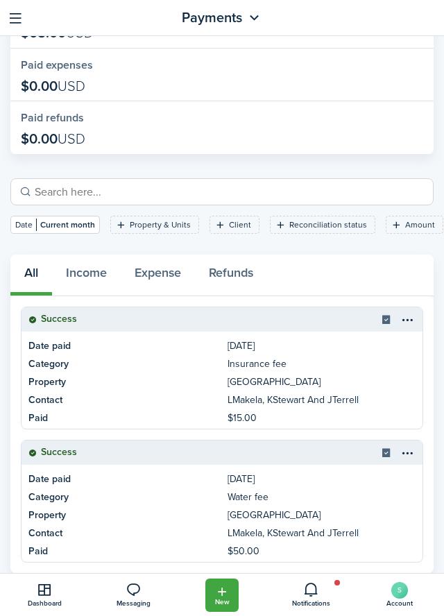
scroll to position [126, 0]
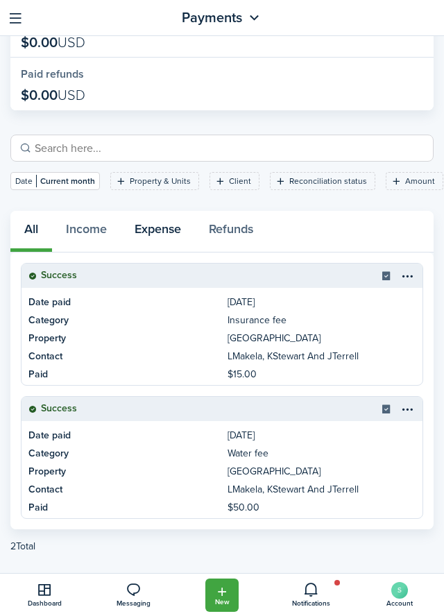
click at [153, 235] on button "Expense" at bounding box center [158, 231] width 74 height 41
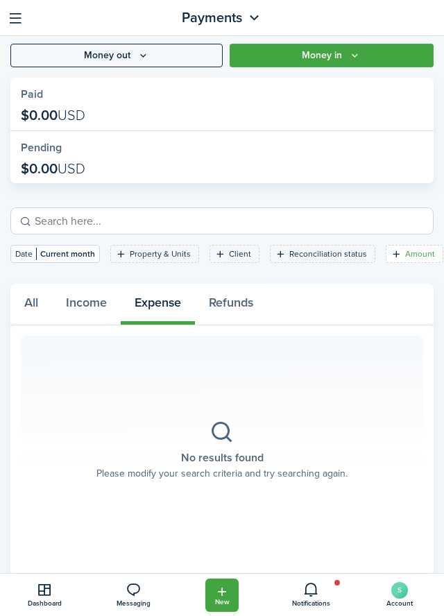
click at [395, 257] on filter-tag "Amount" at bounding box center [415, 254] width 58 height 18
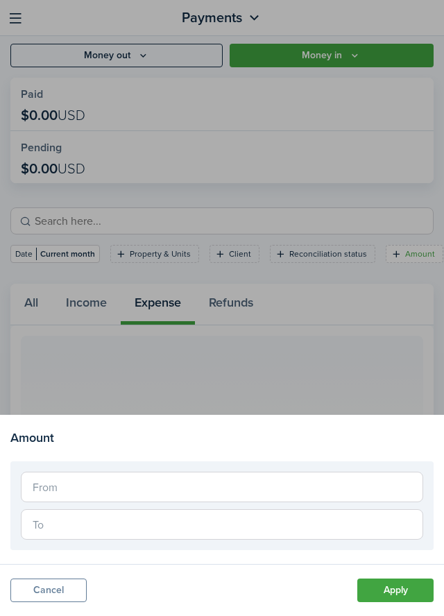
click at [283, 256] on div at bounding box center [222, 308] width 444 height 616
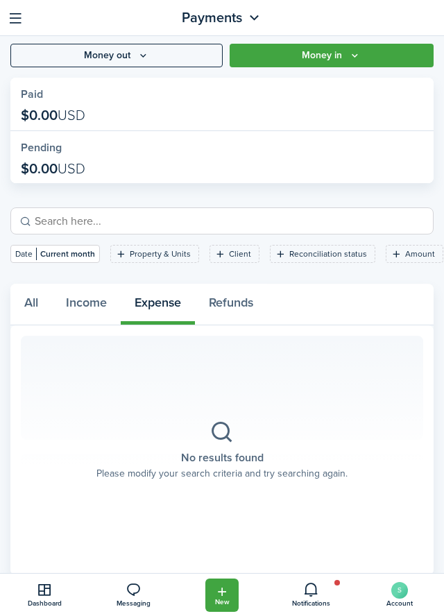
click at [9, 28] on button "button" at bounding box center [16, 18] width 22 height 22
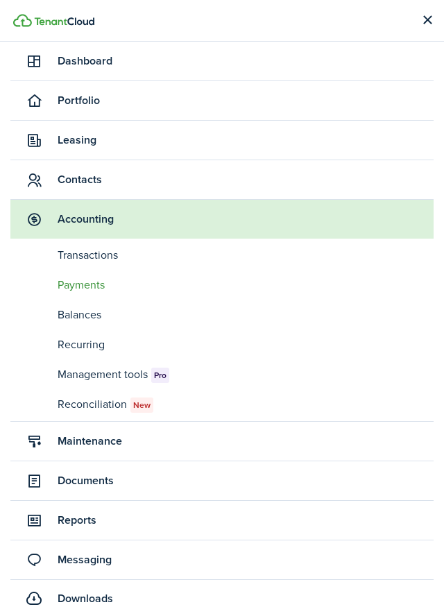
click at [75, 261] on span "Transactions" at bounding box center [246, 255] width 376 height 17
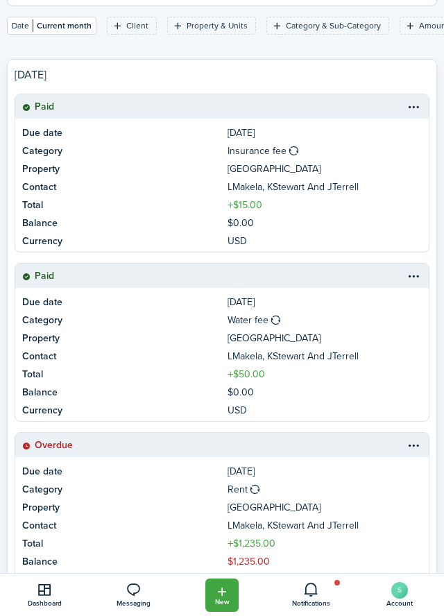
scroll to position [297, 0]
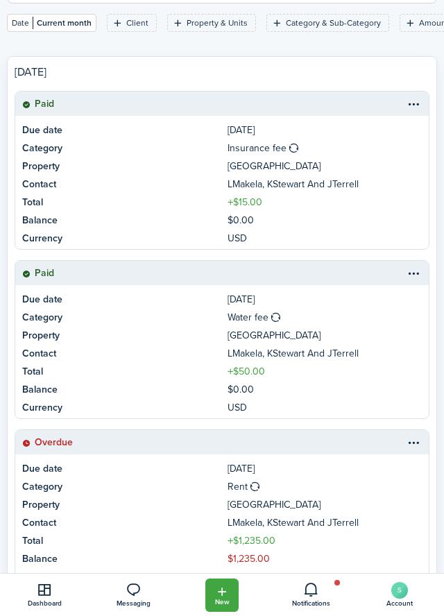
click at [420, 441] on table-menu-btn-icon at bounding box center [413, 442] width 17 height 17
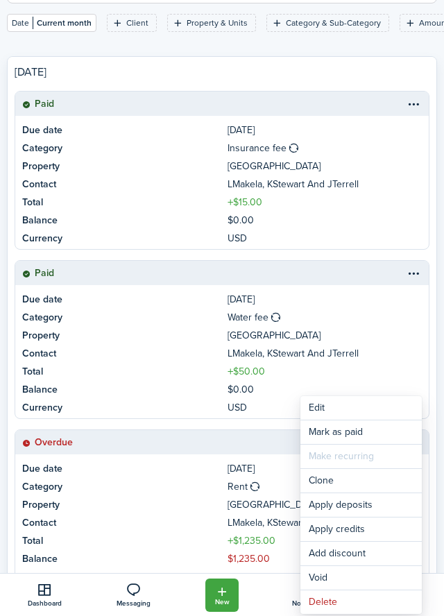
click at [142, 511] on link "Property 1172 Clinton Ave" at bounding box center [221, 506] width 413 height 18
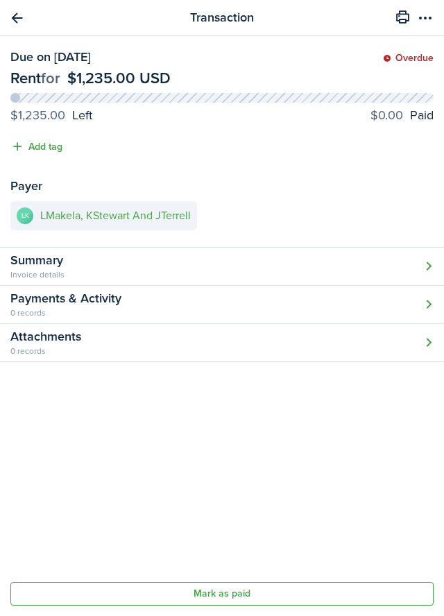
click at [436, 19] on menu-btn-icon "Open menu" at bounding box center [425, 18] width 24 height 24
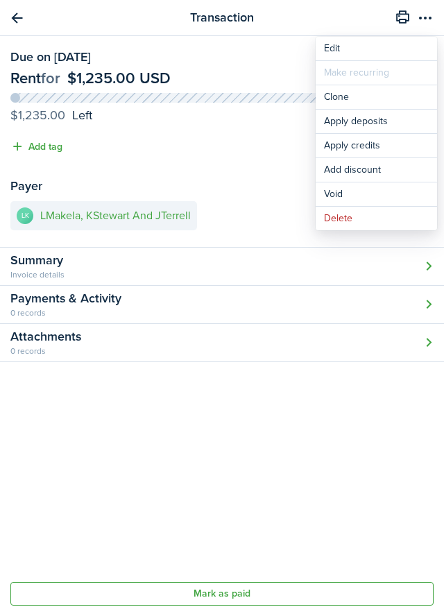
click at [237, 172] on panel-main-body "Due on Oct 01, 2025 Overdue Rent for $1,235.00 USD $1,235.00 Left $0.00 Paid Ad…" at bounding box center [222, 142] width 444 height 212
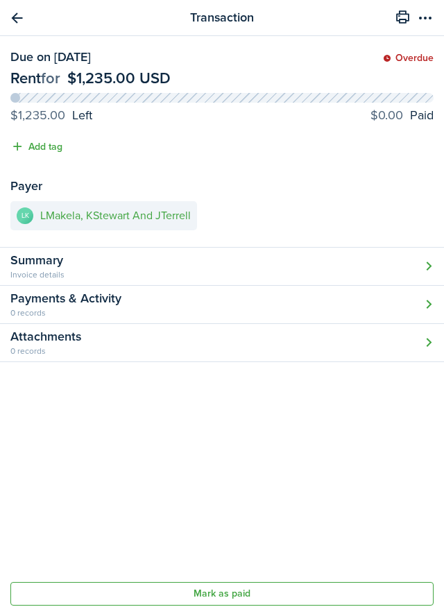
click at [8, 22] on link "Go back" at bounding box center [17, 18] width 24 height 24
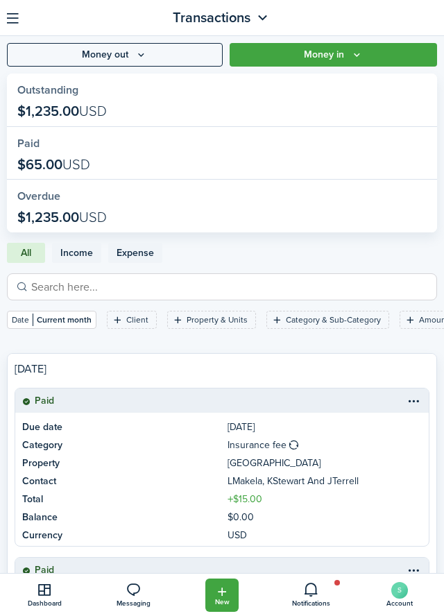
click at [10, 28] on button "button" at bounding box center [13, 18] width 22 height 22
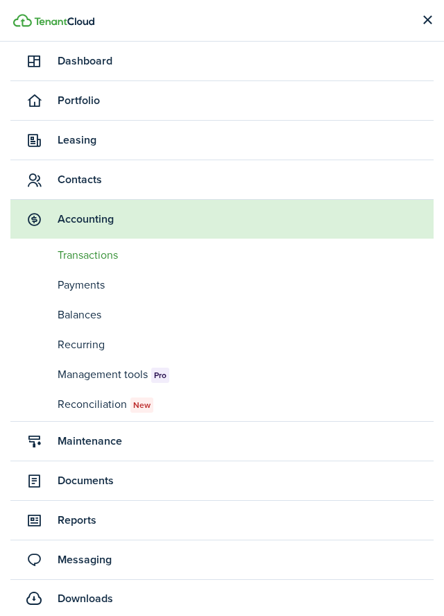
scroll to position [11, 0]
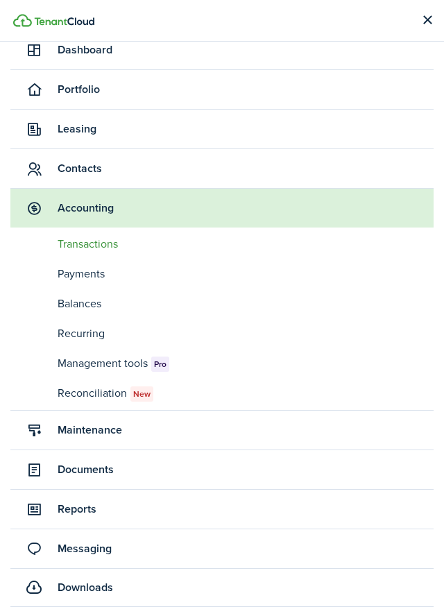
click at [114, 470] on span "Documents" at bounding box center [246, 469] width 376 height 17
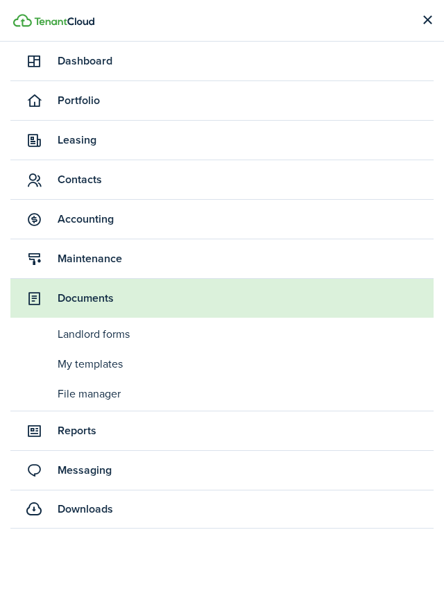
scroll to position [0, 0]
click at [107, 363] on span "My templates" at bounding box center [246, 364] width 376 height 17
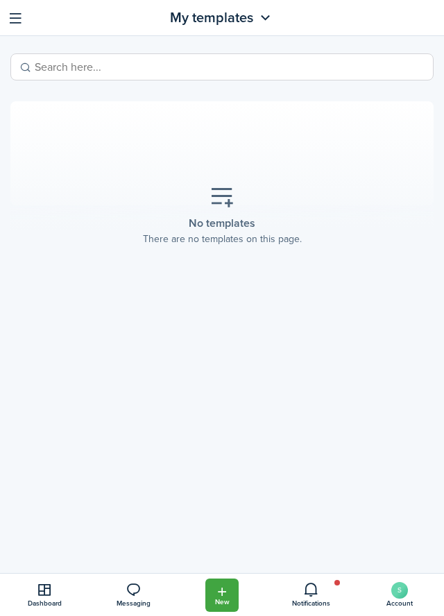
click at [267, 25] on icon "Open menu" at bounding box center [265, 18] width 17 height 17
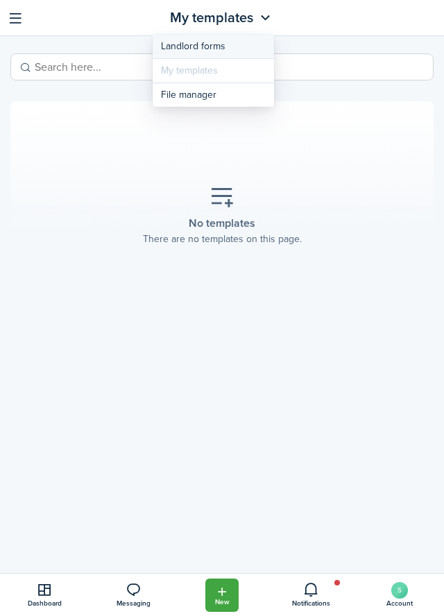
click at [214, 55] on link "Landlord forms" at bounding box center [213, 47] width 121 height 24
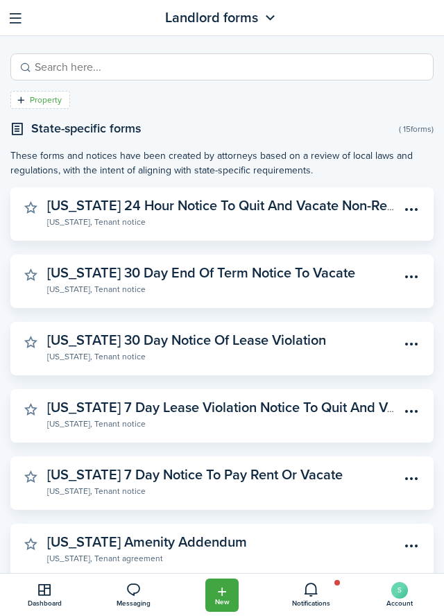
click at [46, 105] on filter-tag-label "Property" at bounding box center [46, 100] width 32 height 12
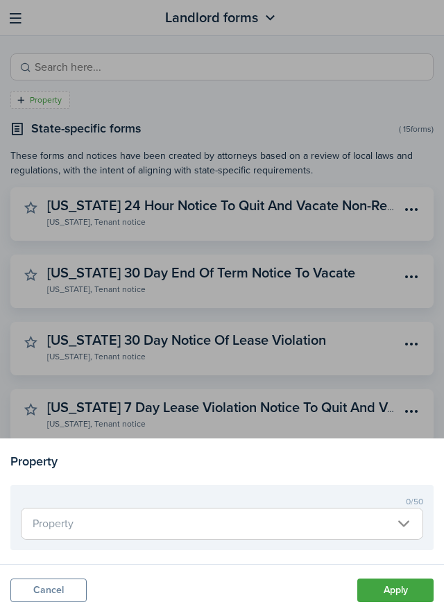
click at [390, 522] on span "Property" at bounding box center [222, 524] width 401 height 31
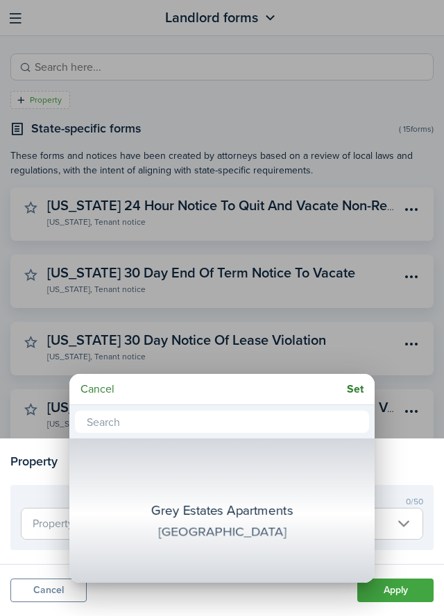
click at [244, 536] on div "[GEOGRAPHIC_DATA]" at bounding box center [222, 531] width 247 height 23
click at [331, 104] on div at bounding box center [222, 308] width 666 height 838
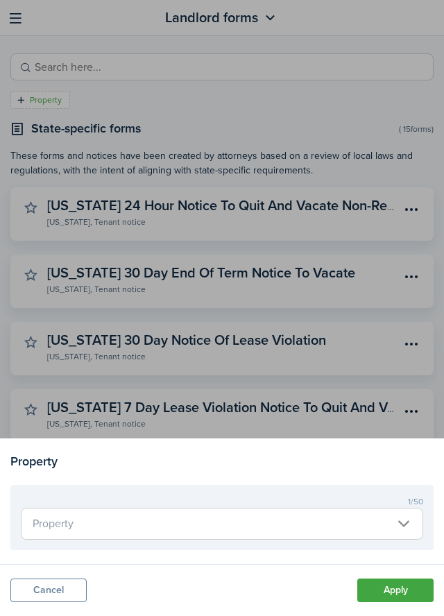
click at [71, 595] on button "Cancel" at bounding box center [48, 591] width 76 height 24
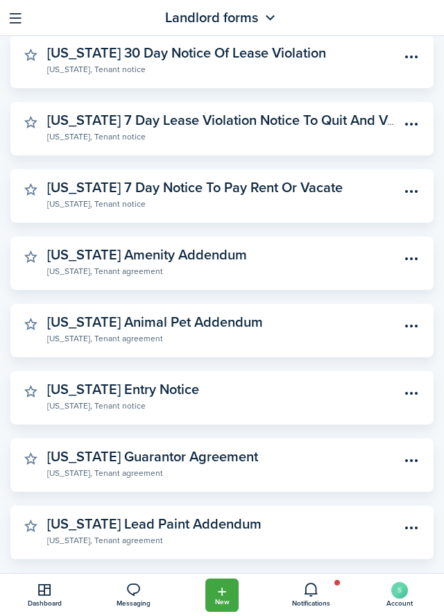
scroll to position [281, 0]
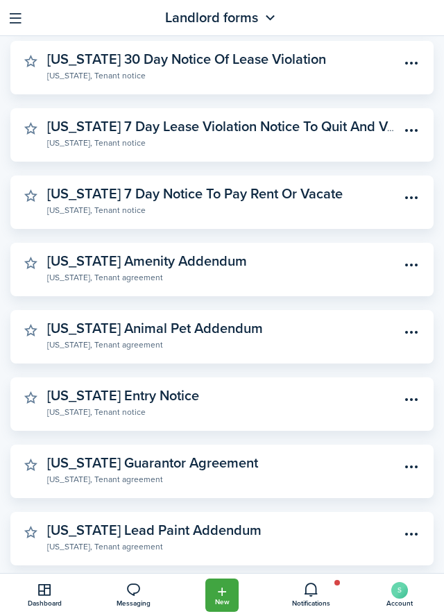
click at [15, 41] on widget-stats "Michigan 30 Day Notice Of Lease Violation Michigan, Tenant notice" at bounding box center [221, 67] width 423 height 53
click at [12, 41] on widget-stats "Michigan 30 Day Notice Of Lease Violation Michigan, Tenant notice" at bounding box center [221, 67] width 423 height 53
click at [9, 26] on button "button" at bounding box center [16, 18] width 22 height 22
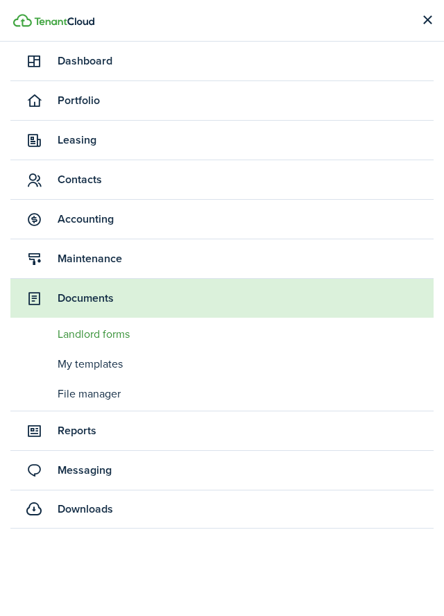
click at [102, 111] on span "Portfolio" at bounding box center [221, 100] width 423 height 39
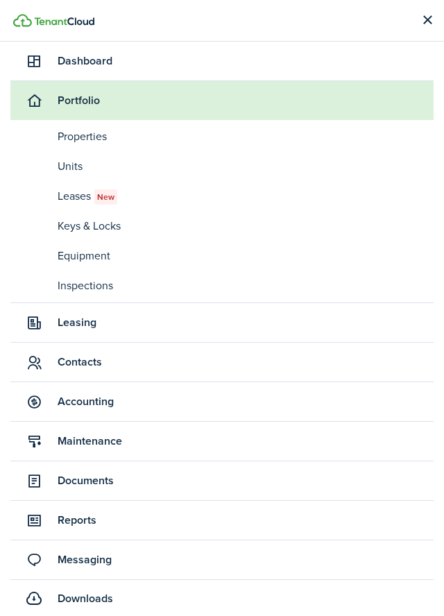
click at [78, 173] on span "Units" at bounding box center [246, 166] width 376 height 17
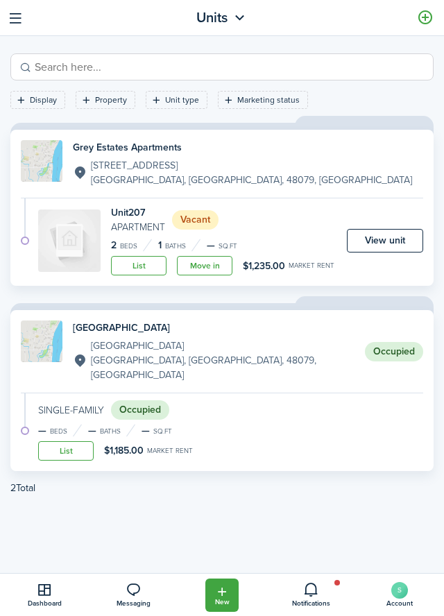
click at [213, 595] on div "New" at bounding box center [221, 595] width 33 height 33
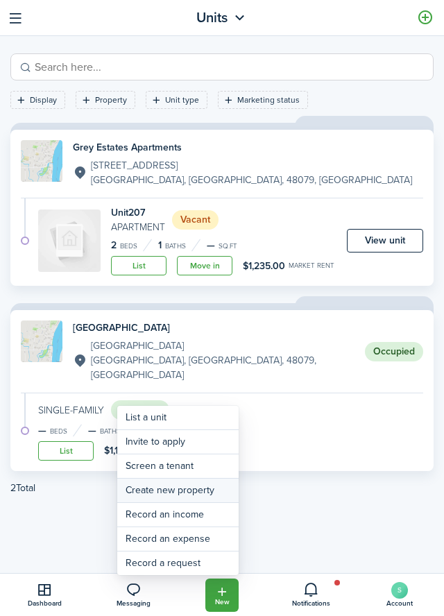
click at [207, 490] on link "Create new property" at bounding box center [177, 491] width 121 height 24
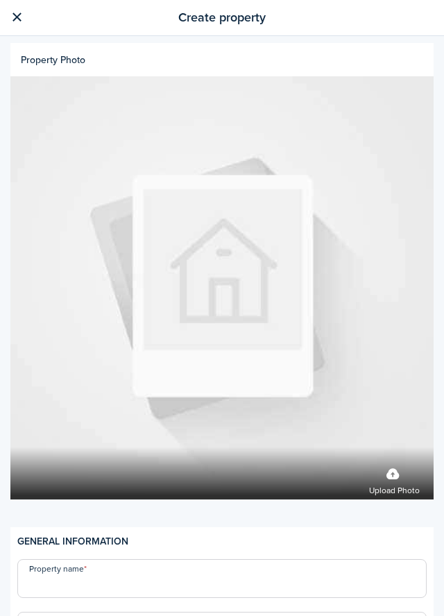
click at [11, 22] on link at bounding box center [17, 18] width 24 height 24
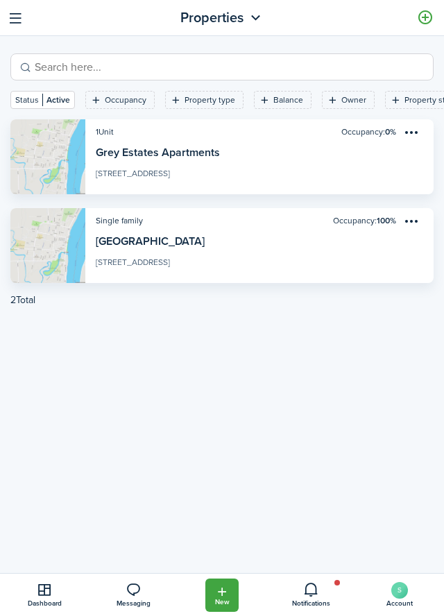
click at [214, 599] on div "New" at bounding box center [221, 595] width 33 height 33
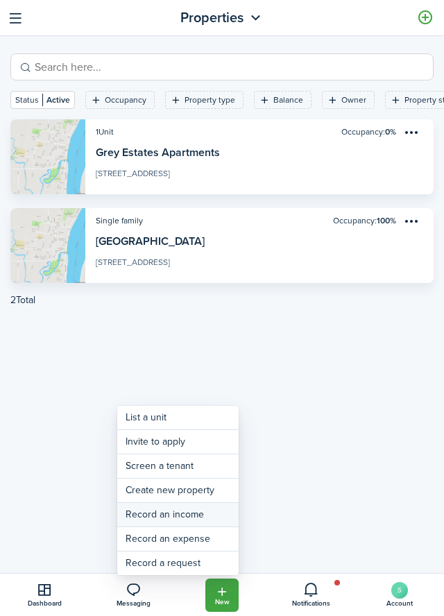
click at [205, 518] on link "Record an income" at bounding box center [177, 515] width 121 height 24
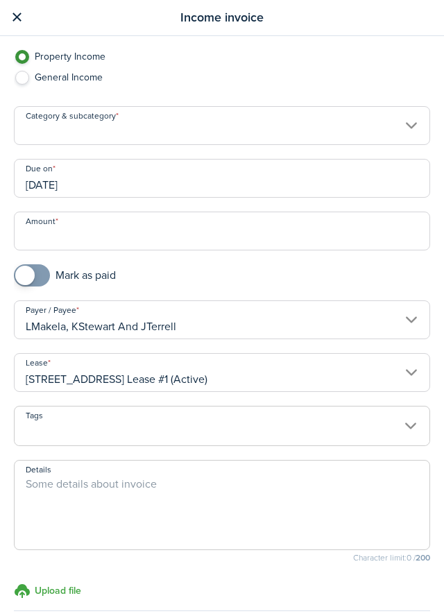
click at [37, 84] on label "General Income" at bounding box center [222, 81] width 416 height 21
radio input "false"
radio input "true"
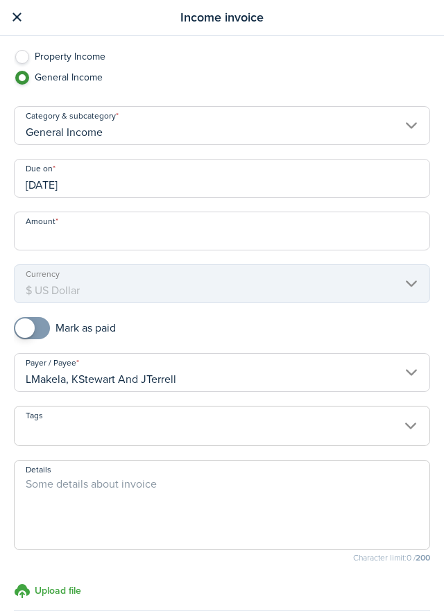
click at [416, 134] on input "General Income" at bounding box center [222, 125] width 416 height 39
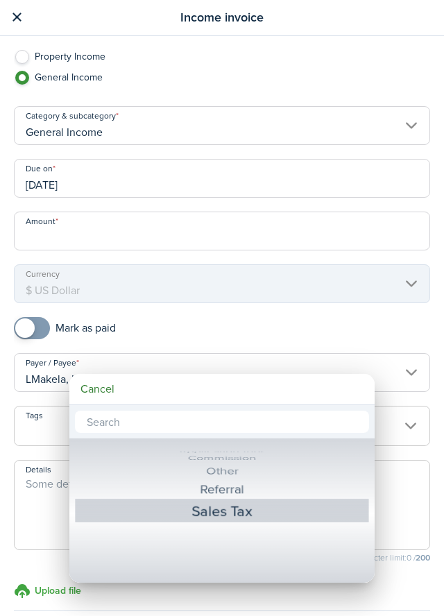
click at [311, 514] on div "Sales Tax" at bounding box center [222, 510] width 242 height 25
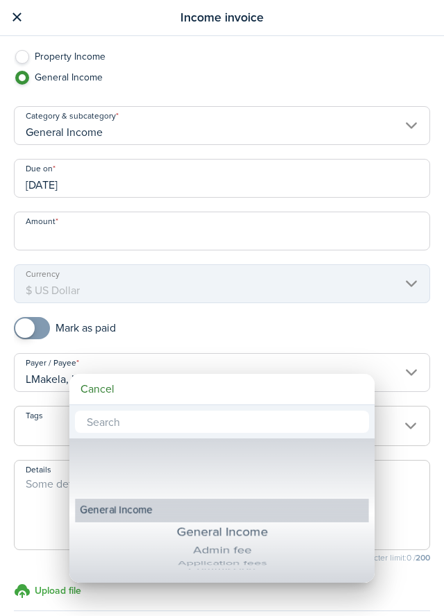
type input "General Income / Sales Tax"
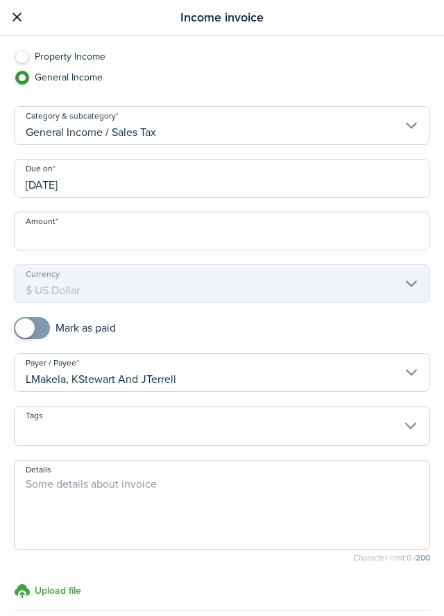
click at [424, 128] on input "General Income / Sales Tax" at bounding box center [222, 125] width 416 height 39
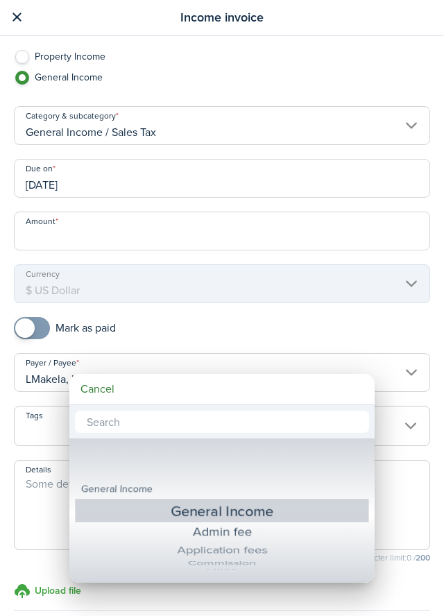
click at [36, 59] on div at bounding box center [222, 308] width 666 height 838
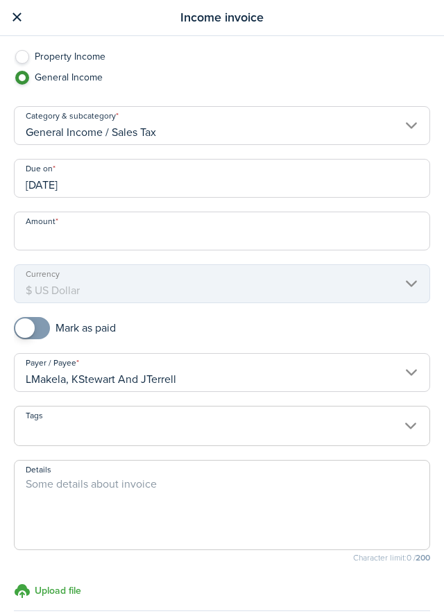
click at [16, 72] on label "General Income" at bounding box center [222, 81] width 416 height 21
click at [22, 63] on label "Property Income" at bounding box center [222, 60] width 416 height 21
radio input "true"
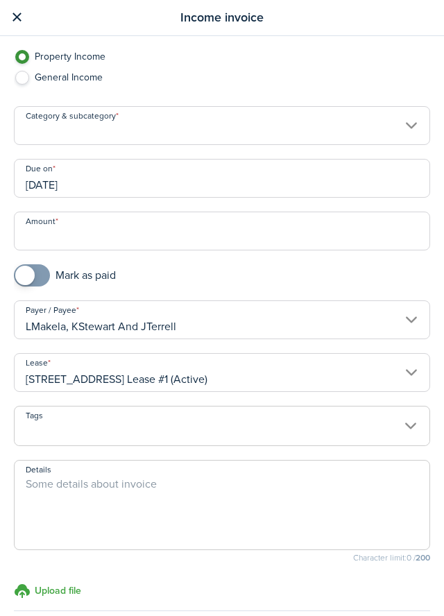
click at [405, 134] on input "Category & subcategory" at bounding box center [222, 125] width 416 height 39
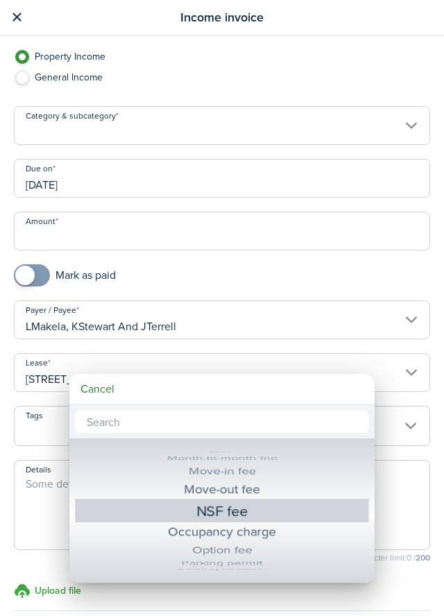
click at [266, 528] on div "Occupancy charge" at bounding box center [222, 531] width 247 height 23
type input "Tenant charges & fees / Occupancy charge"
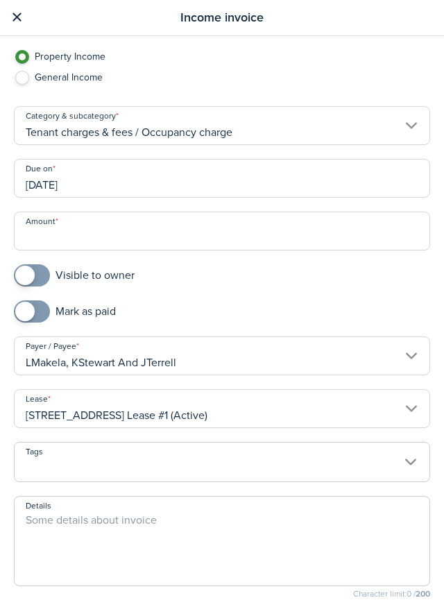
click at [28, 183] on input "10/11/2025" at bounding box center [222, 178] width 416 height 39
click at [42, 170] on input "10/11/2025" at bounding box center [222, 178] width 416 height 39
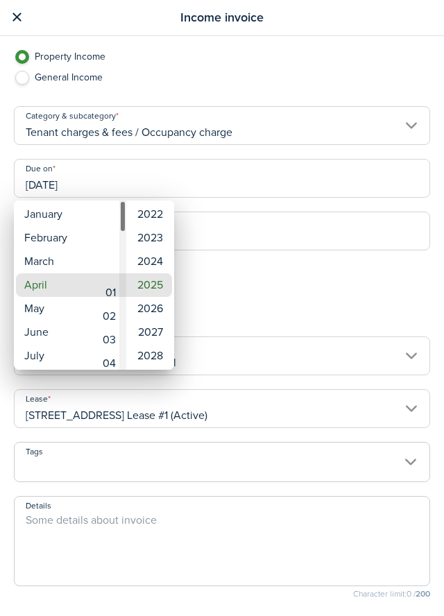
type input "04/01/2025"
click at [238, 307] on div at bounding box center [222, 308] width 666 height 838
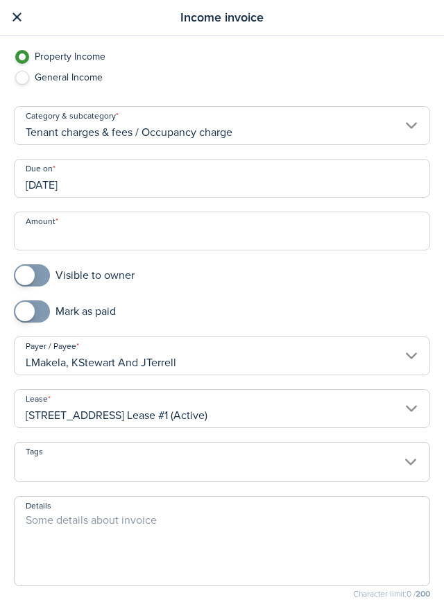
click at [48, 242] on input "Amount" at bounding box center [222, 231] width 416 height 39
type input "$1,185.00"
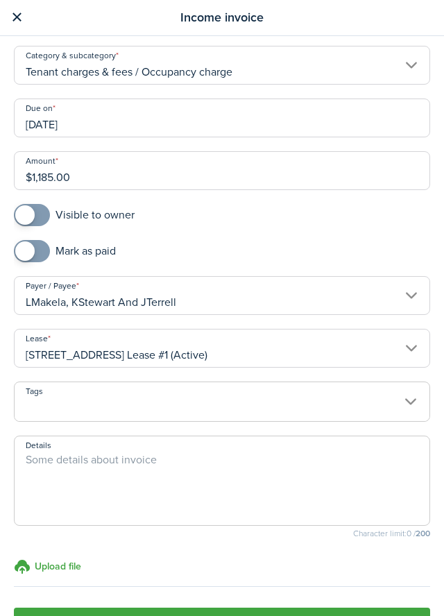
scroll to position [63, 0]
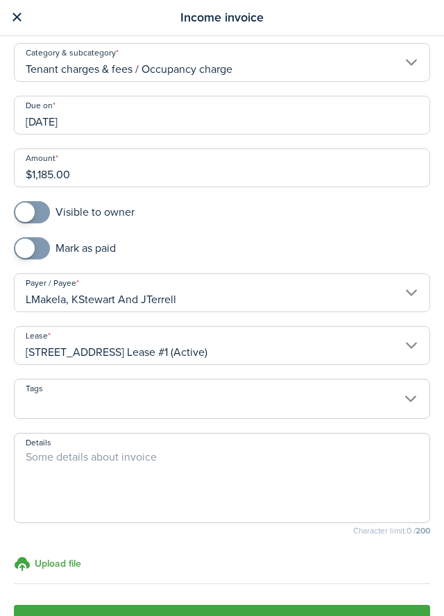
checkbox input "true"
type input "$1,185.00"
click at [25, 253] on span at bounding box center [32, 248] width 14 height 22
checkbox input "true"
click at [37, 217] on span at bounding box center [32, 212] width 14 height 22
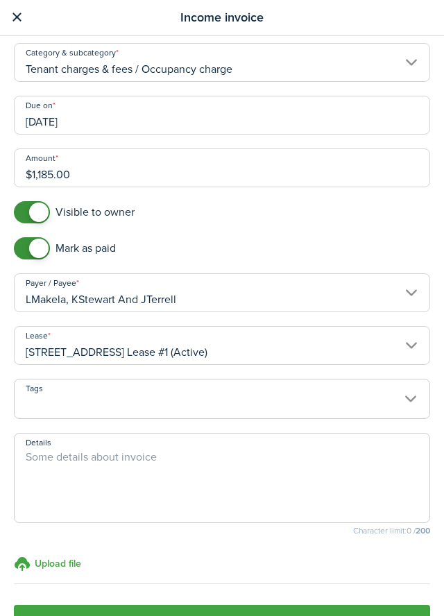
click at [38, 404] on span at bounding box center [222, 407] width 415 height 24
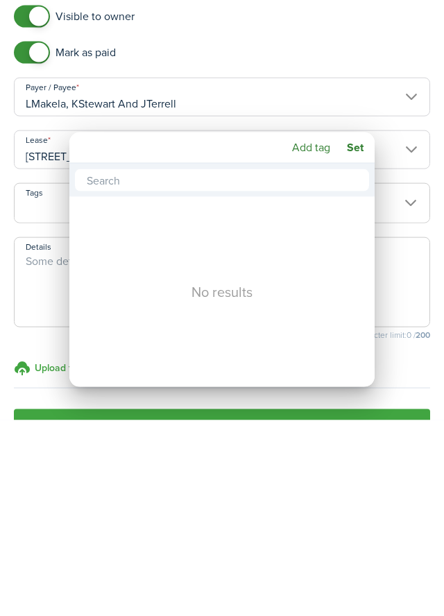
click at [305, 350] on mbsc-button "Add tag" at bounding box center [311, 343] width 49 height 25
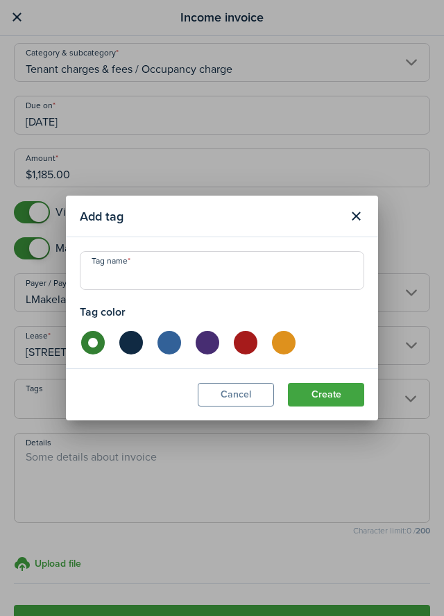
click at [110, 278] on input "Tag name" at bounding box center [222, 270] width 284 height 39
type input "Rent"
click at [324, 404] on button "Create" at bounding box center [326, 395] width 76 height 24
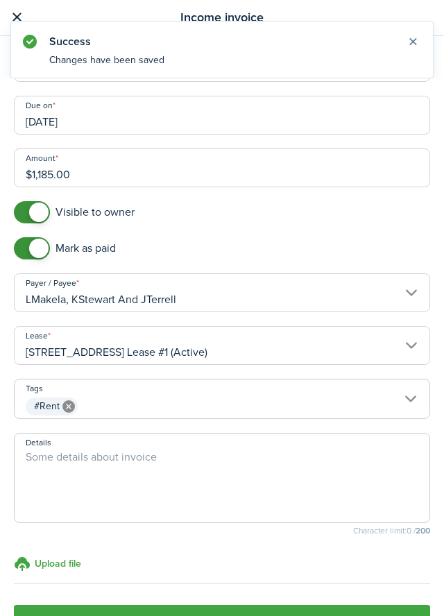
click at [428, 408] on span "#Rent" at bounding box center [222, 407] width 415 height 24
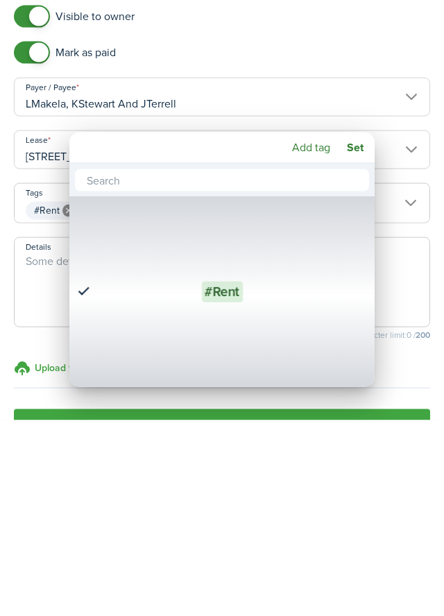
click at [305, 350] on mbsc-button "Add tag" at bounding box center [311, 343] width 49 height 25
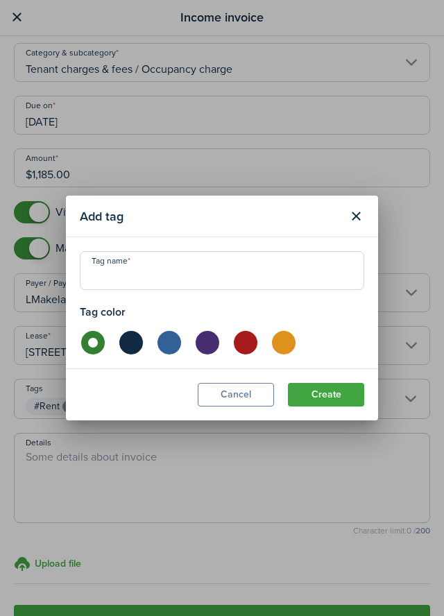
click at [137, 350] on label at bounding box center [130, 343] width 24 height 24
radio input "false"
radio input "true"
click at [147, 280] on input "Tag name" at bounding box center [222, 270] width 284 height 39
type input "I"
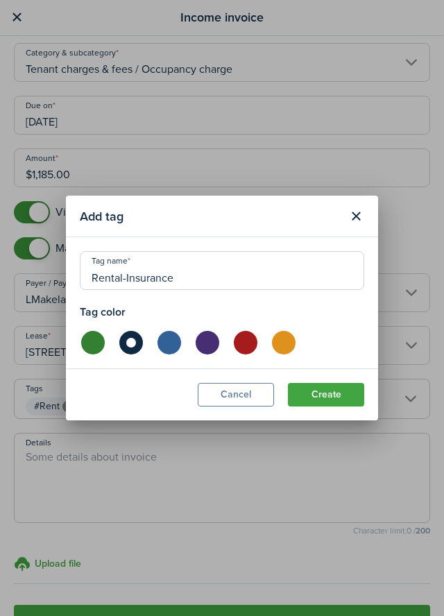
type input "Rental-Insurance"
click at [332, 398] on button "Create" at bounding box center [326, 395] width 76 height 24
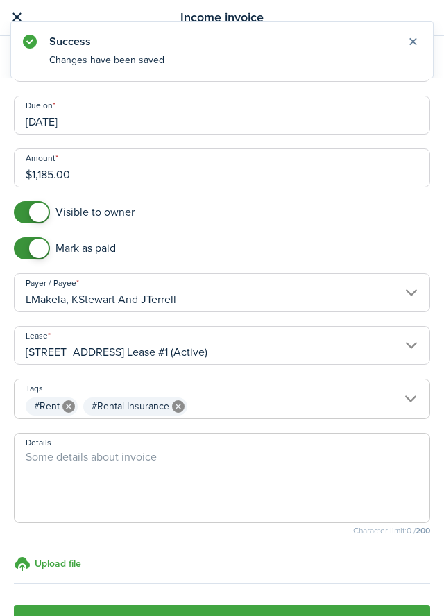
click at [404, 392] on input "#Rent, #Rental-Insurance" at bounding box center [222, 387] width 415 height 17
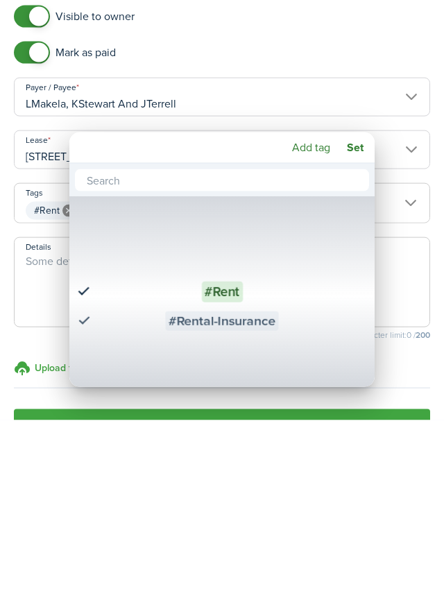
click at [302, 350] on mbsc-button "Add tag" at bounding box center [311, 343] width 49 height 25
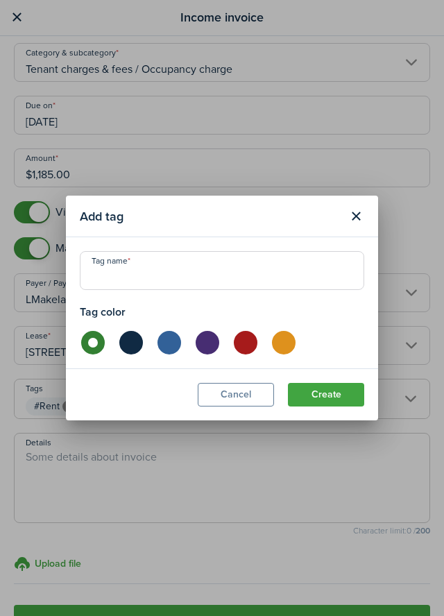
click at [175, 347] on label at bounding box center [168, 343] width 24 height 24
radio input "false"
radio input "true"
click at [142, 277] on input "Tag name" at bounding box center [222, 270] width 284 height 39
type input "Water-fee"
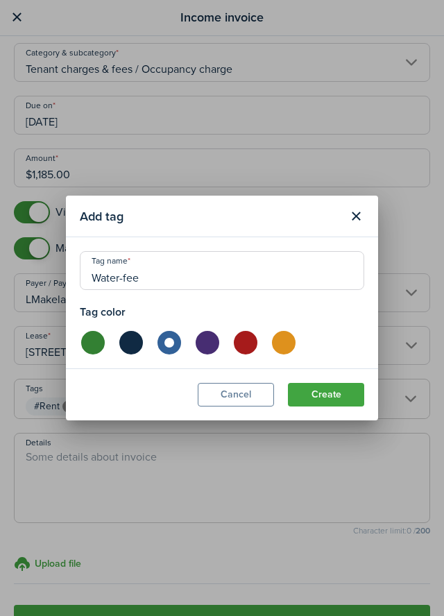
click at [332, 397] on button "Create" at bounding box center [326, 395] width 76 height 24
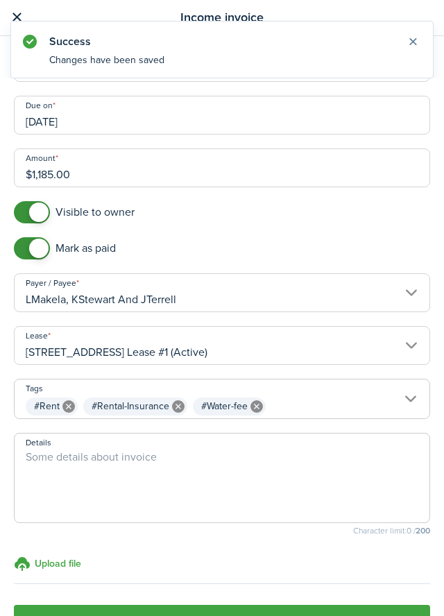
click at [48, 404] on span "#Rent" at bounding box center [47, 406] width 26 height 15
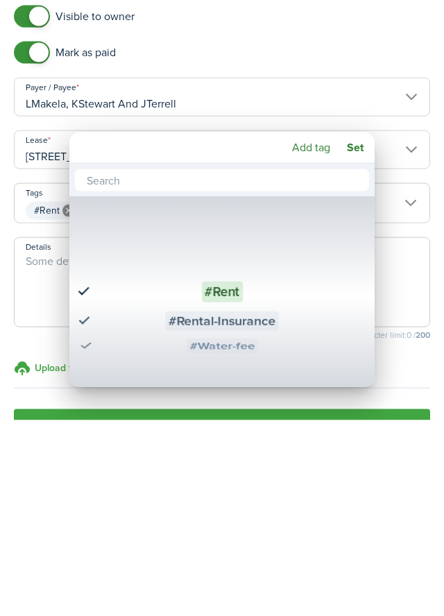
click at [233, 494] on span "#Rent" at bounding box center [221, 487] width 41 height 21
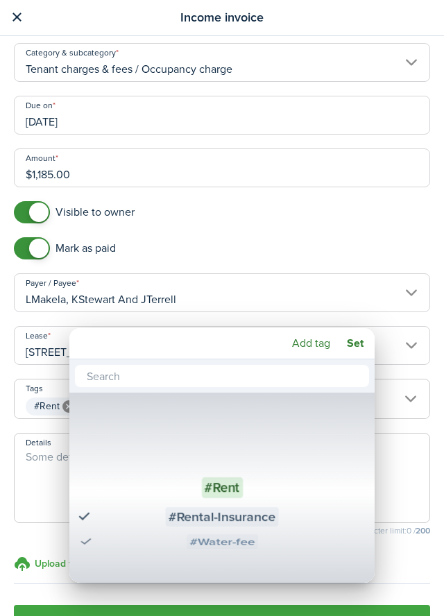
click at [307, 345] on mbsc-button "Add tag" at bounding box center [311, 343] width 49 height 25
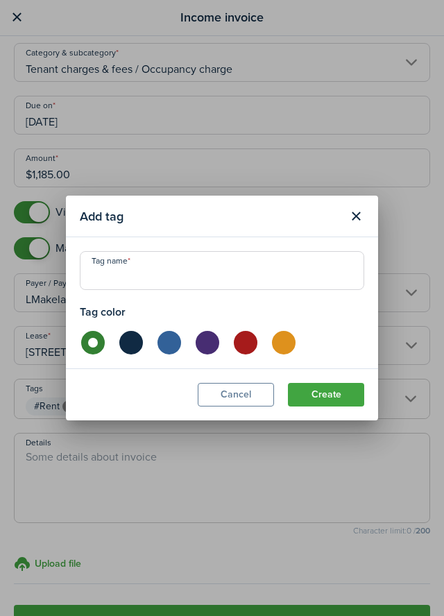
click at [358, 216] on button "Close modal" at bounding box center [356, 217] width 24 height 24
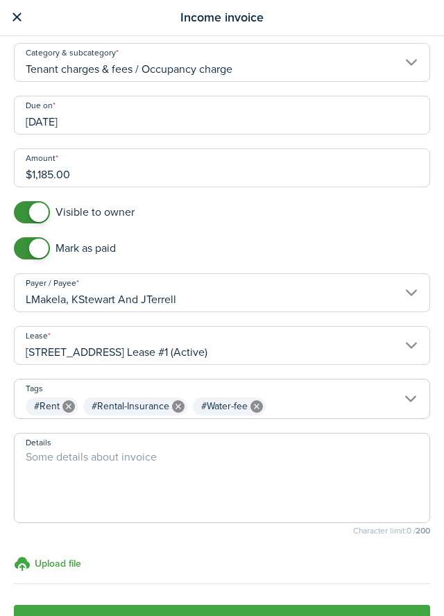
click at [80, 172] on input "$1,185.00" at bounding box center [222, 167] width 416 height 39
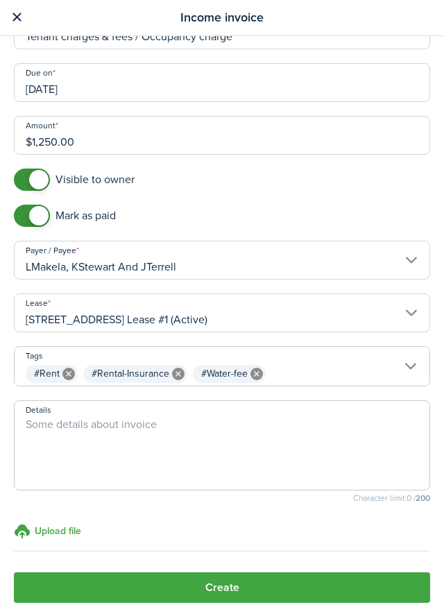
type input "$1,250.00"
click at [247, 589] on button "Create" at bounding box center [222, 587] width 416 height 31
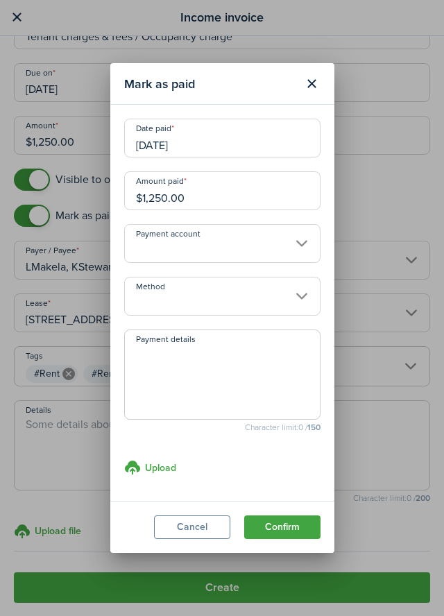
click at [232, 247] on input "Payment account" at bounding box center [222, 243] width 196 height 39
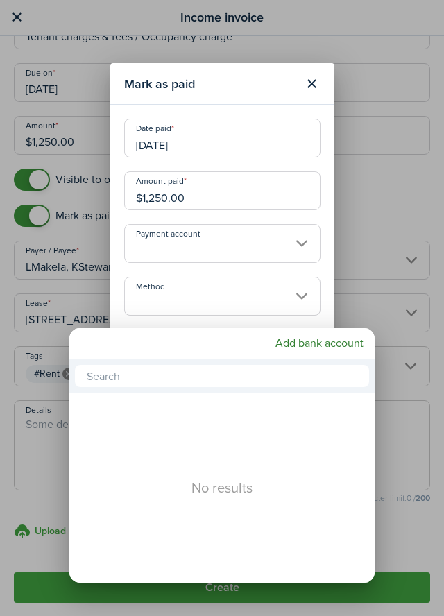
click at [153, 297] on div at bounding box center [222, 308] width 666 height 838
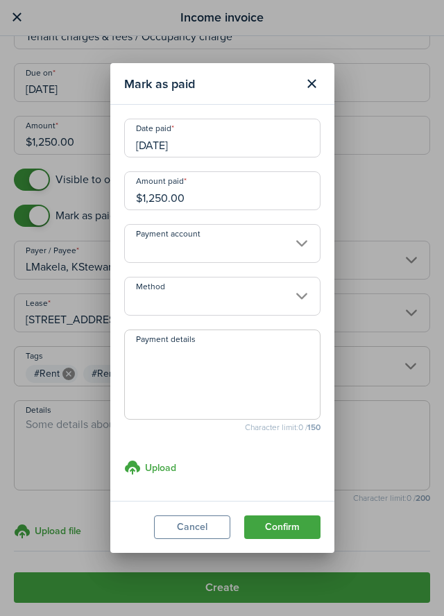
click at [184, 300] on input "Method" at bounding box center [222, 296] width 196 height 39
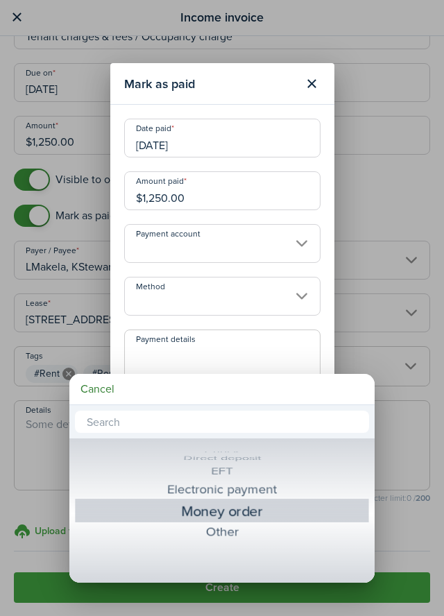
click at [178, 520] on div "Money order" at bounding box center [222, 510] width 242 height 25
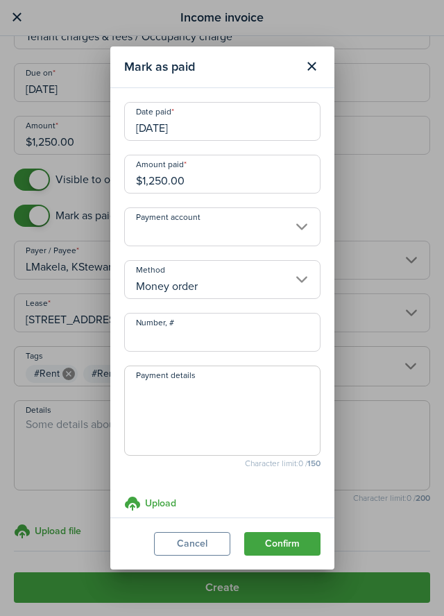
click at [144, 395] on textarea "Payment details" at bounding box center [222, 415] width 195 height 67
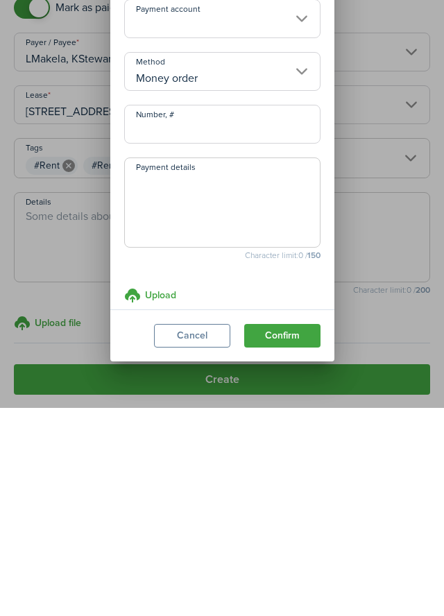
click at [296, 287] on input "Money order" at bounding box center [222, 279] width 196 height 39
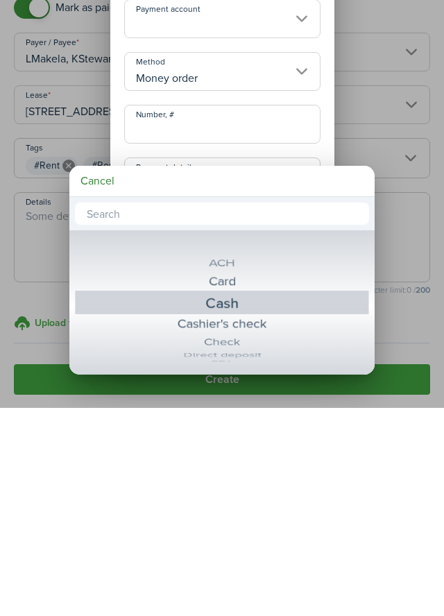
click at [233, 513] on div "Cash" at bounding box center [222, 510] width 242 height 25
type input "Cash"
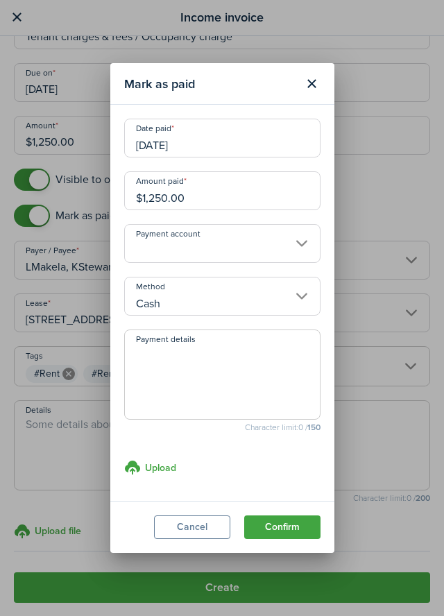
click at [291, 530] on button "Confirm" at bounding box center [282, 527] width 76 height 24
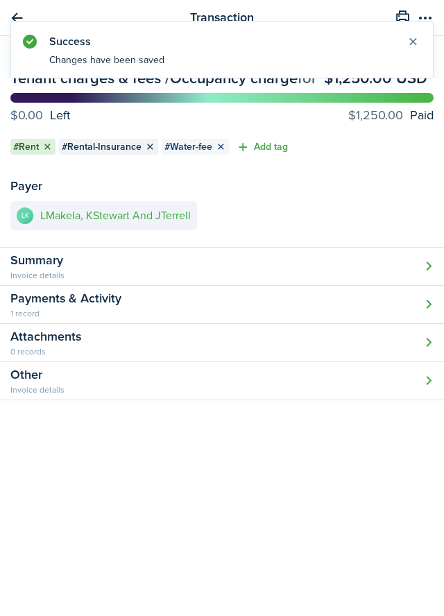
click at [369, 189] on panel-main-body "Due on Apr 01, 2025 Paid Tenant charges & fees / Occupancy charge for $1,250.00…" at bounding box center [222, 142] width 444 height 212
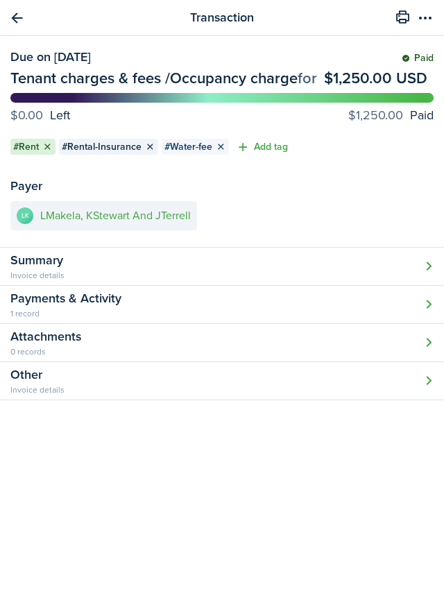
click at [435, 19] on menu-btn-icon "Open menu" at bounding box center [425, 18] width 24 height 24
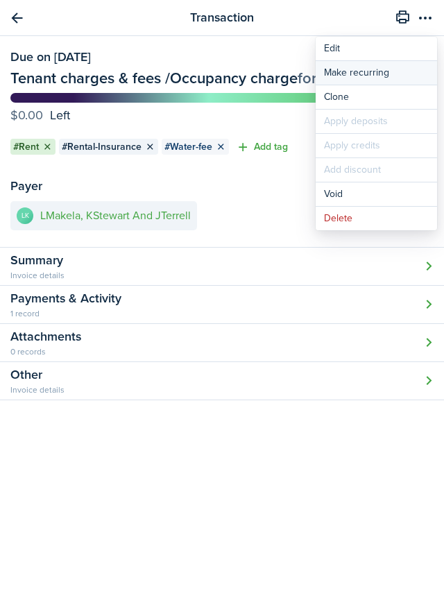
click at [379, 76] on link "Make recurring" at bounding box center [376, 73] width 121 height 24
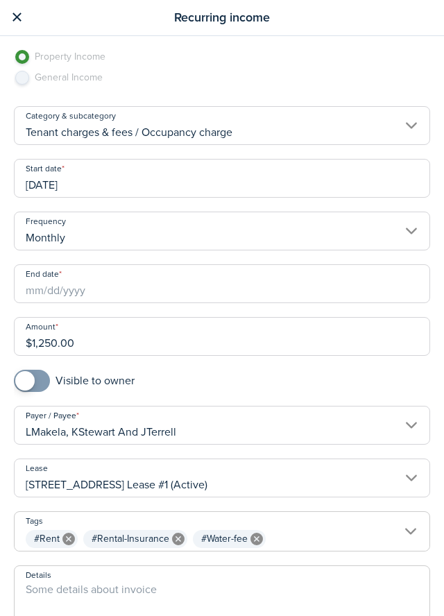
click at [51, 176] on input "05/01/2025" at bounding box center [222, 178] width 416 height 39
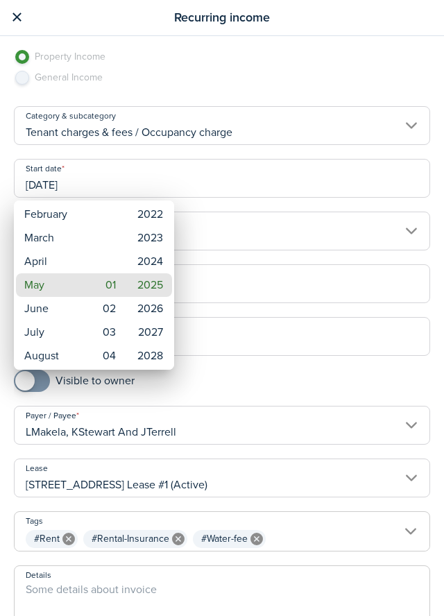
click at [55, 289] on mbsc-wheel-item "May" at bounding box center [51, 285] width 70 height 24
click at [146, 289] on mbsc-wheel-item "2025" at bounding box center [150, 285] width 44 height 24
click at [273, 347] on div at bounding box center [222, 308] width 666 height 838
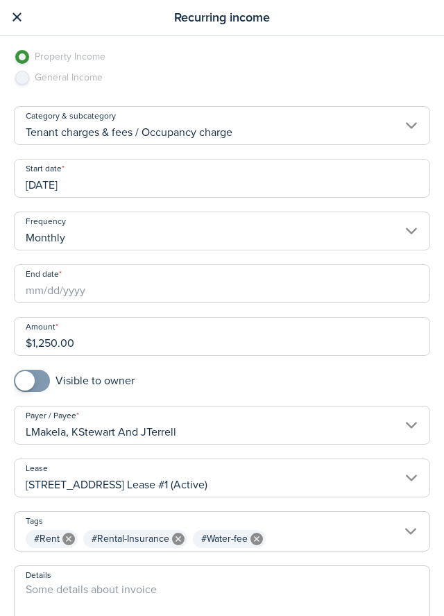
checkbox input "true"
click at [29, 386] on span at bounding box center [24, 380] width 19 height 19
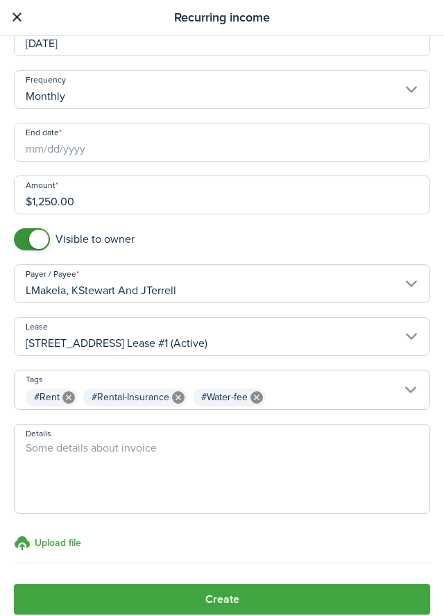
scroll to position [153, 0]
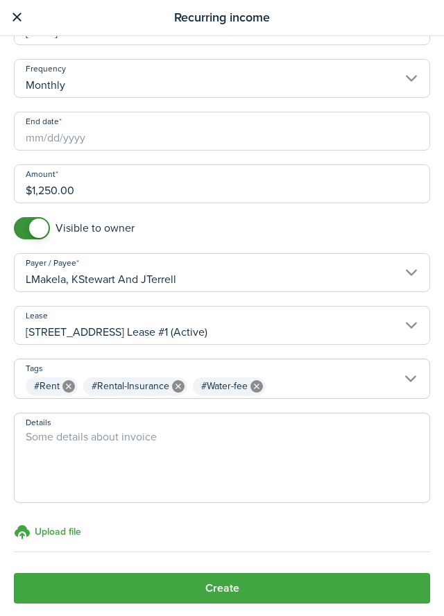
click at [271, 585] on button "Create" at bounding box center [222, 588] width 416 height 31
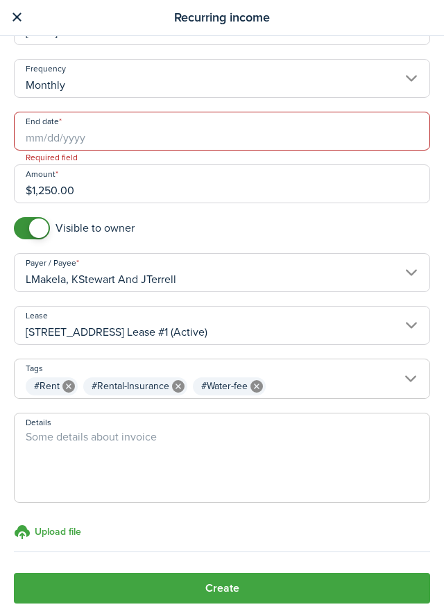
click at [53, 144] on input "End date" at bounding box center [222, 131] width 416 height 39
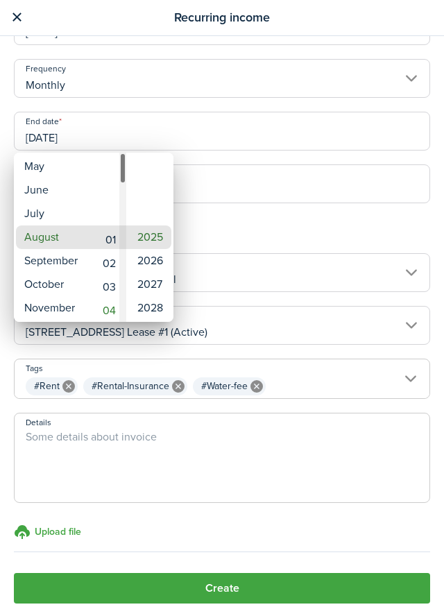
type input "08/01/2025"
click at [53, 242] on mbsc-wheel-item "August" at bounding box center [51, 237] width 70 height 24
click at [244, 239] on div at bounding box center [222, 308] width 666 height 838
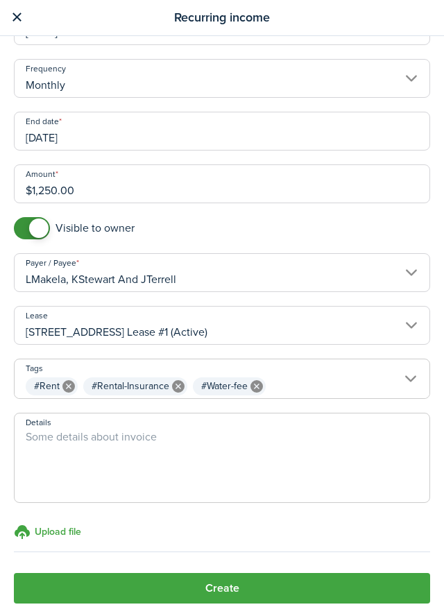
click at [211, 586] on button "Create" at bounding box center [222, 588] width 416 height 31
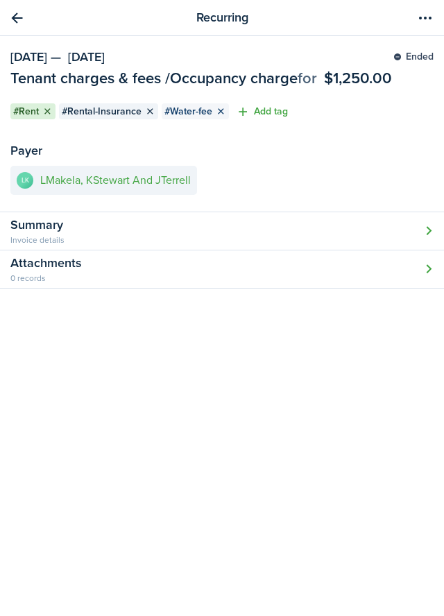
click at [436, 25] on menu-btn-icon "Open menu" at bounding box center [425, 18] width 24 height 24
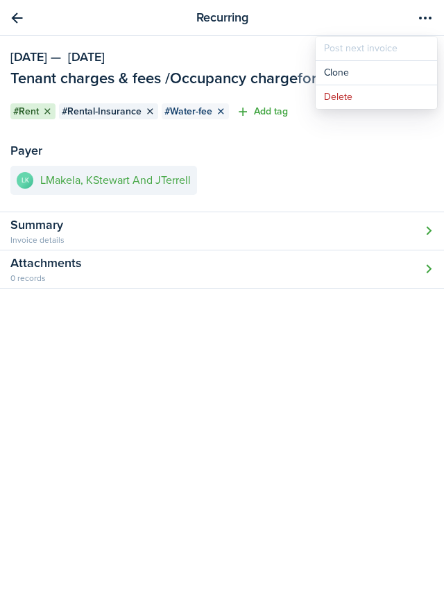
click at [260, 355] on transaction-view-wrapper "Recurring May 01, 2025 — Aug 01, 2025 Ended Tenant charges & fees / Occupancy c…" at bounding box center [222, 308] width 444 height 616
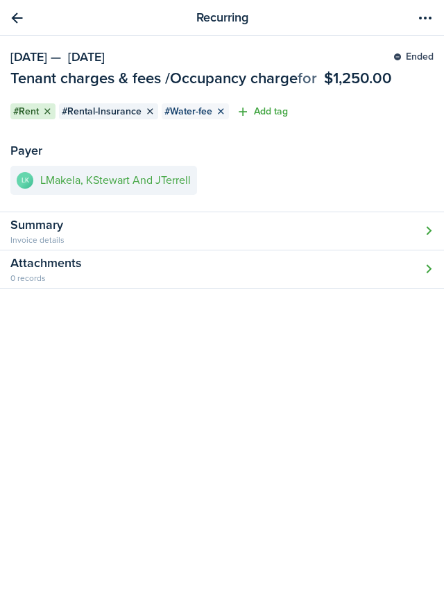
click at [20, 25] on link "Go back" at bounding box center [17, 18] width 24 height 24
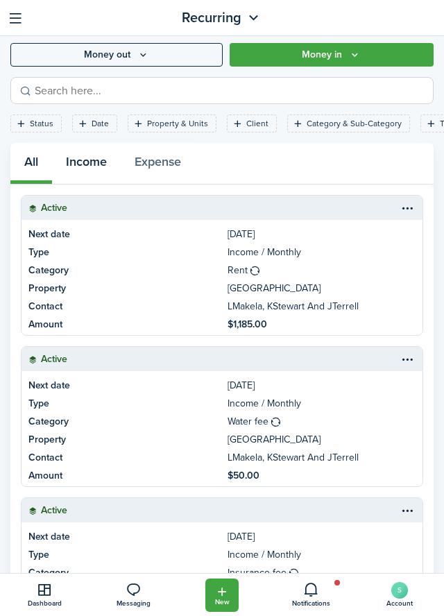
click at [86, 162] on button "Income" at bounding box center [86, 163] width 69 height 41
click at [163, 171] on button "Expense" at bounding box center [158, 163] width 74 height 41
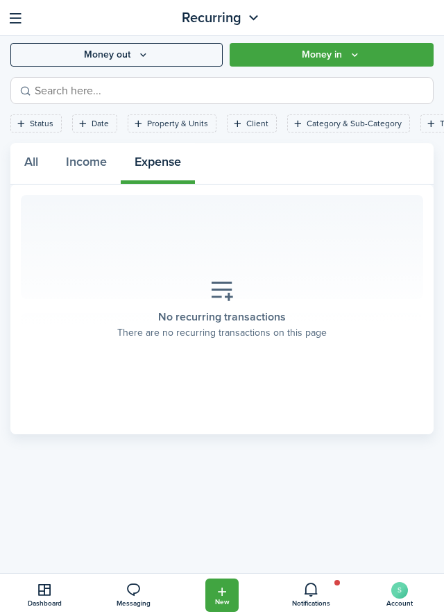
click at [11, 19] on button "button" at bounding box center [16, 18] width 22 height 22
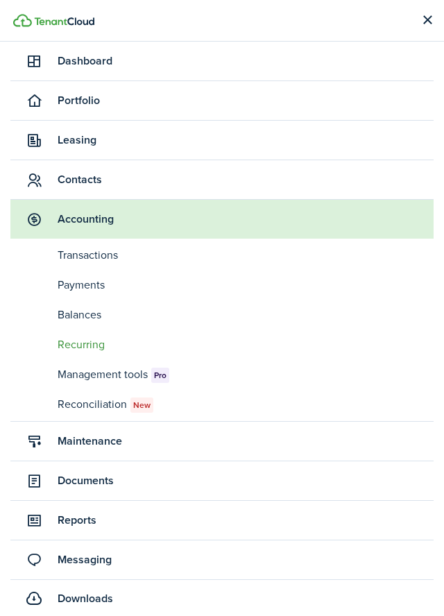
click at [117, 153] on span "Leasing" at bounding box center [221, 140] width 423 height 39
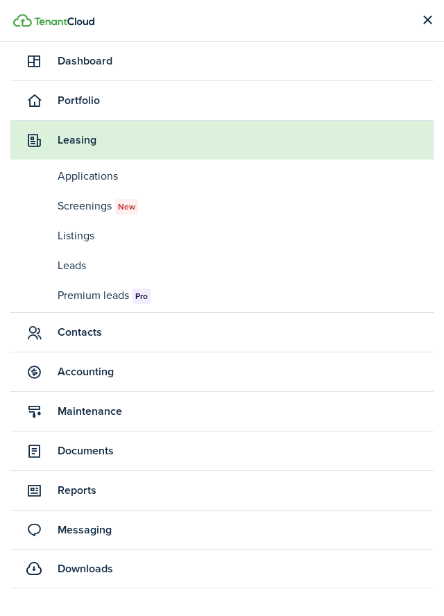
click at [114, 330] on span "Contacts" at bounding box center [246, 332] width 376 height 17
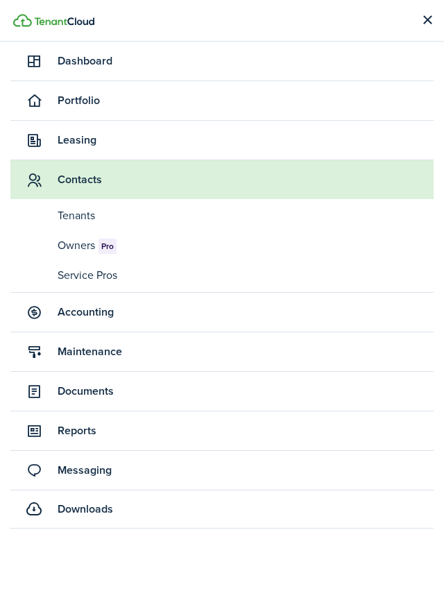
click at [83, 221] on span "Tenants" at bounding box center [246, 215] width 376 height 17
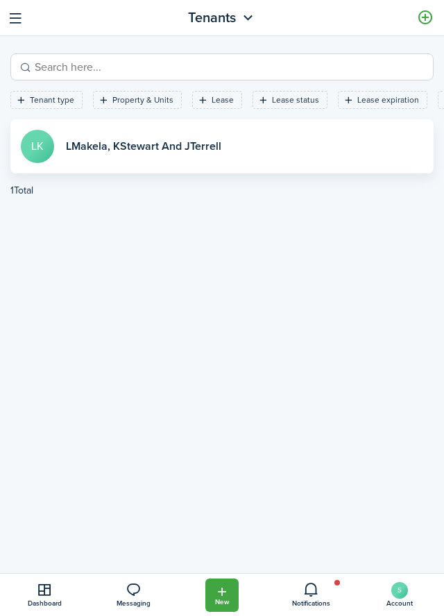
click at [46, 147] on link "View profile" at bounding box center [221, 146] width 423 height 54
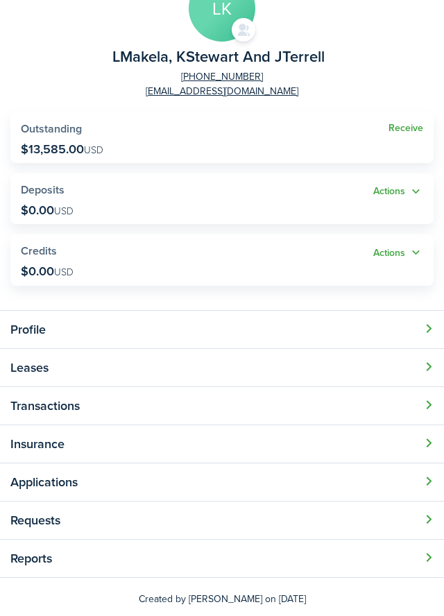
scroll to position [78, 0]
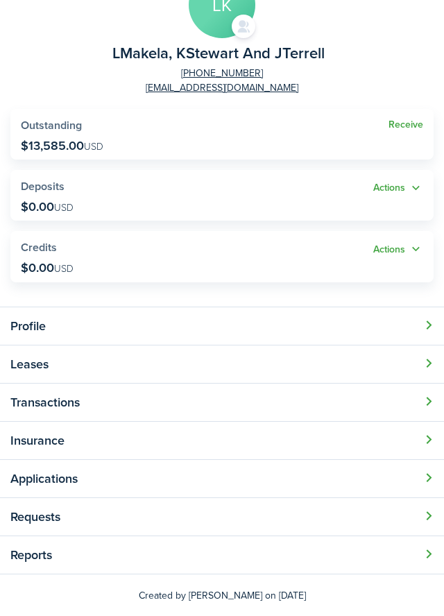
click at [78, 409] on button "Open modal" at bounding box center [222, 403] width 444 height 38
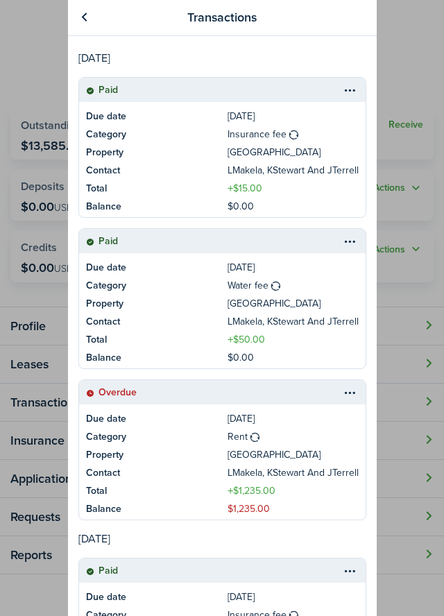
click at [89, 28] on link at bounding box center [85, 18] width 24 height 24
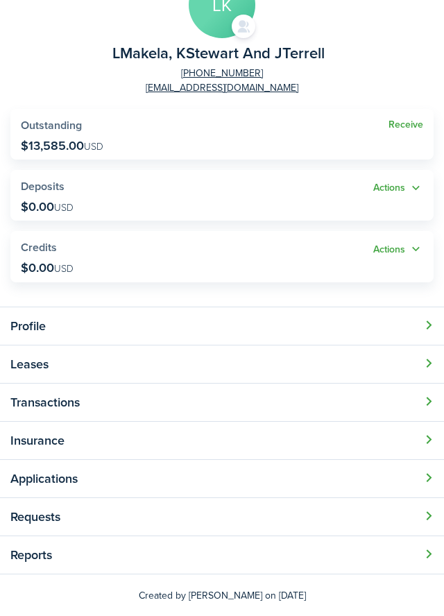
click at [24, 522] on button "Open modal" at bounding box center [222, 517] width 444 height 38
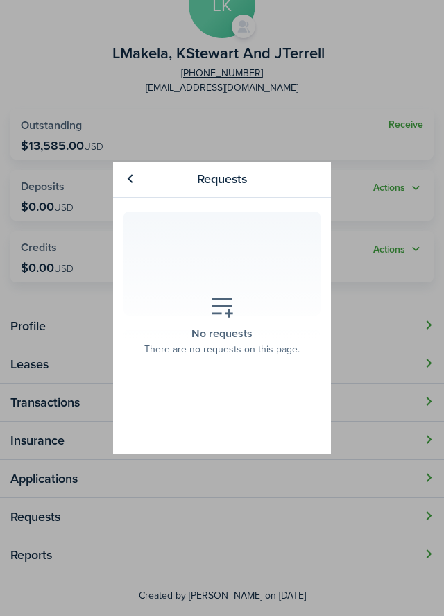
click at [39, 561] on div "Requests No requests There are no requests on this page. «« « » »»" at bounding box center [222, 308] width 444 height 616
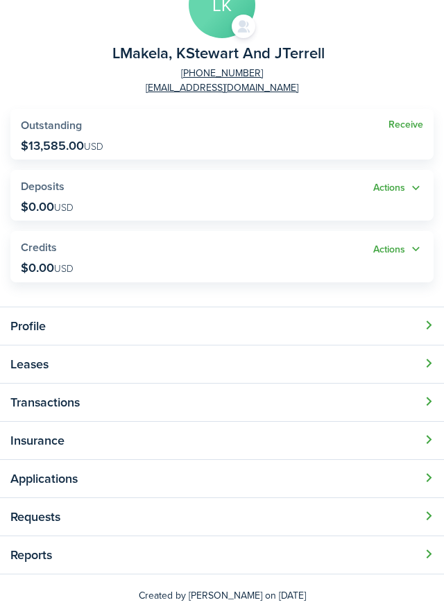
click at [35, 554] on button "Open modal" at bounding box center [222, 555] width 444 height 38
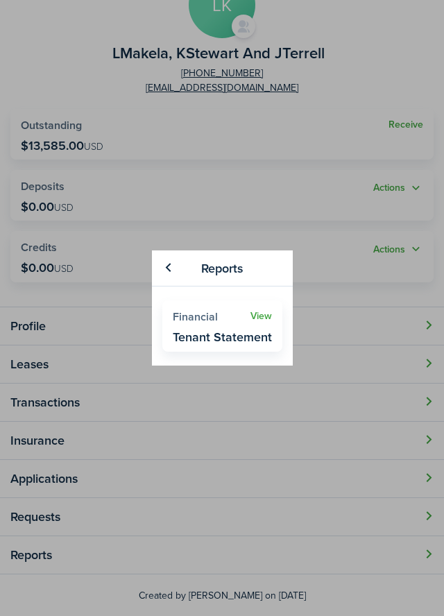
click at [241, 330] on widget-stats-description "Tenant Statement" at bounding box center [222, 337] width 99 height 14
click at [257, 339] on widget-stats-description "Tenant Statement" at bounding box center [222, 337] width 99 height 14
click at [268, 321] on link "View" at bounding box center [261, 316] width 22 height 11
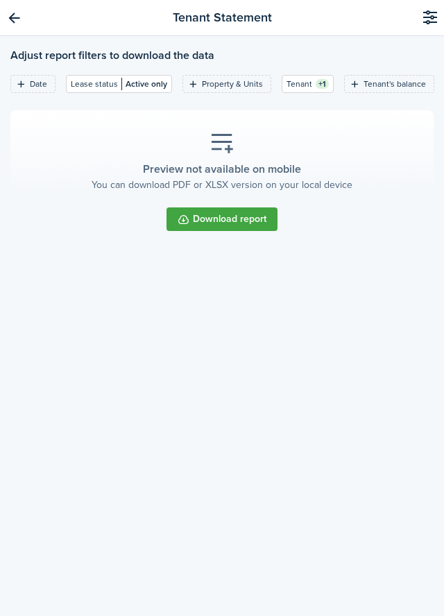
click at [203, 230] on button "Download report" at bounding box center [221, 219] width 111 height 24
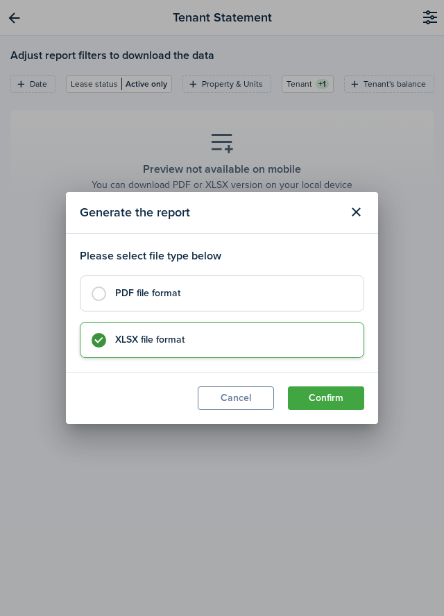
click at [103, 300] on label "PDF file format" at bounding box center [222, 293] width 284 height 36
radio input "true"
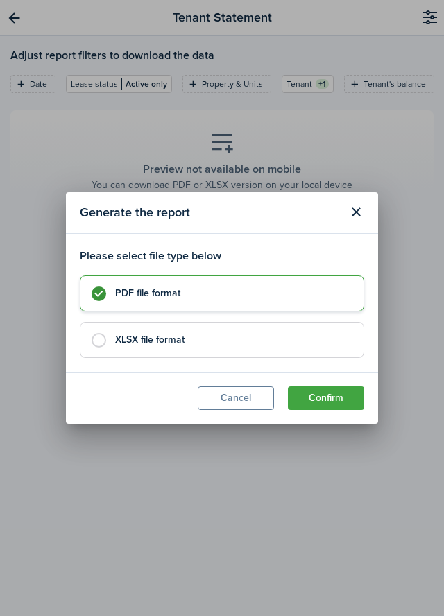
click at [321, 405] on button "Confirm" at bounding box center [326, 398] width 76 height 24
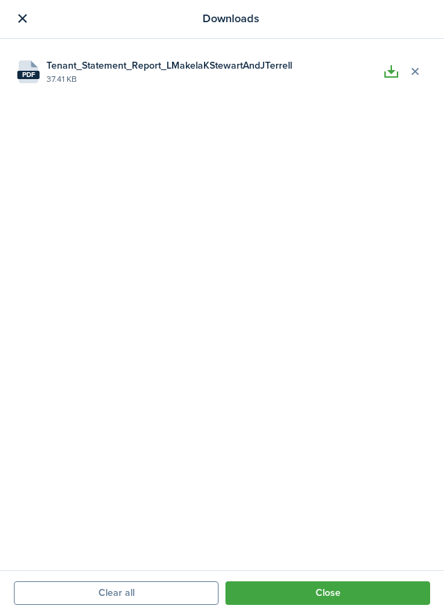
click at [144, 73] on file-size "37.41 KB" at bounding box center [212, 79] width 333 height 12
click at [103, 69] on span "Tenant_Statement_Report_LMakelaKStewartAndJTerrell" at bounding box center [169, 65] width 246 height 15
click at [88, 68] on span "Tenant_Statement_Report_LMakelaKStewartAndJTerrell" at bounding box center [169, 65] width 246 height 15
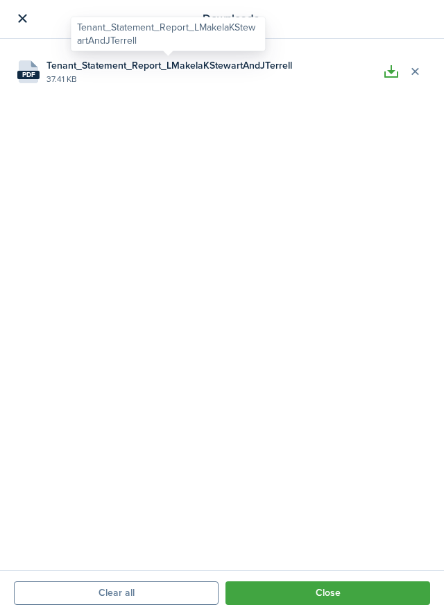
click at [75, 75] on file-size "37.41 KB" at bounding box center [212, 79] width 333 height 12
click at [61, 73] on file-size "37.41 KB" at bounding box center [212, 79] width 333 height 12
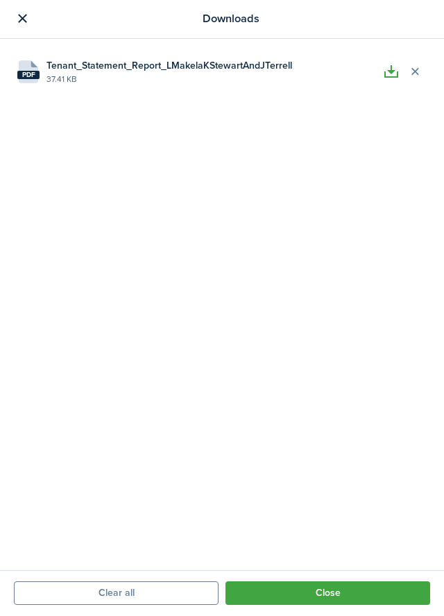
click at [391, 80] on button "button" at bounding box center [391, 72] width 24 height 24
click at [15, 19] on icon at bounding box center [22, 18] width 17 height 17
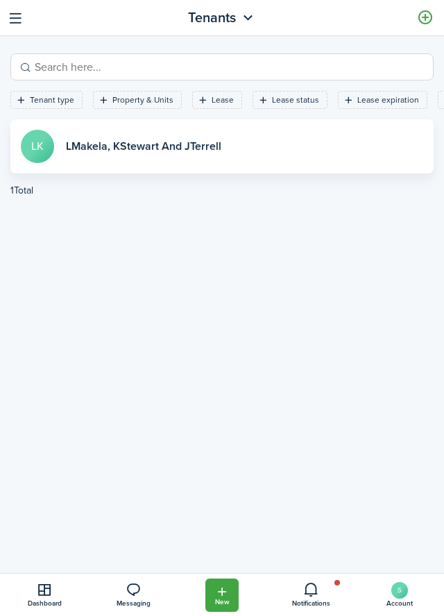
click at [12, 25] on button "button" at bounding box center [16, 18] width 22 height 22
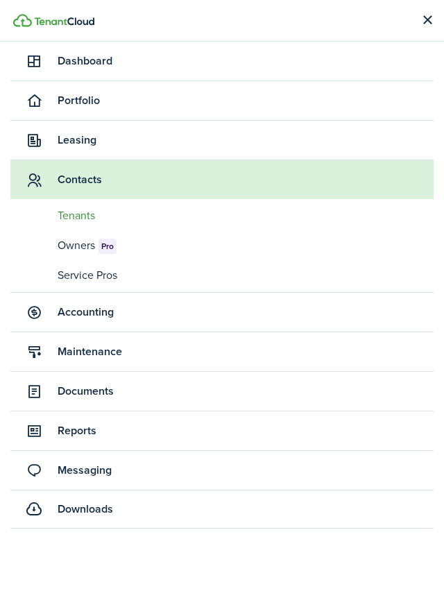
click at [88, 221] on span "Tenants" at bounding box center [246, 215] width 376 height 17
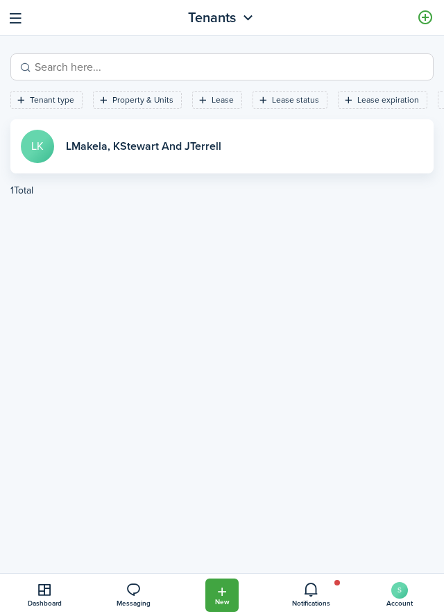
click at [205, 157] on link "View profile" at bounding box center [221, 146] width 423 height 54
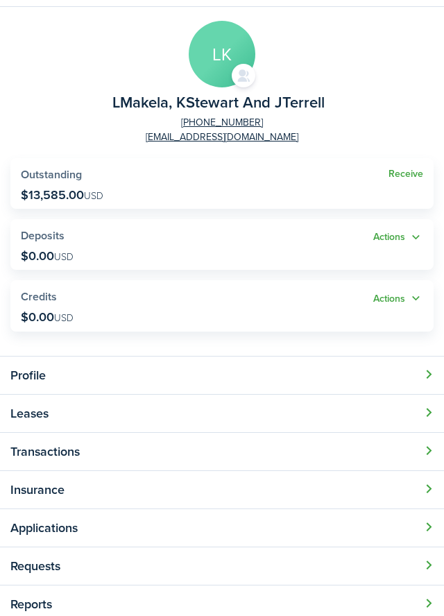
scroll to position [78, 0]
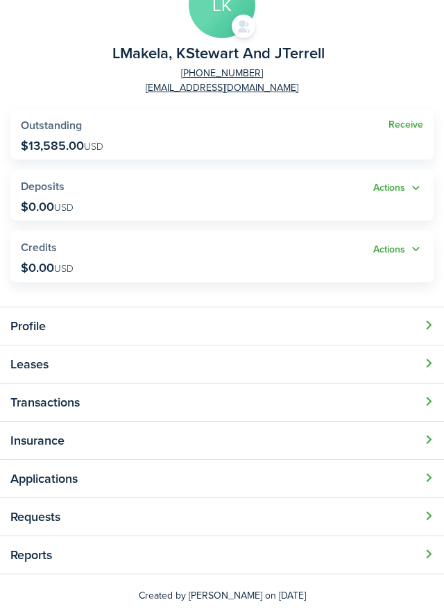
click at [327, 411] on button "Open modal" at bounding box center [222, 403] width 444 height 38
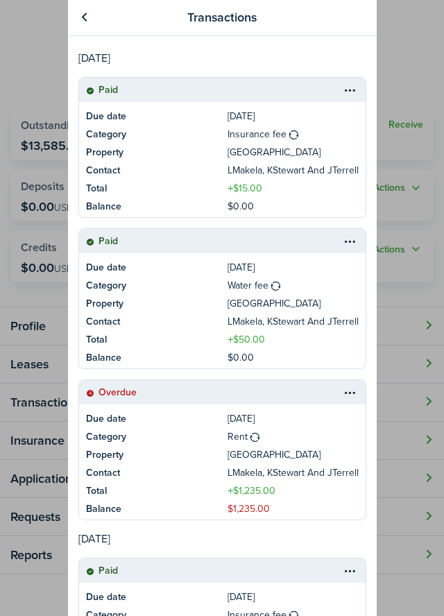
click at [83, 22] on link at bounding box center [85, 18] width 24 height 24
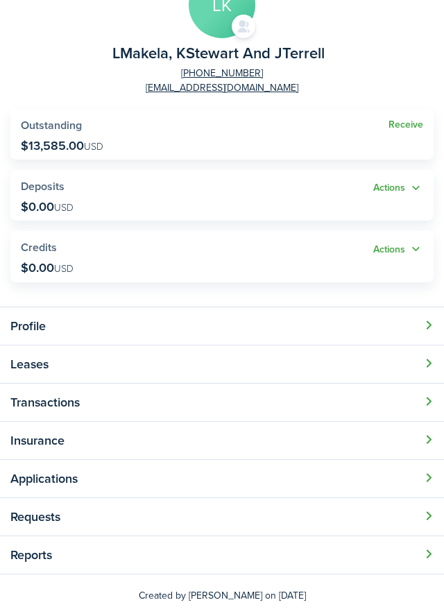
scroll to position [0, 0]
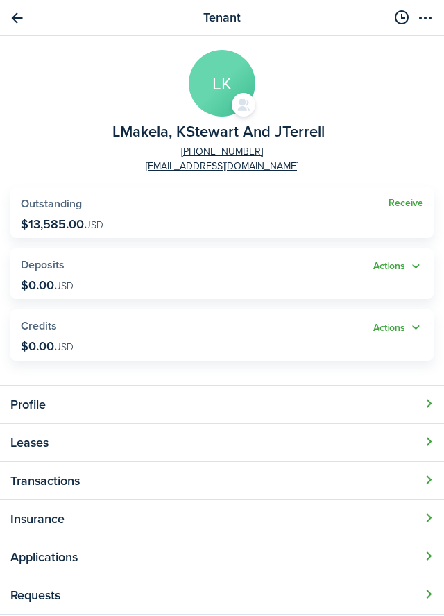
click at [10, 21] on link "Go back" at bounding box center [17, 18] width 24 height 24
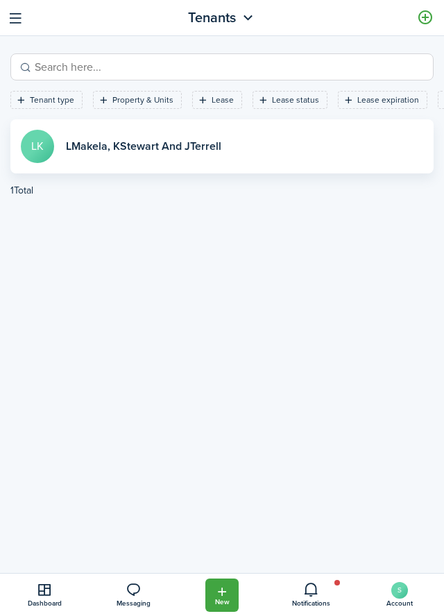
click at [6, 12] on button "button" at bounding box center [16, 18] width 22 height 22
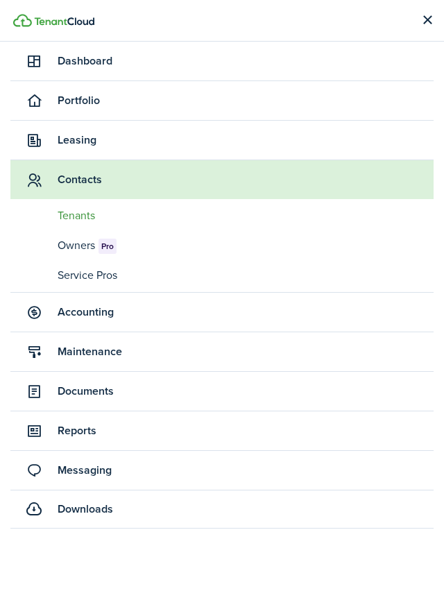
click at [59, 322] on span "Accounting" at bounding box center [221, 312] width 423 height 39
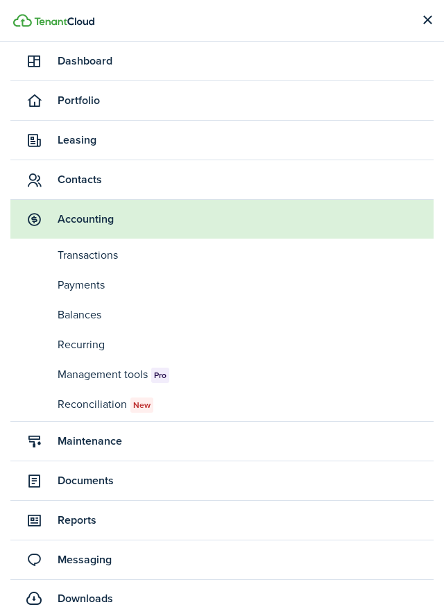
click at [77, 264] on link "tn Transactions" at bounding box center [221, 255] width 423 height 26
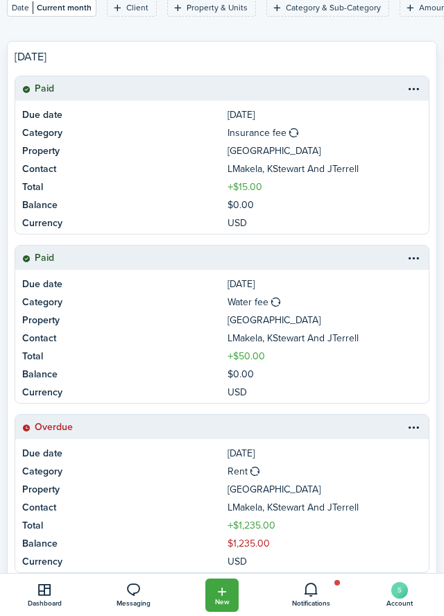
scroll to position [367, 0]
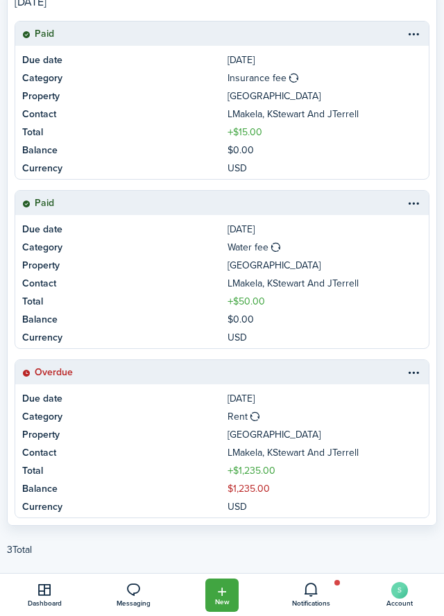
click at [408, 380] on table-menu-btn-icon at bounding box center [413, 372] width 17 height 17
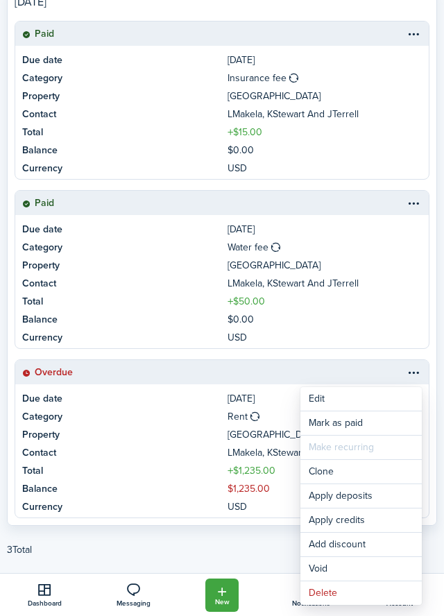
click at [180, 491] on link "Balance $1,235.00" at bounding box center [221, 490] width 413 height 18
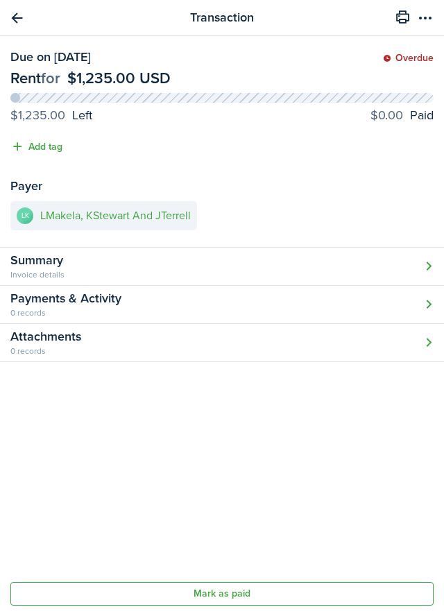
click at [9, 19] on link "Go back" at bounding box center [17, 18] width 24 height 24
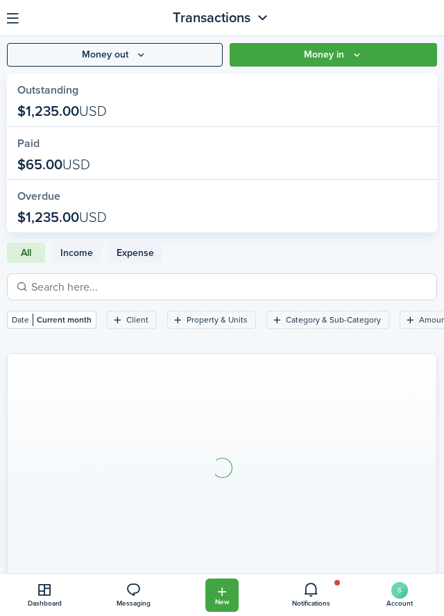
click at [8, 26] on button "button" at bounding box center [13, 18] width 22 height 22
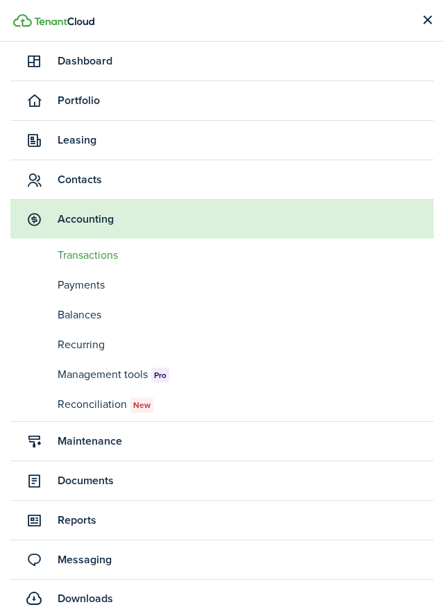
click at [75, 71] on span "Dashboard" at bounding box center [221, 61] width 423 height 39
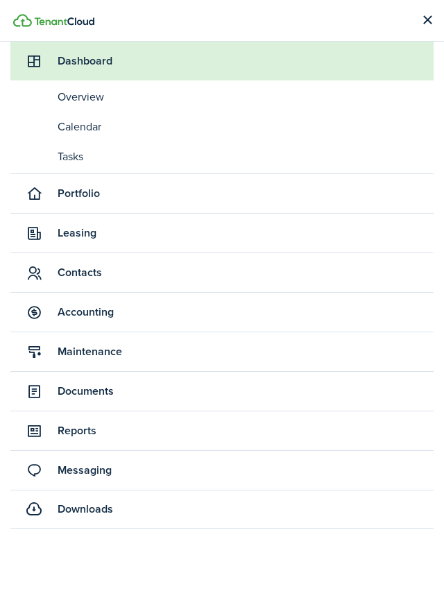
click at [71, 103] on span "Overview" at bounding box center [246, 97] width 376 height 17
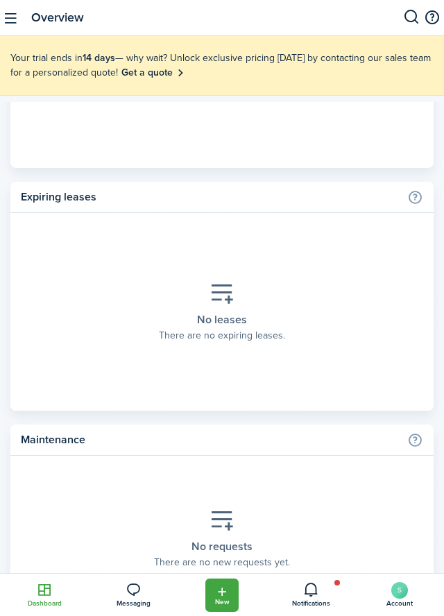
scroll to position [2581, 0]
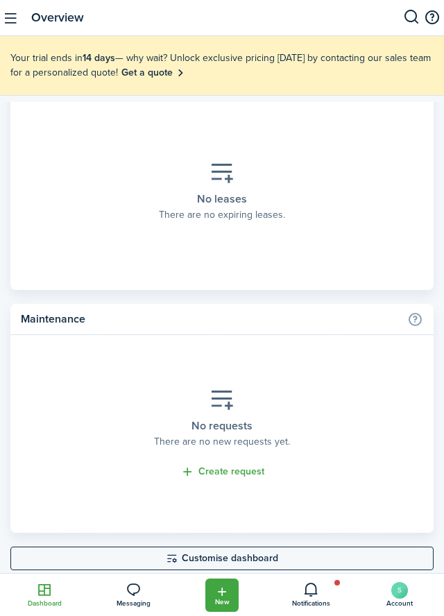
click at [51, 603] on span "Dashboard" at bounding box center [44, 603] width 89 height 7
click at [9, 26] on button "button" at bounding box center [11, 18] width 22 height 22
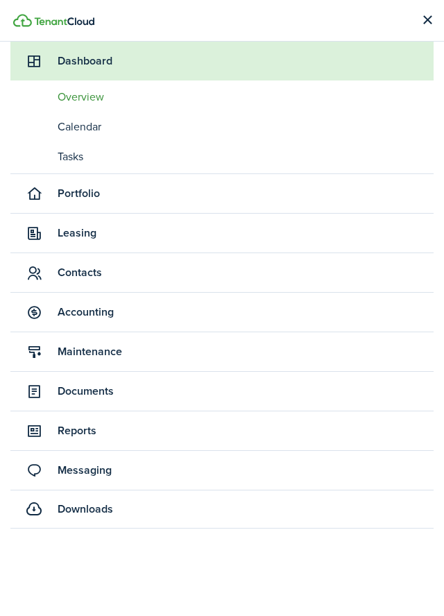
click at [87, 210] on span "Portfolio" at bounding box center [221, 193] width 423 height 39
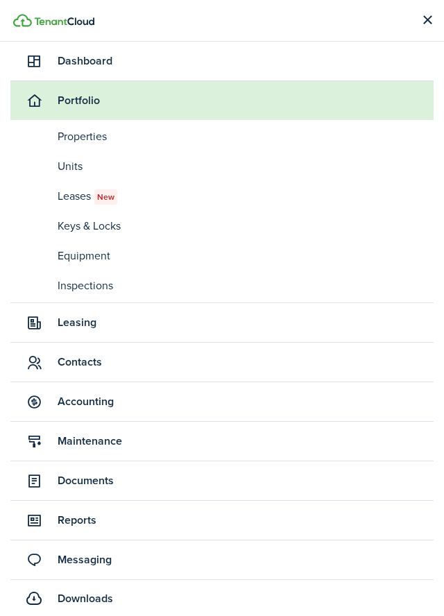
click at [104, 141] on span "Properties" at bounding box center [246, 136] width 376 height 17
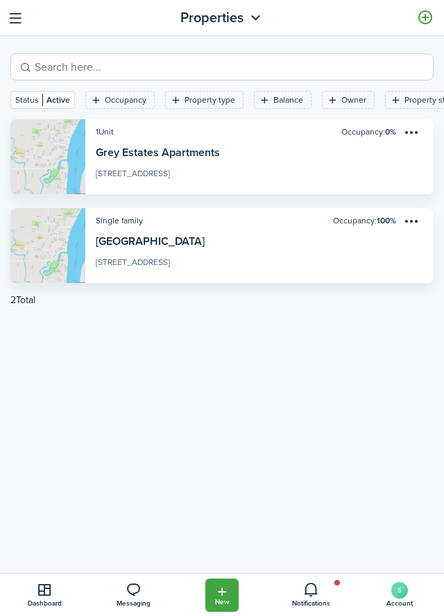
click at [247, 256] on link "View property" at bounding box center [221, 245] width 423 height 75
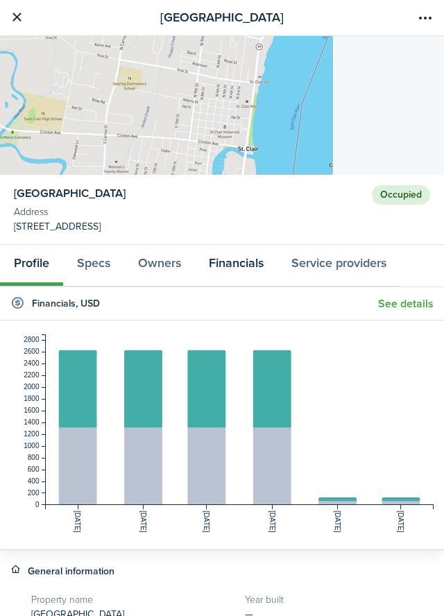
click at [241, 268] on link "Financials" at bounding box center [236, 265] width 83 height 41
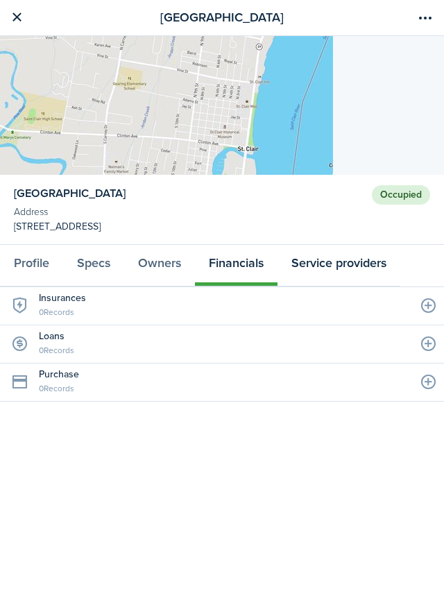
click at [366, 267] on link "Service providers" at bounding box center [338, 265] width 123 height 41
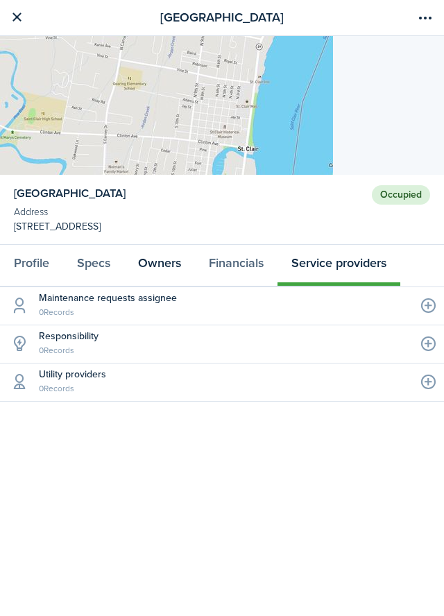
click at [153, 264] on link "Owners" at bounding box center [159, 265] width 71 height 41
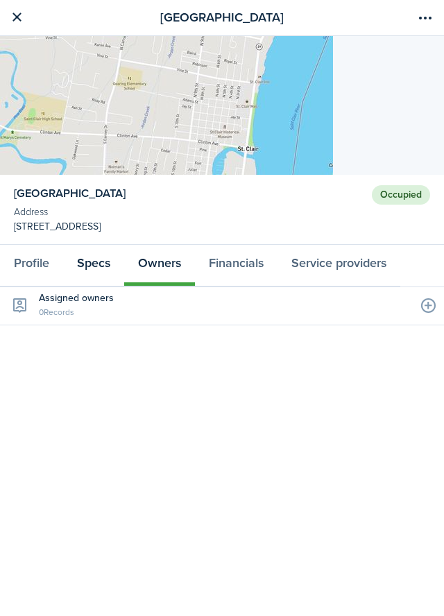
click at [92, 266] on link "Specs" at bounding box center [93, 265] width 61 height 41
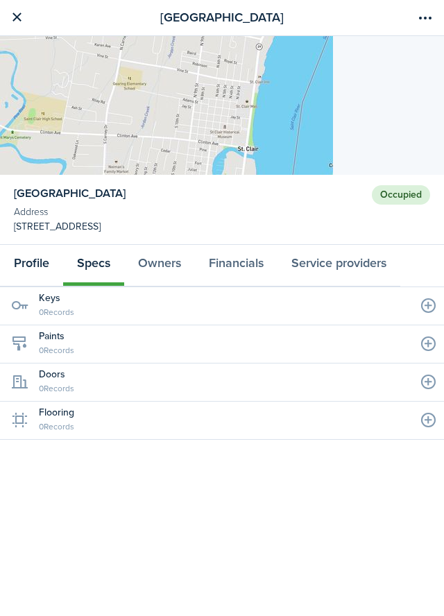
click at [38, 275] on link "Profile" at bounding box center [31, 265] width 63 height 41
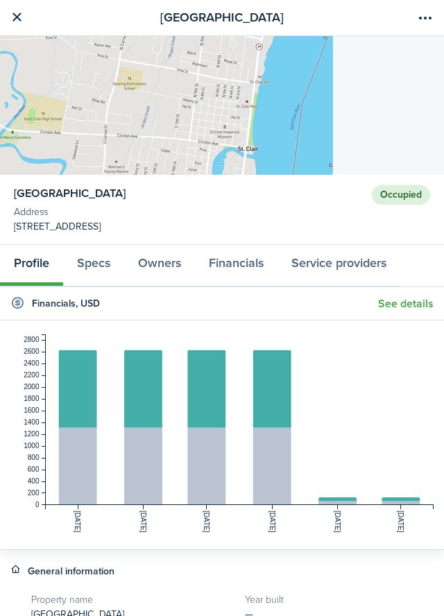
click at [14, 26] on link at bounding box center [17, 18] width 24 height 24
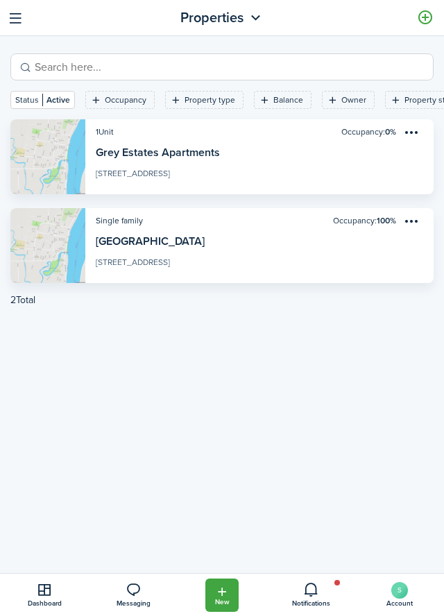
click at [15, 26] on button "button" at bounding box center [16, 18] width 22 height 22
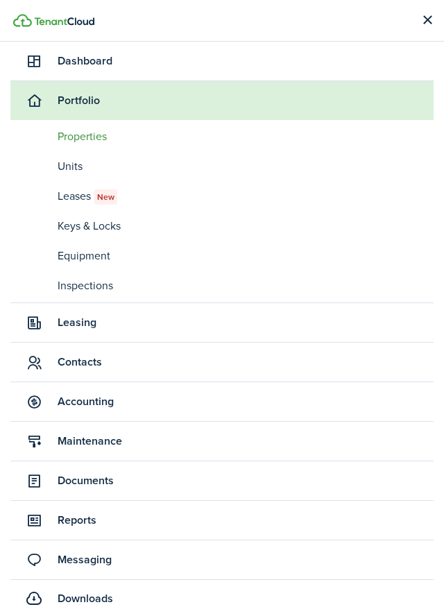
click at [60, 325] on span "Leasing" at bounding box center [246, 322] width 376 height 17
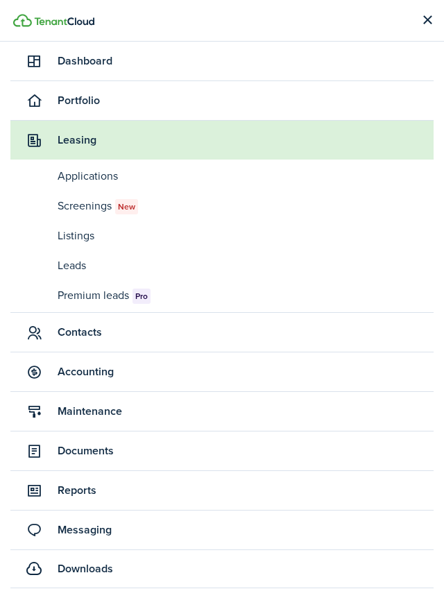
click at [14, 155] on span "Leasing" at bounding box center [221, 140] width 423 height 39
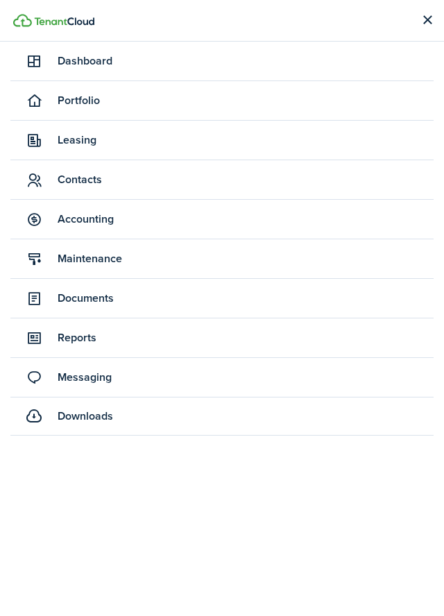
click at [58, 147] on span "Leasing" at bounding box center [246, 140] width 376 height 17
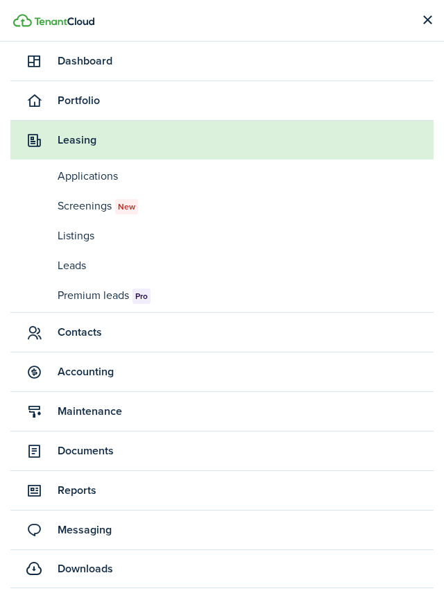
click at [58, 344] on span "Contacts" at bounding box center [221, 332] width 423 height 39
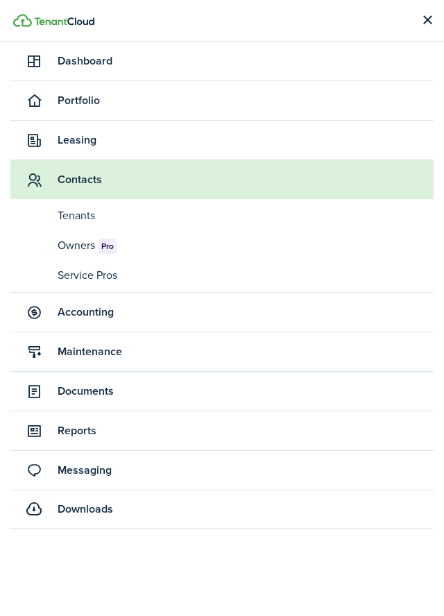
click at [76, 214] on span "Tenants" at bounding box center [246, 215] width 376 height 17
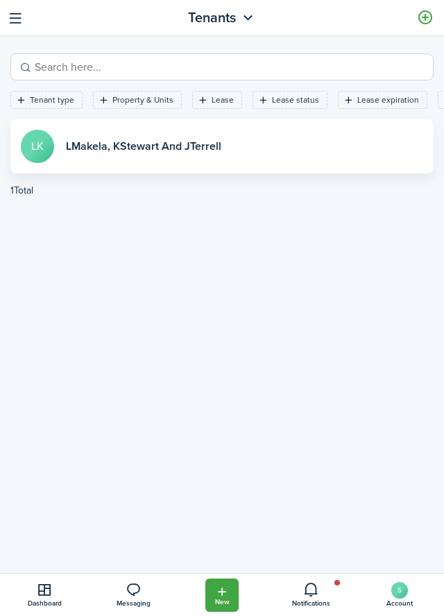
click at [164, 142] on link "View profile" at bounding box center [221, 146] width 423 height 54
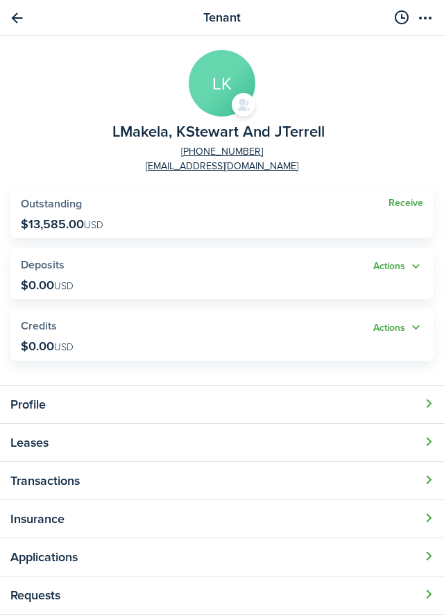
click at [123, 407] on button "Open modal" at bounding box center [222, 405] width 444 height 38
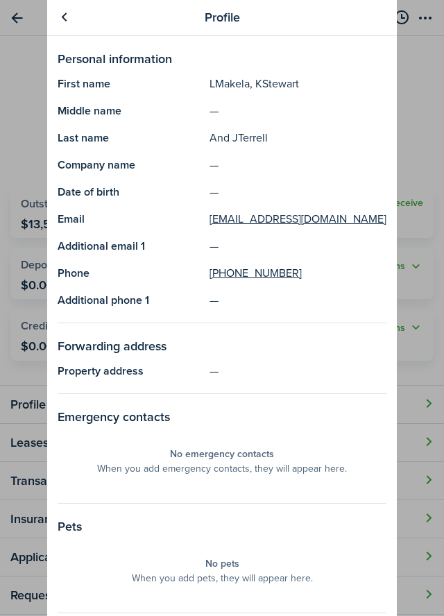
click at [15, 378] on div "Profile Personal information First name LMakela, KStewart Middle name — Last na…" at bounding box center [222, 308] width 444 height 616
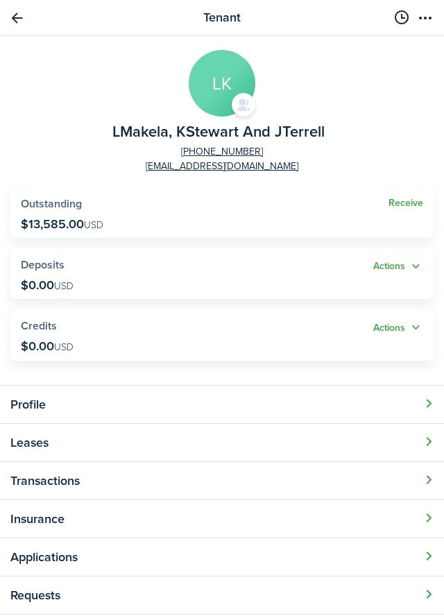
click at [51, 407] on button "Open modal" at bounding box center [222, 405] width 444 height 38
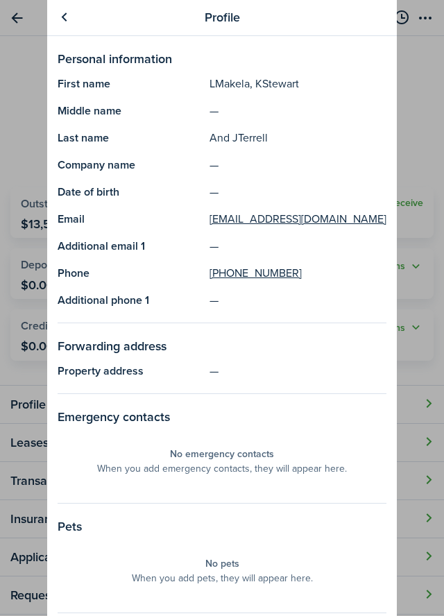
click at [46, 444] on div "Profile Personal information First name LMakela, KStewart Middle name — Last na…" at bounding box center [222, 308] width 444 height 616
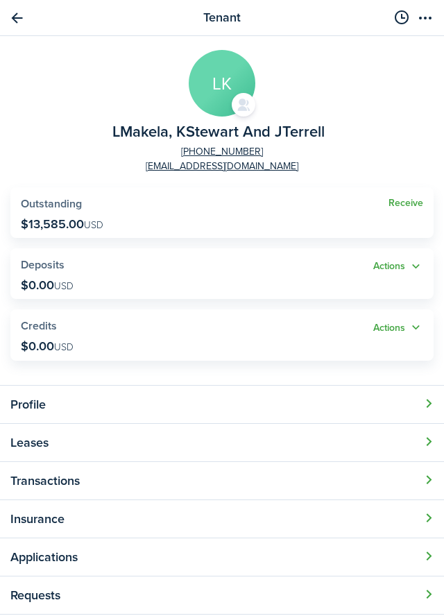
click at [46, 444] on button "Open modal" at bounding box center [222, 443] width 444 height 38
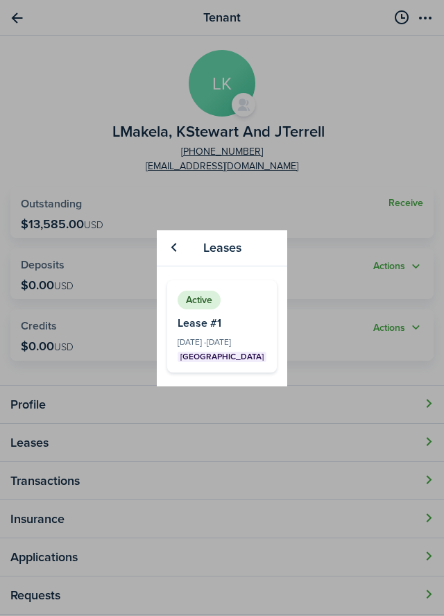
click at [117, 499] on div "Leases Active 1172 Clinton Ave Mar 01, 2025 - Apr 01, 2026 Lease #1 LK View «« …" at bounding box center [222, 308] width 444 height 616
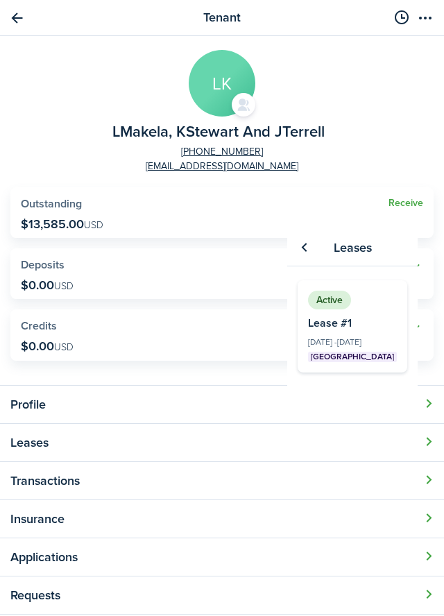
click at [112, 484] on div "Leases Active 1172 Clinton Ave Mar 01, 2025 - Apr 01, 2026 Lease #1 LK View «« …" at bounding box center [222, 308] width 444 height 616
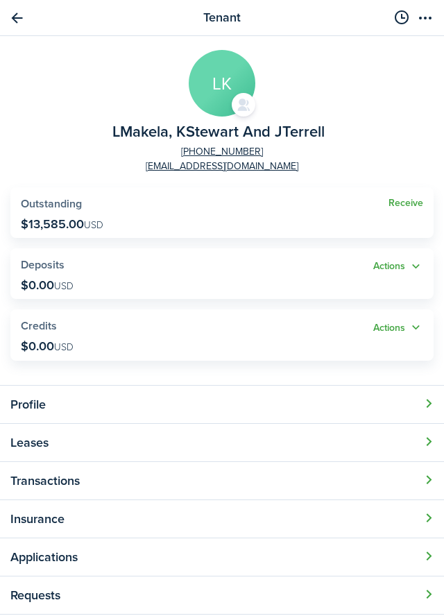
click at [427, 485] on button "Open modal" at bounding box center [222, 481] width 444 height 38
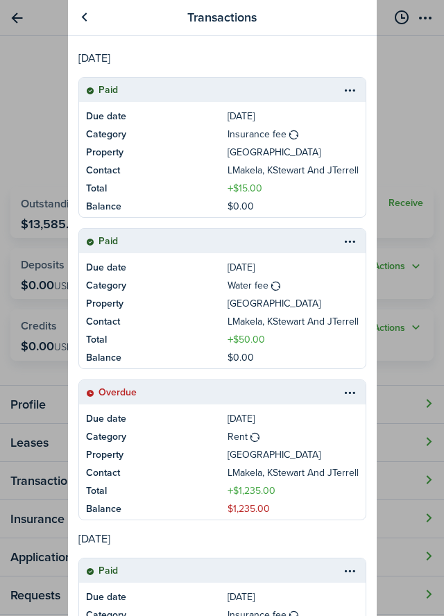
click at [92, 19] on link at bounding box center [85, 18] width 24 height 24
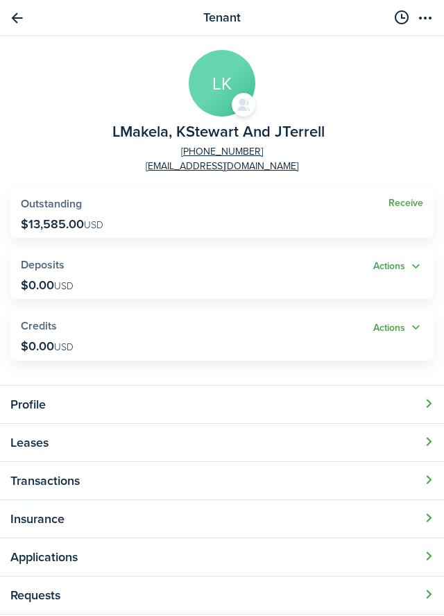
click at [8, 21] on link "Go back" at bounding box center [17, 18] width 24 height 24
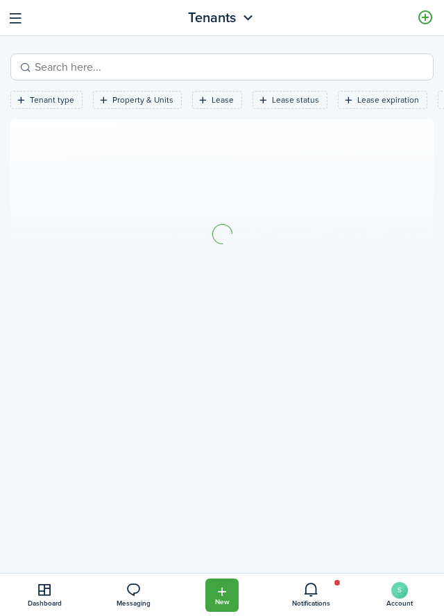
click at [11, 25] on button "button" at bounding box center [16, 18] width 22 height 22
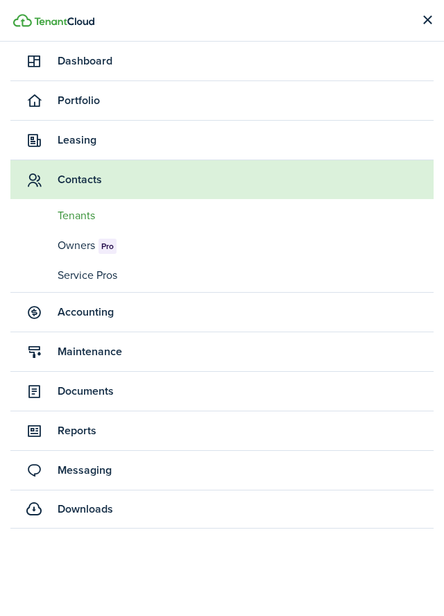
click at [121, 316] on span "Accounting" at bounding box center [246, 312] width 376 height 17
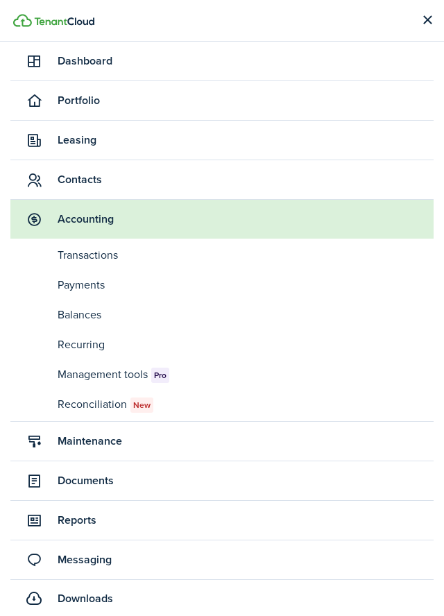
click at [107, 316] on span "Balances" at bounding box center [246, 315] width 376 height 17
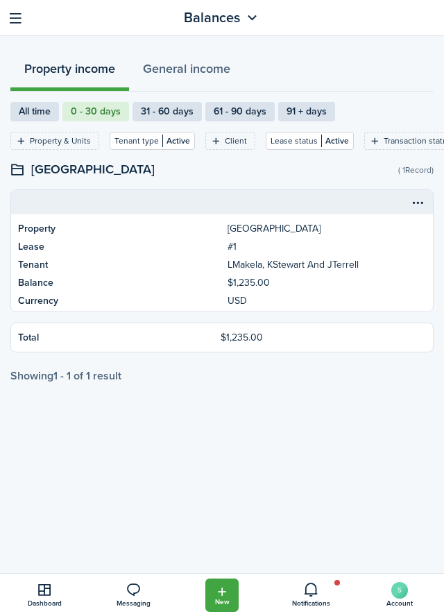
click at [305, 119] on label "91 + days" at bounding box center [306, 111] width 57 height 19
radio input "false"
radio input "true"
click at [425, 205] on table-menu-btn-icon "Open menu" at bounding box center [417, 202] width 17 height 17
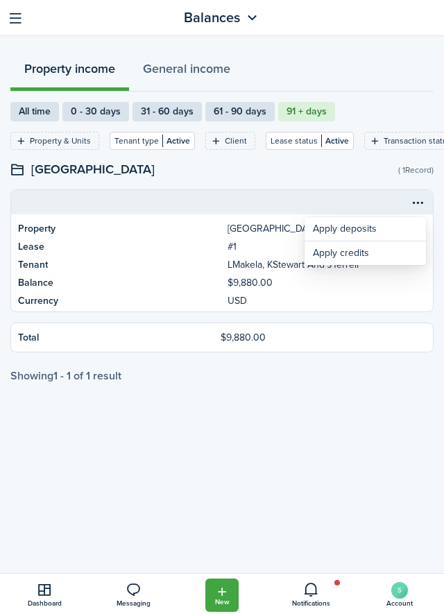
click at [336, 384] on div "Property income General income All time 0 - 30 days 31 - 60 days 61 - 90 days 9…" at bounding box center [222, 304] width 444 height 537
click at [212, 69] on button "General income" at bounding box center [186, 70] width 115 height 41
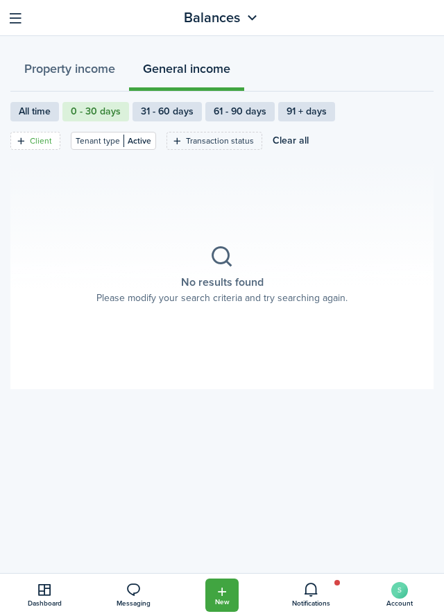
click at [42, 148] on filter-tag "Client" at bounding box center [35, 141] width 50 height 18
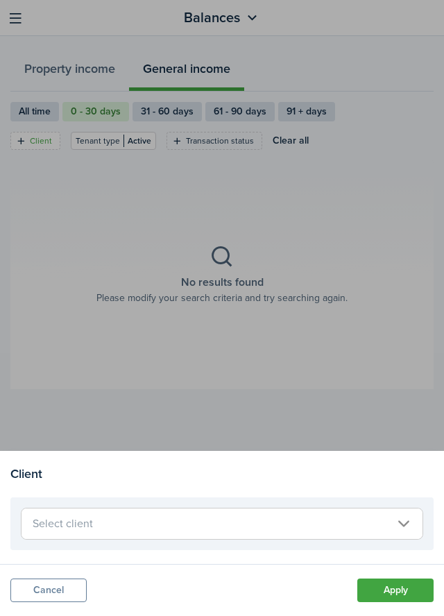
click at [404, 526] on span "Select client" at bounding box center [222, 524] width 401 height 31
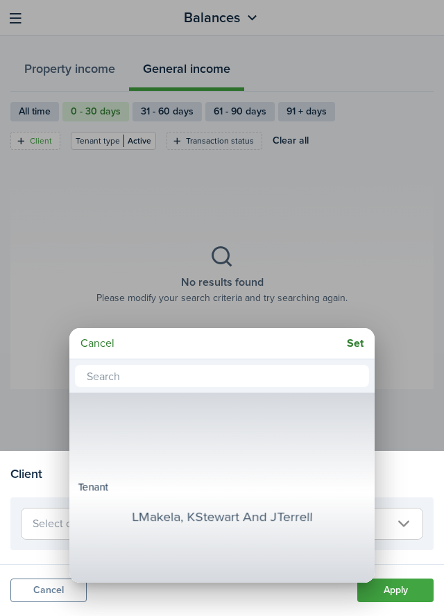
click at [246, 520] on div "LMakela, KStewart And JTerrell" at bounding box center [222, 517] width 252 height 32
click at [359, 344] on mbsc-button "Set" at bounding box center [355, 343] width 28 height 25
type input "LMakela, KStewart And JTerrell"
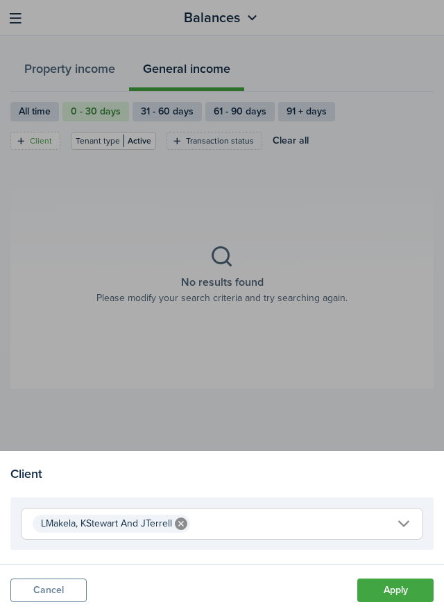
click at [398, 591] on button "Apply" at bounding box center [395, 591] width 76 height 24
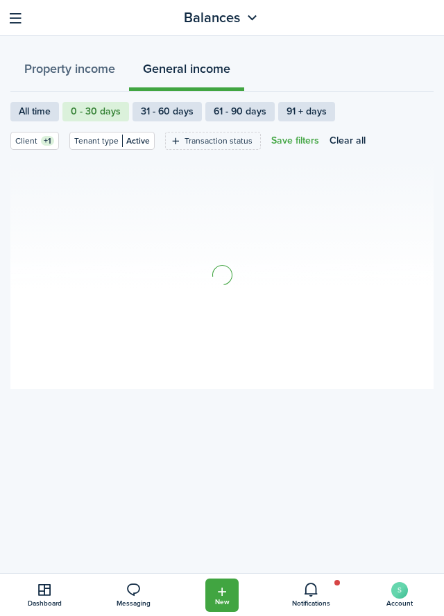
click at [37, 117] on label "All time" at bounding box center [34, 111] width 49 height 19
radio input "true"
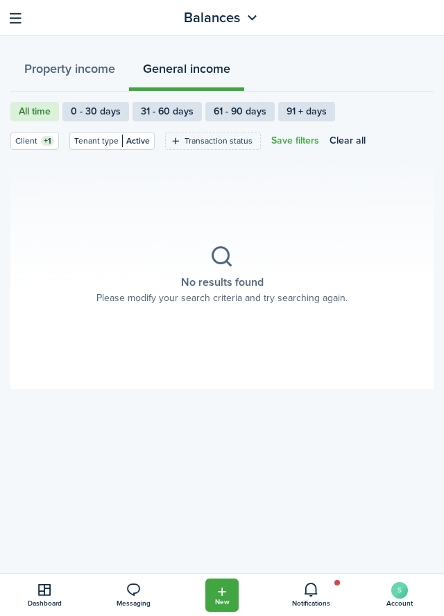
click at [17, 26] on button "button" at bounding box center [16, 18] width 22 height 22
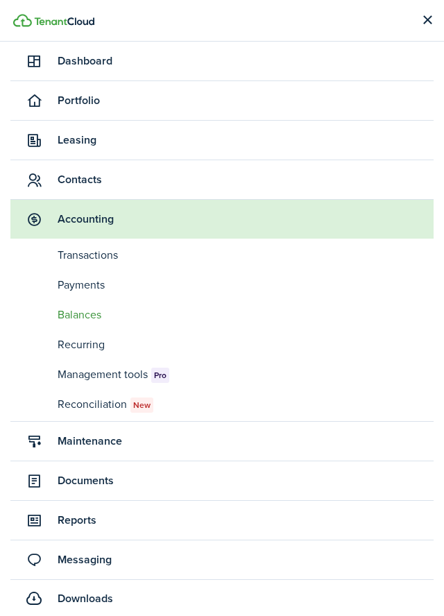
click at [60, 352] on span "Recurring" at bounding box center [246, 344] width 376 height 17
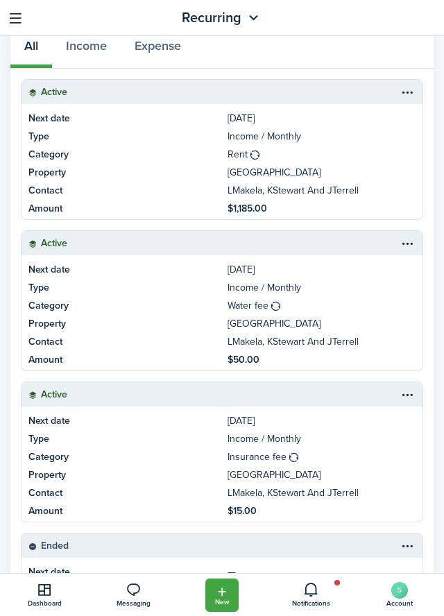
scroll to position [269, 0]
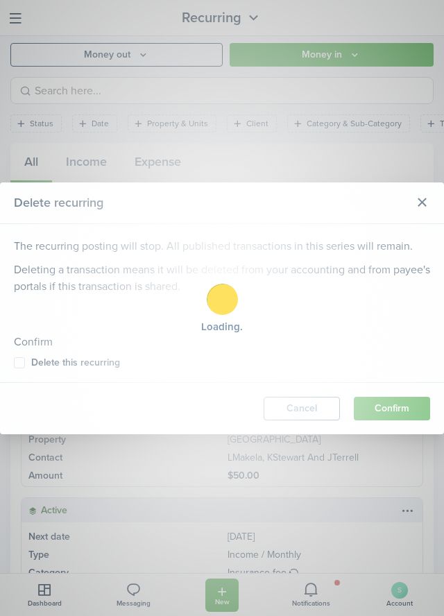
scroll to position [269, 0]
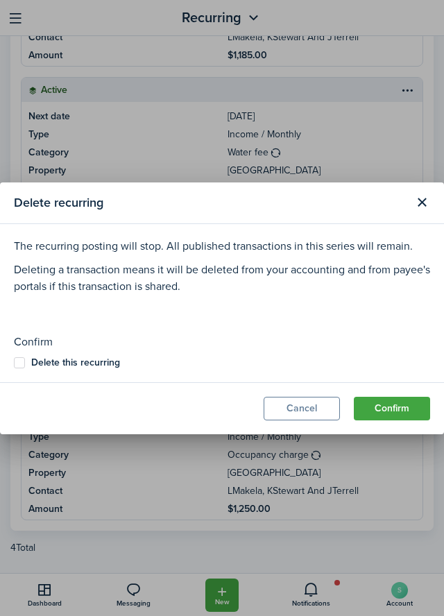
click at [15, 364] on label "Delete this recurring" at bounding box center [67, 362] width 106 height 11
click at [14, 363] on input "Delete this recurring" at bounding box center [13, 362] width 1 height 1
checkbox input "true"
click at [398, 409] on button "Confirm" at bounding box center [392, 409] width 76 height 24
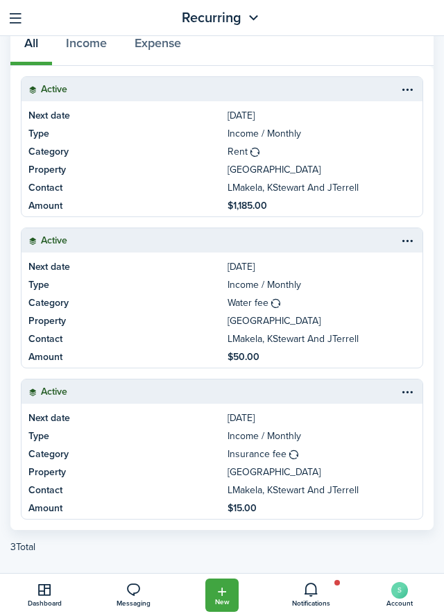
scroll to position [0, 0]
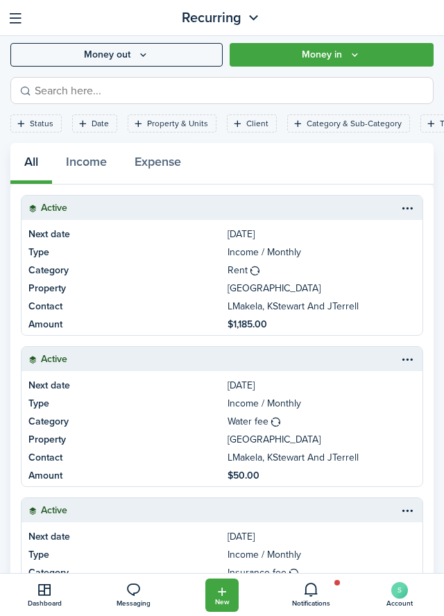
click at [407, 210] on table-menu-btn-icon "Open menu" at bounding box center [407, 208] width 17 height 17
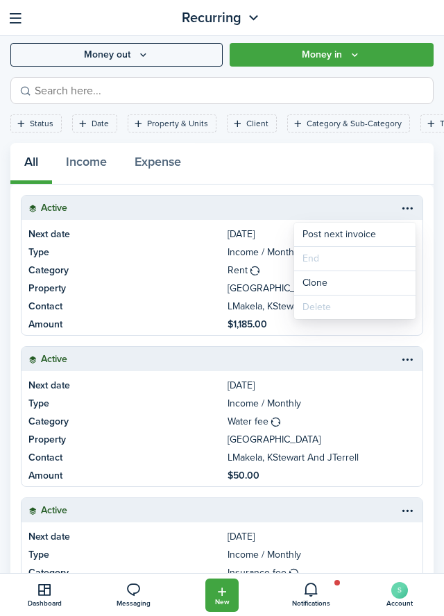
click at [8, 21] on button "button" at bounding box center [16, 18] width 22 height 22
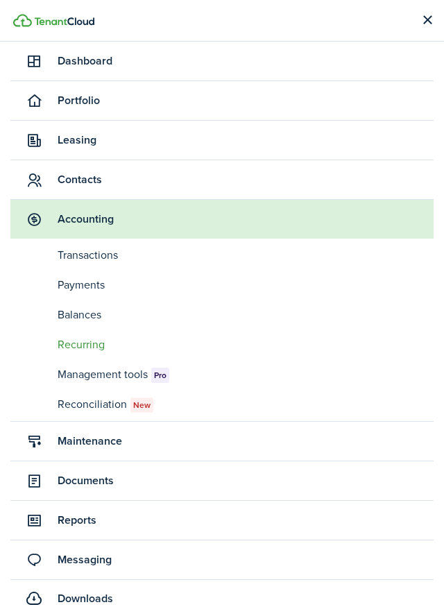
click at [93, 62] on span "Dashboard" at bounding box center [246, 61] width 376 height 17
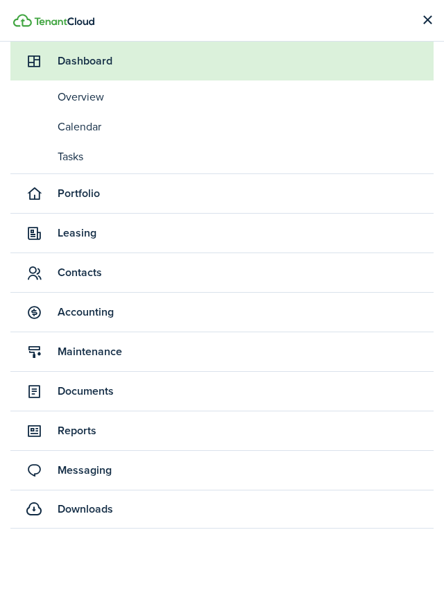
click at [93, 101] on span "Overview" at bounding box center [246, 97] width 376 height 17
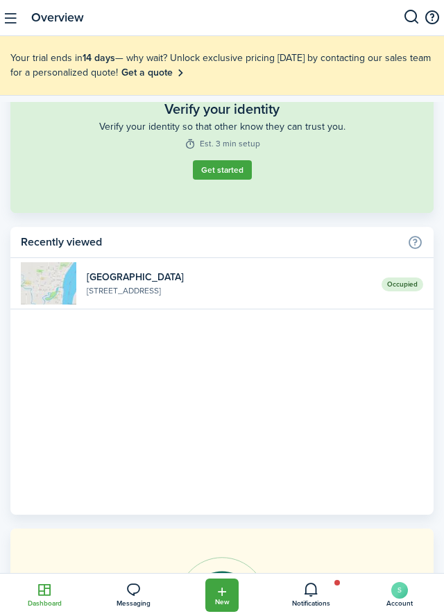
scroll to position [321, 0]
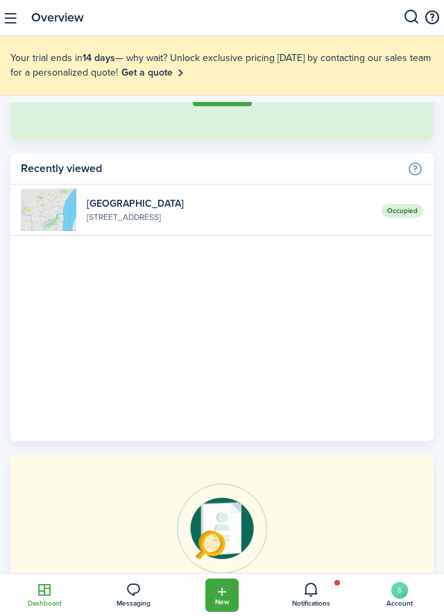
click at [219, 213] on widget-list-item-description "[STREET_ADDRESS]" at bounding box center [229, 217] width 284 height 12
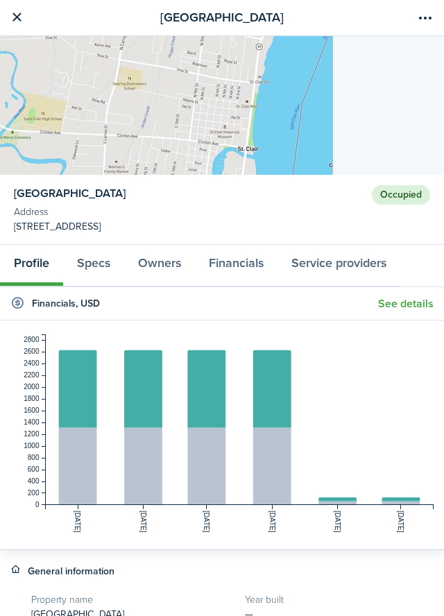
click at [8, 22] on link at bounding box center [17, 18] width 24 height 24
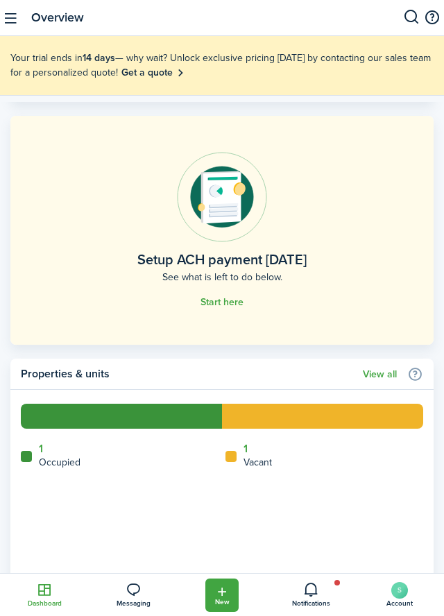
scroll to position [2034, 0]
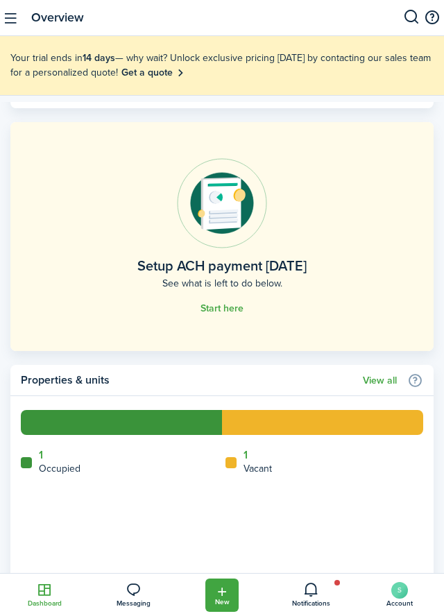
click at [6, 19] on button "button" at bounding box center [11, 18] width 22 height 22
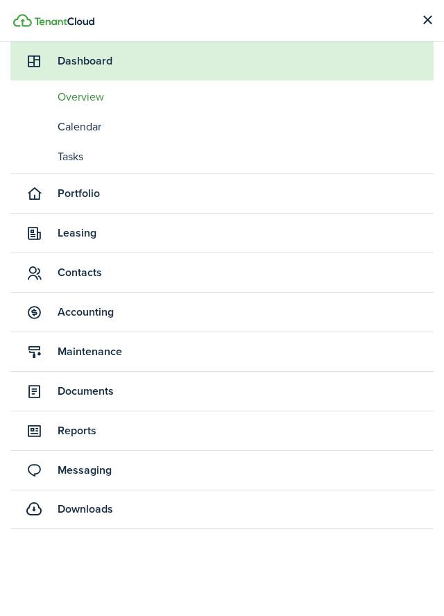
click at [69, 205] on span "Portfolio" at bounding box center [221, 193] width 423 height 39
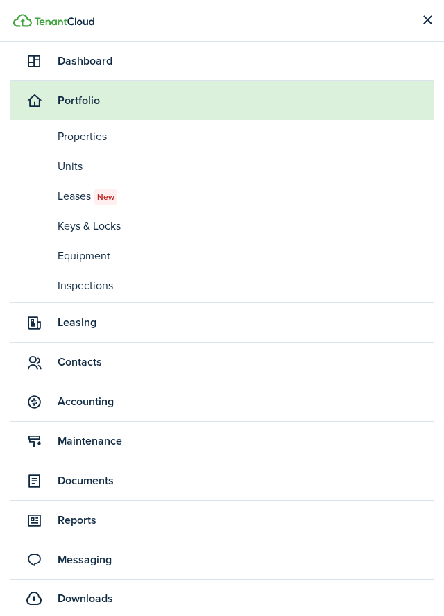
click at [60, 142] on span "Properties" at bounding box center [246, 136] width 376 height 17
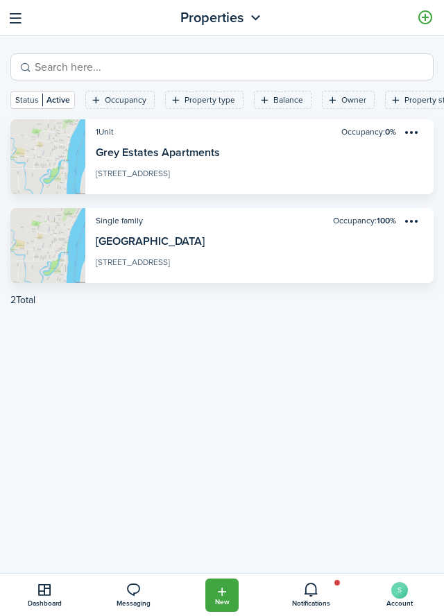
click at [136, 248] on link "View property" at bounding box center [221, 245] width 423 height 75
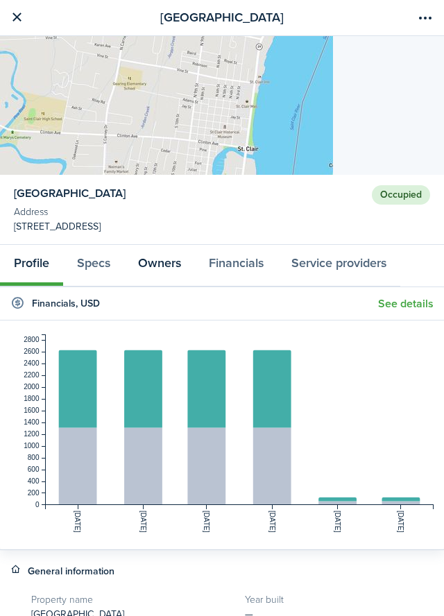
click at [148, 266] on link "Owners" at bounding box center [159, 265] width 71 height 41
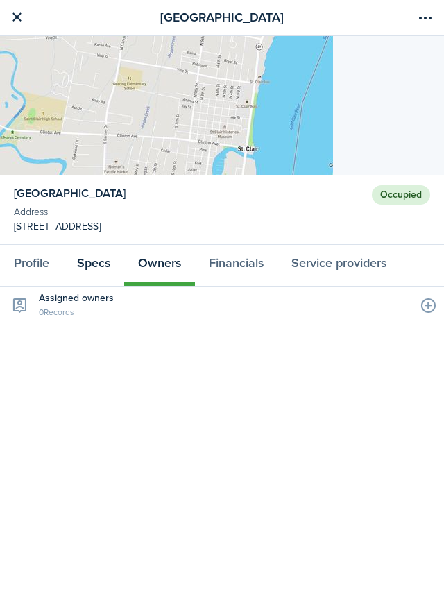
click at [80, 274] on link "Specs" at bounding box center [93, 265] width 61 height 41
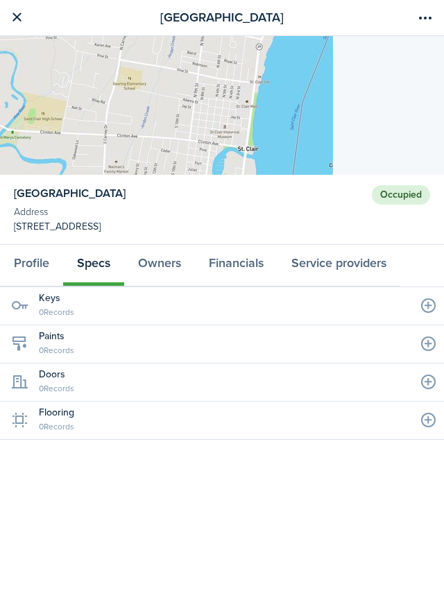
click at [6, 32] on mobile-header "[GEOGRAPHIC_DATA]" at bounding box center [222, 18] width 444 height 36
click at [12, 22] on link at bounding box center [17, 18] width 24 height 24
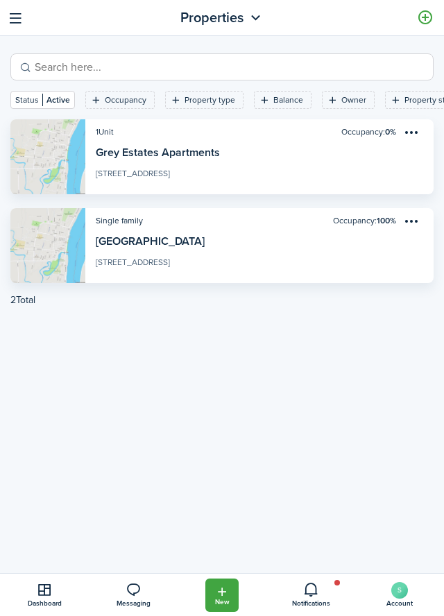
click at [10, 26] on button "button" at bounding box center [16, 18] width 22 height 22
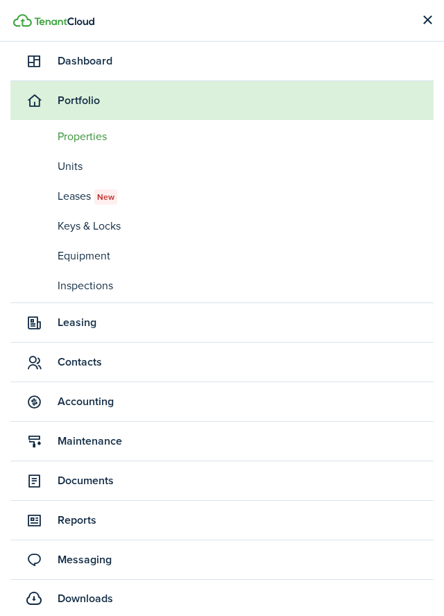
click at [70, 146] on link "pt Properties" at bounding box center [221, 136] width 423 height 26
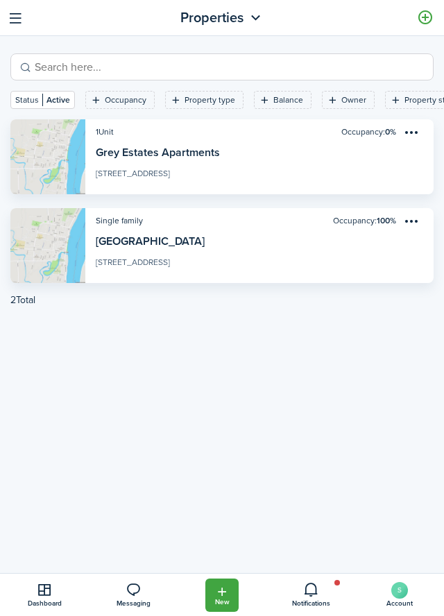
click at [7, 22] on button "button" at bounding box center [16, 18] width 22 height 22
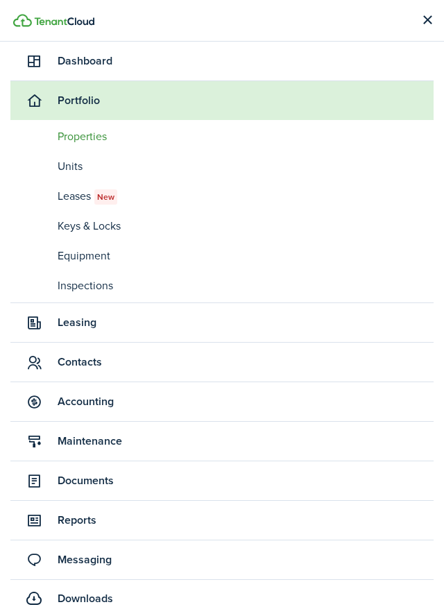
click at [58, 332] on span "Leasing" at bounding box center [221, 322] width 423 height 39
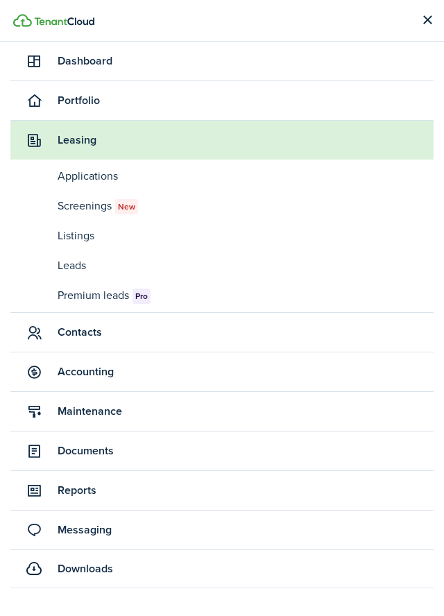
click at [72, 330] on span "Contacts" at bounding box center [246, 332] width 376 height 17
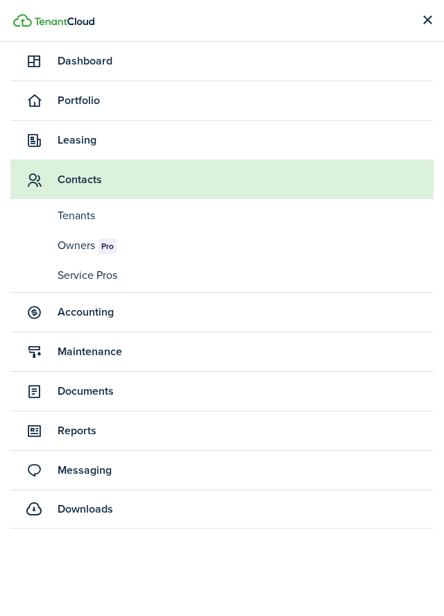
click at [71, 217] on span "Tenants" at bounding box center [246, 215] width 376 height 17
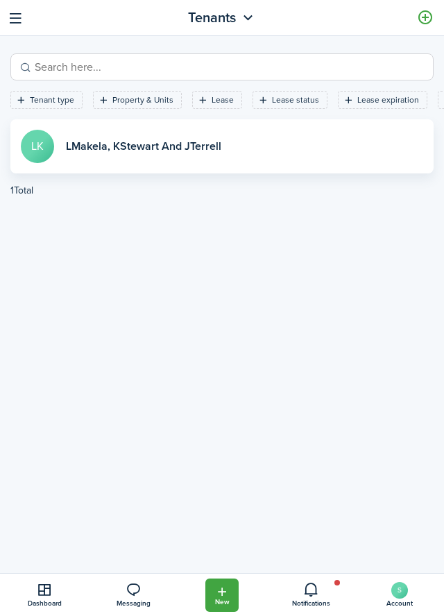
click at [107, 161] on link "View profile" at bounding box center [221, 146] width 423 height 54
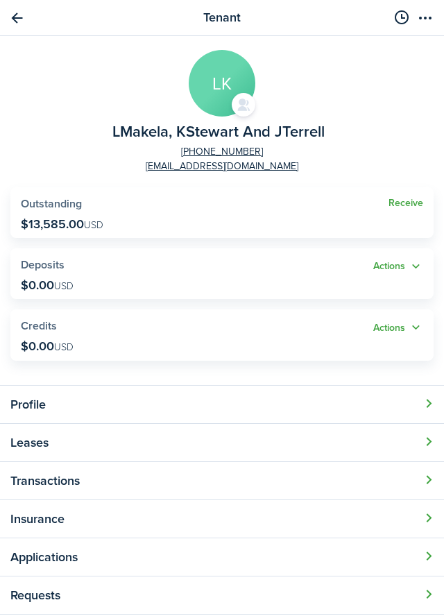
click at [398, 205] on link "Receive" at bounding box center [405, 203] width 35 height 11
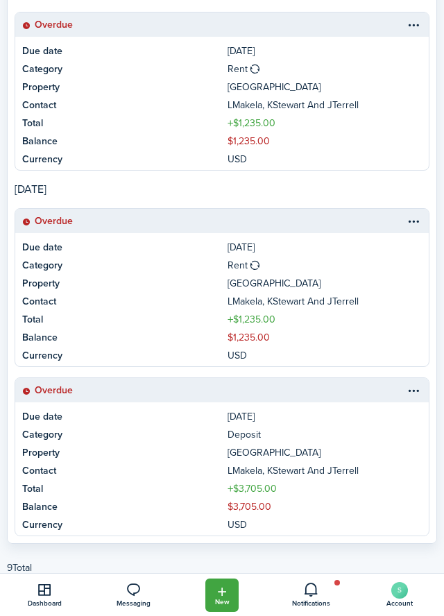
scroll to position [1571, 0]
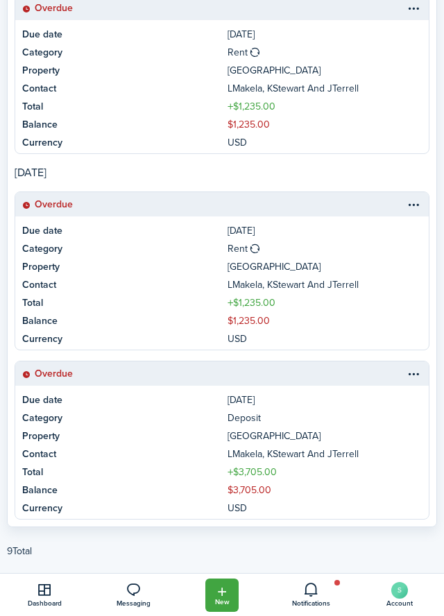
click at [425, 377] on link "Overdue" at bounding box center [221, 373] width 413 height 24
click at [413, 375] on table-menu-btn-icon at bounding box center [413, 373] width 17 height 17
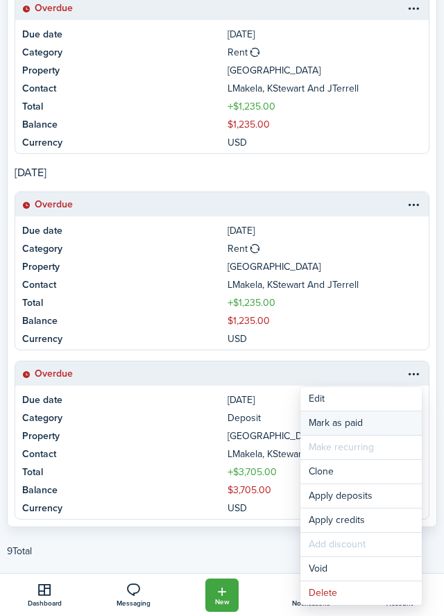
click at [361, 422] on link "Mark as paid" at bounding box center [360, 423] width 121 height 24
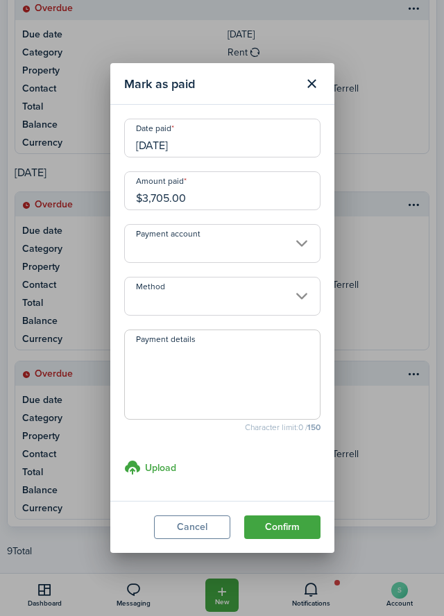
click at [300, 241] on input "Payment account" at bounding box center [222, 243] width 196 height 39
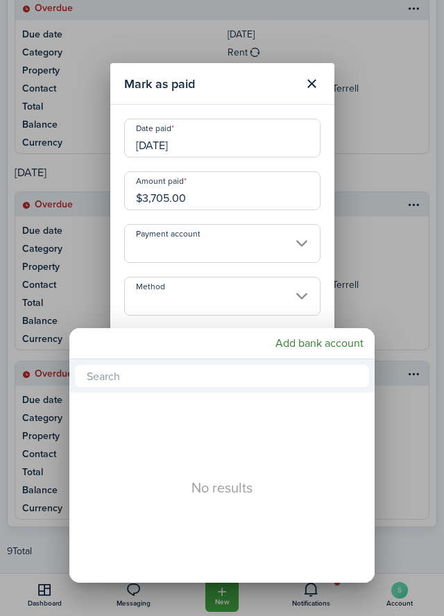
click at [294, 250] on div at bounding box center [222, 308] width 666 height 838
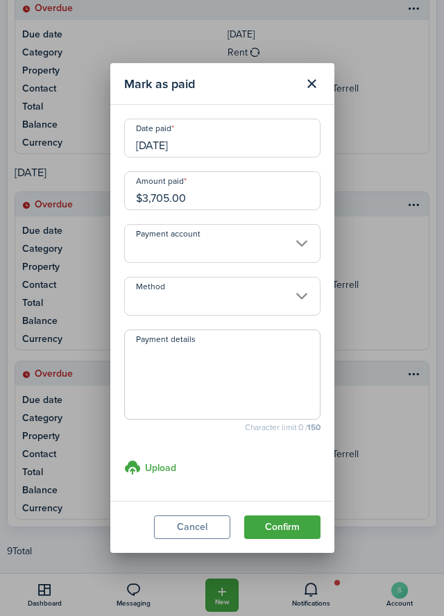
click at [305, 245] on input "Payment account" at bounding box center [222, 243] width 196 height 39
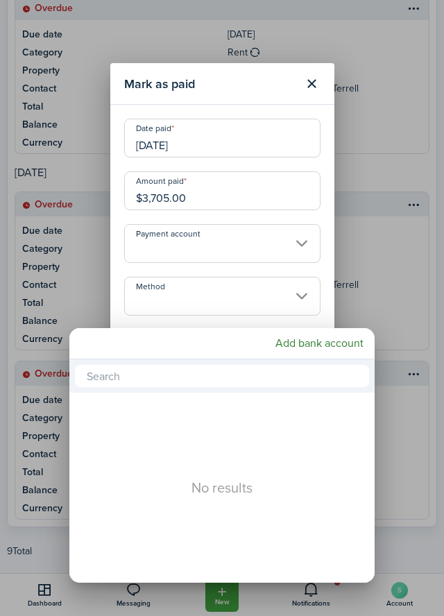
click at [306, 302] on div at bounding box center [222, 308] width 666 height 838
click at [302, 299] on input "Method" at bounding box center [222, 296] width 196 height 39
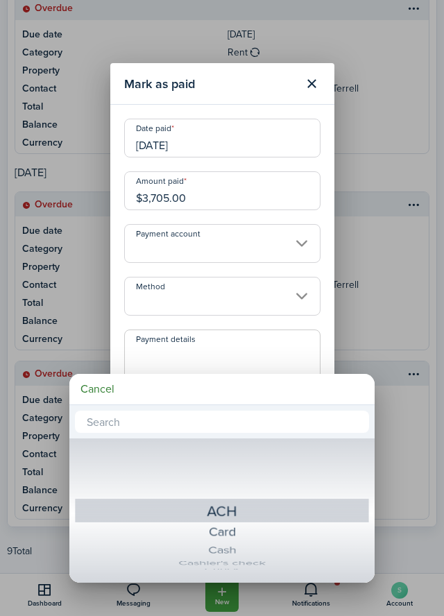
click at [301, 298] on div at bounding box center [222, 308] width 666 height 838
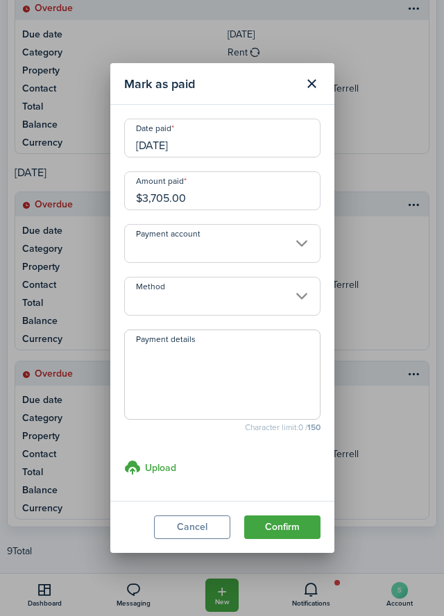
click at [304, 294] on input "Method" at bounding box center [222, 296] width 196 height 39
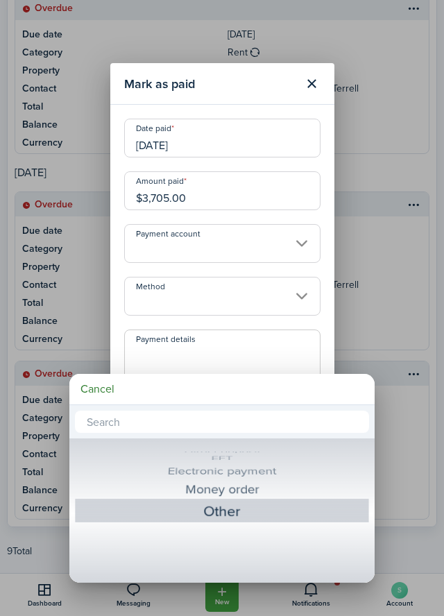
click at [233, 515] on div "Other" at bounding box center [222, 510] width 242 height 25
type input "Other"
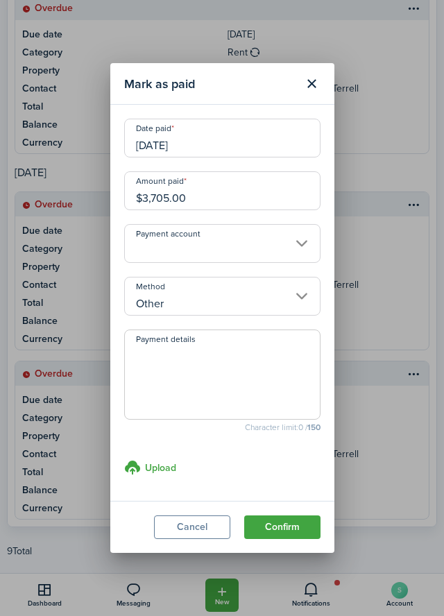
click at [301, 530] on button "Confirm" at bounding box center [282, 527] width 76 height 24
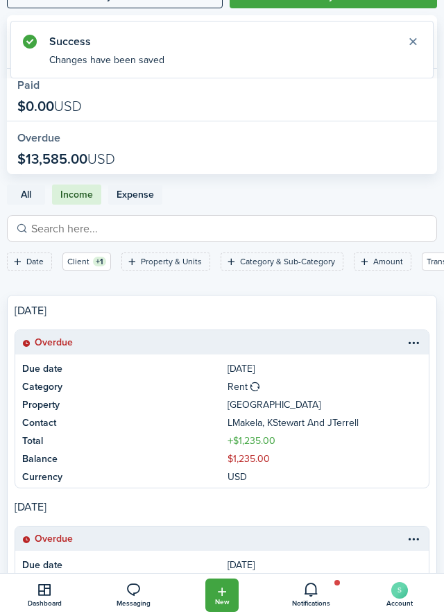
scroll to position [1401, 0]
